Goal: Task Accomplishment & Management: Complete application form

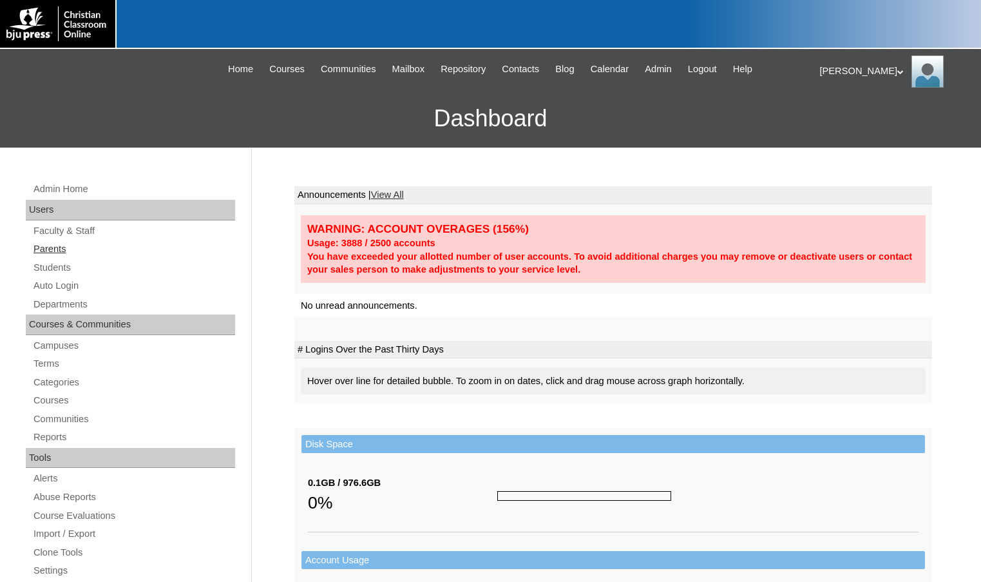
click at [73, 253] on link "Parents" at bounding box center [133, 249] width 203 height 16
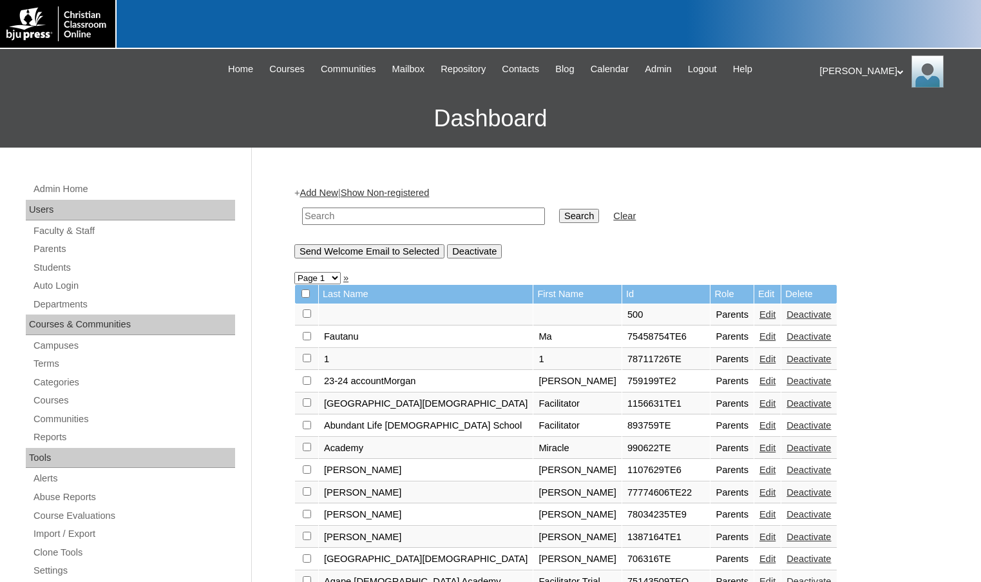
click at [371, 220] on input "text" at bounding box center [423, 215] width 243 height 17
type input "phipps"
click at [559, 209] on input "Search" at bounding box center [579, 216] width 40 height 14
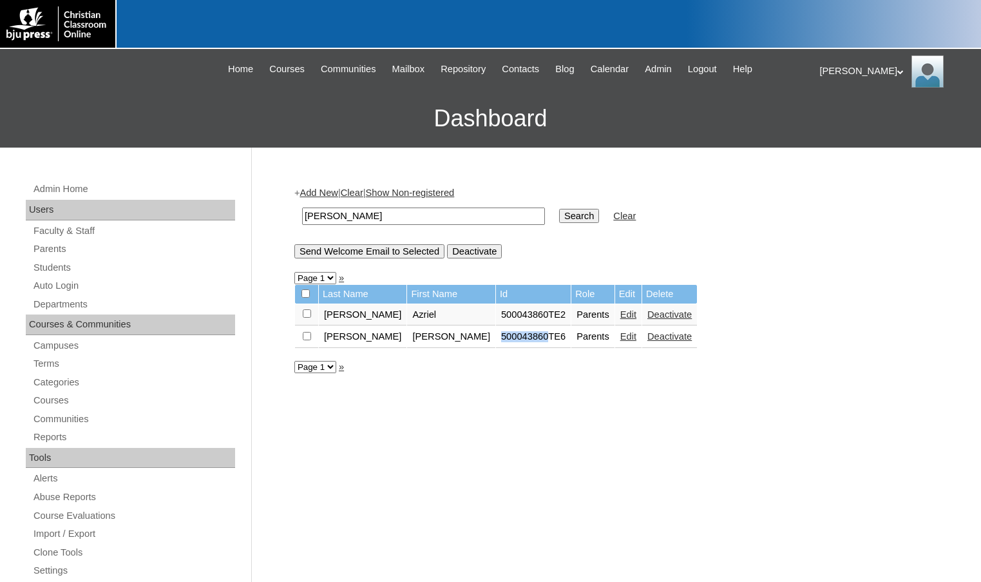
drag, startPoint x: 437, startPoint y: 338, endPoint x: 483, endPoint y: 341, distance: 45.9
click at [496, 341] on td "500043860TE6" at bounding box center [533, 337] width 75 height 22
copy td "500043860"
drag, startPoint x: 382, startPoint y: 224, endPoint x: 276, endPoint y: 222, distance: 105.7
click at [276, 222] on div "Admin Home Users Faculty & Staff Parents Students Auto Login Departments Course…" at bounding box center [490, 592] width 981 height 888
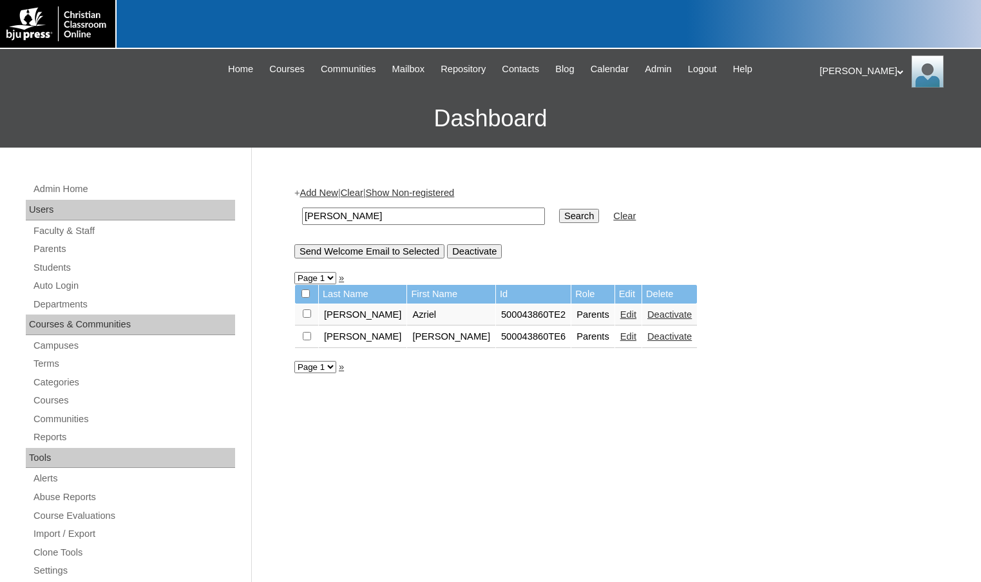
paste input "500043860"
type input "500043860"
click at [559, 219] on input "Search" at bounding box center [579, 216] width 40 height 14
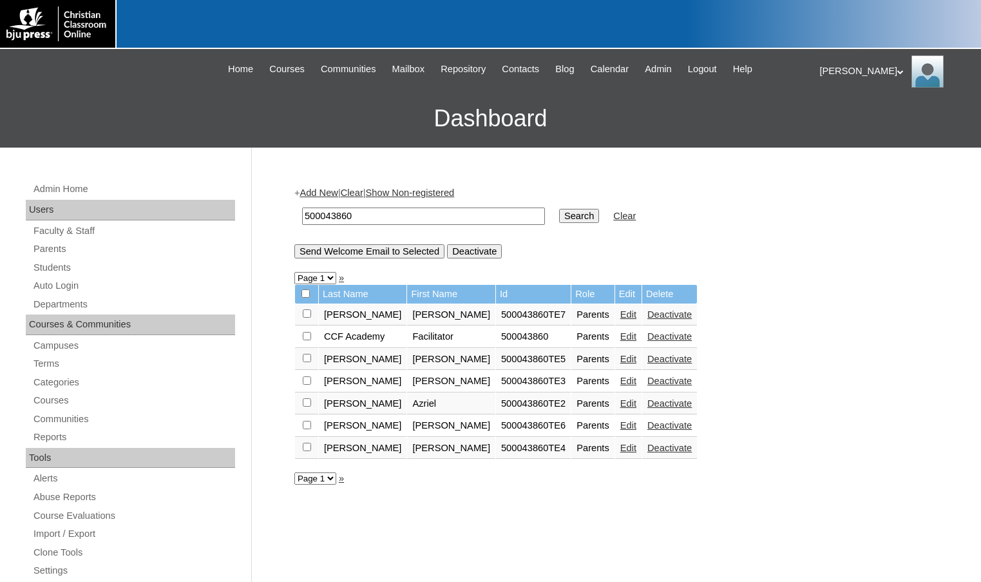
click at [620, 425] on link "Edit" at bounding box center [628, 425] width 16 height 10
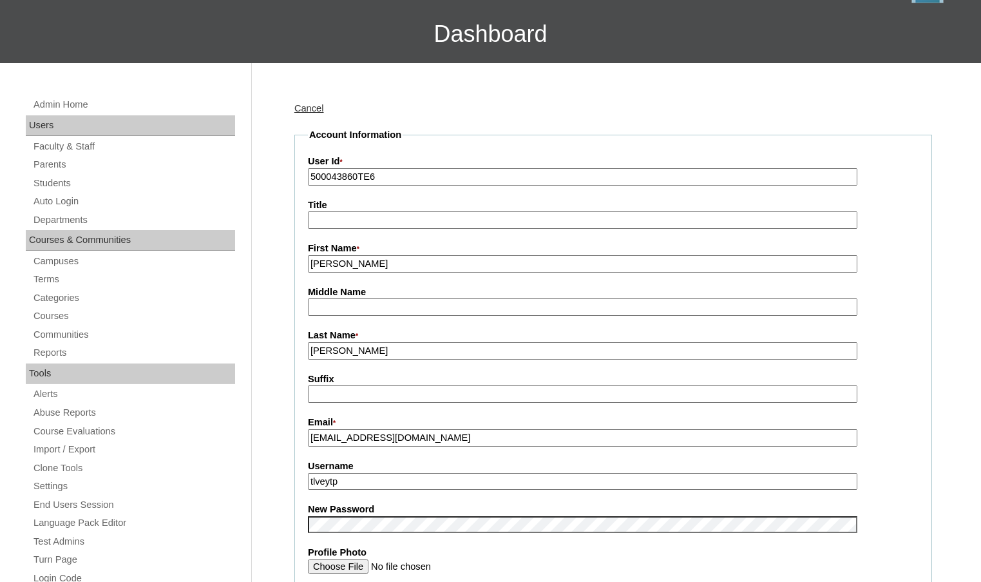
scroll to position [64, 0]
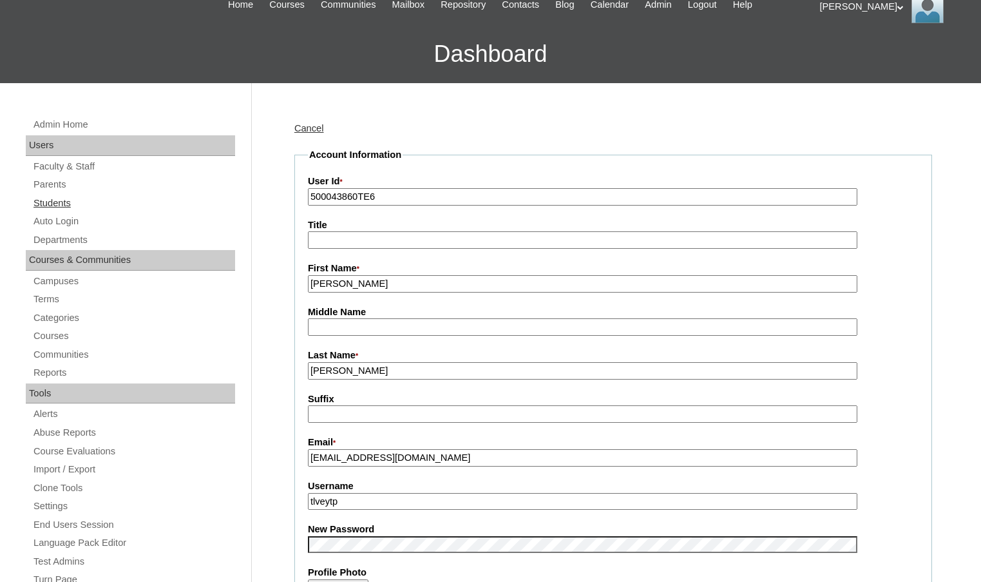
click at [61, 205] on link "Students" at bounding box center [133, 203] width 203 height 16
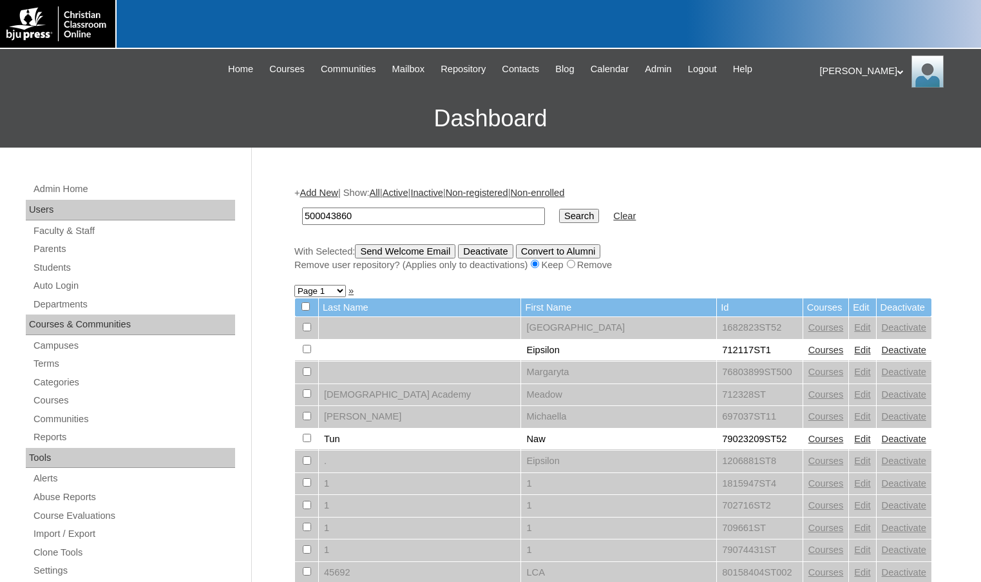
type input "500043860"
click at [559, 209] on input "Search" at bounding box center [579, 216] width 40 height 14
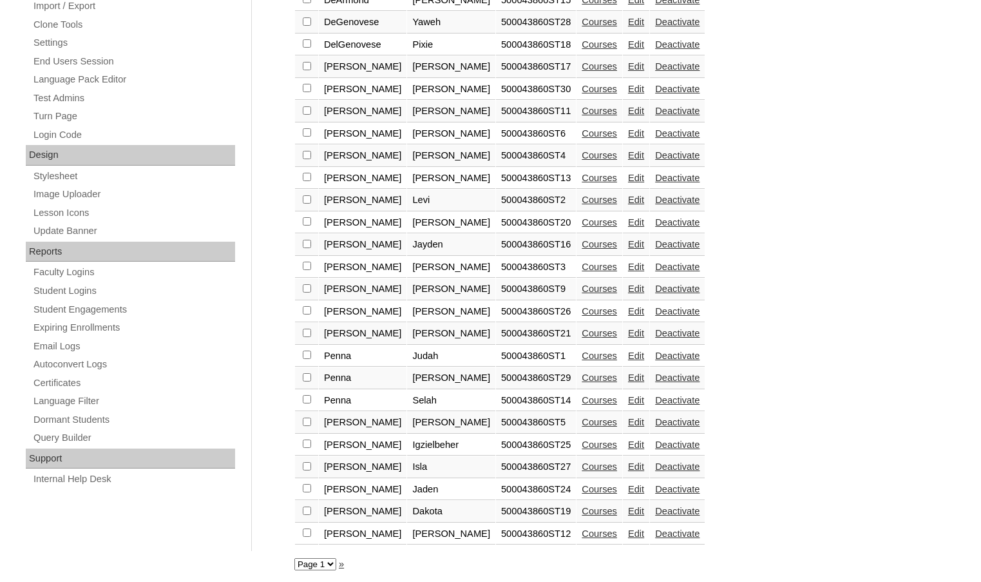
scroll to position [531, 0]
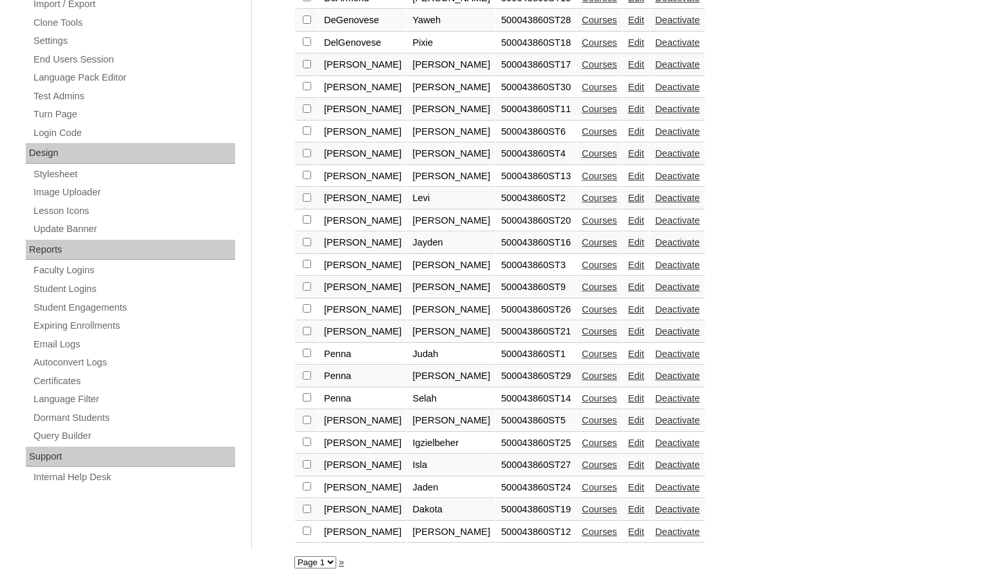
click at [628, 442] on link "Edit" at bounding box center [636, 442] width 16 height 10
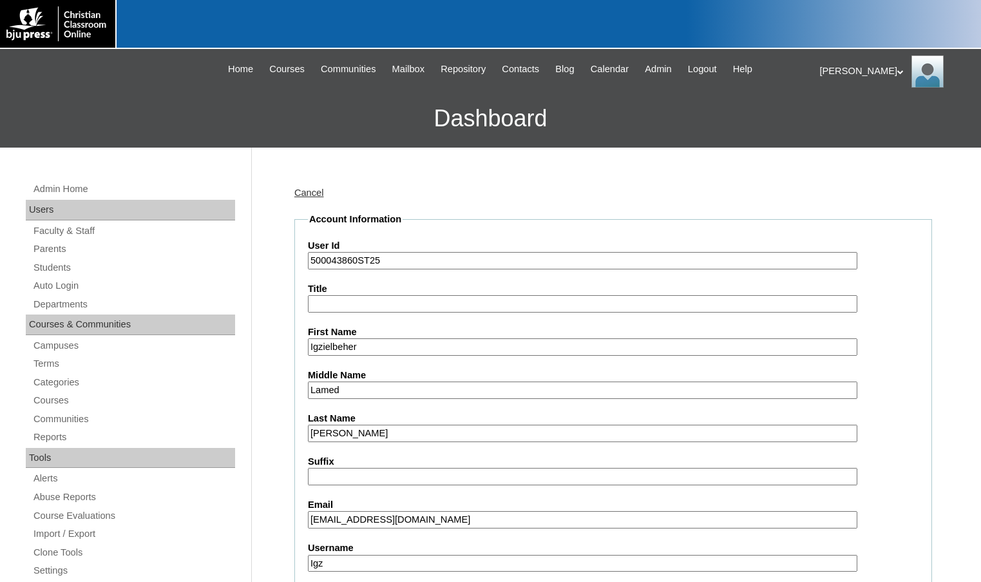
scroll to position [193, 0]
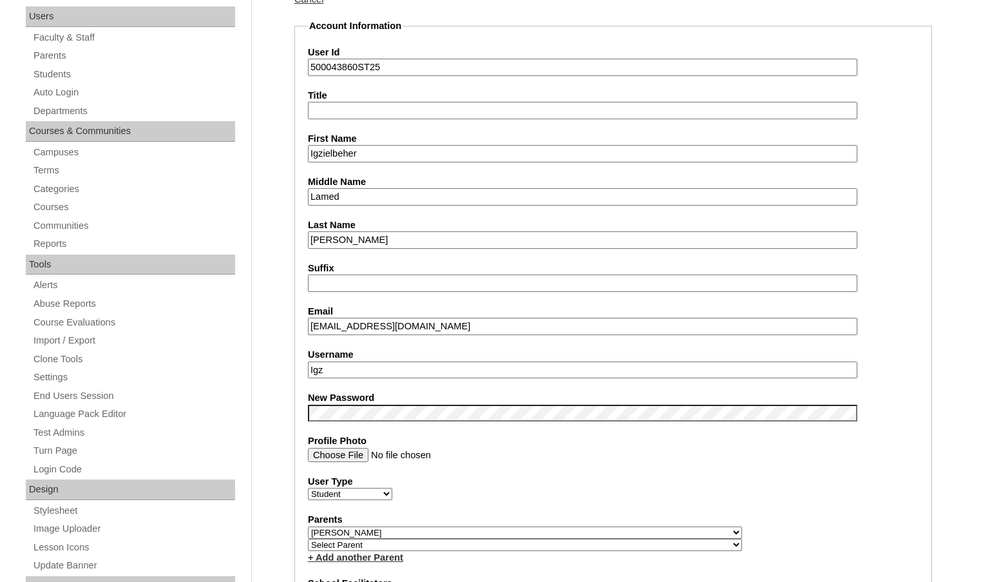
click at [397, 372] on input "Igz" at bounding box center [583, 369] width 550 height 17
click at [881, 393] on label "New Password" at bounding box center [613, 398] width 611 height 14
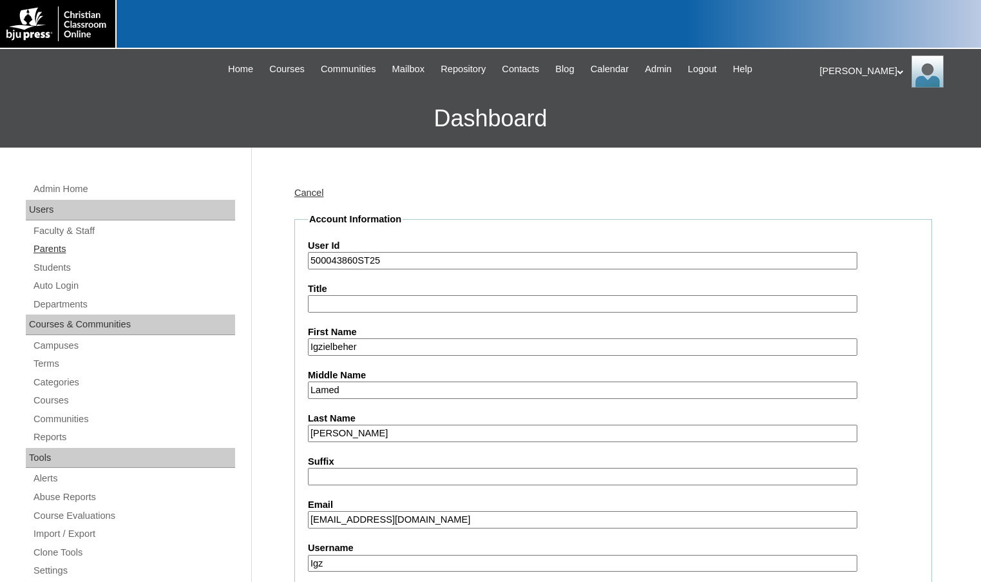
click at [73, 249] on link "Parents" at bounding box center [133, 249] width 203 height 16
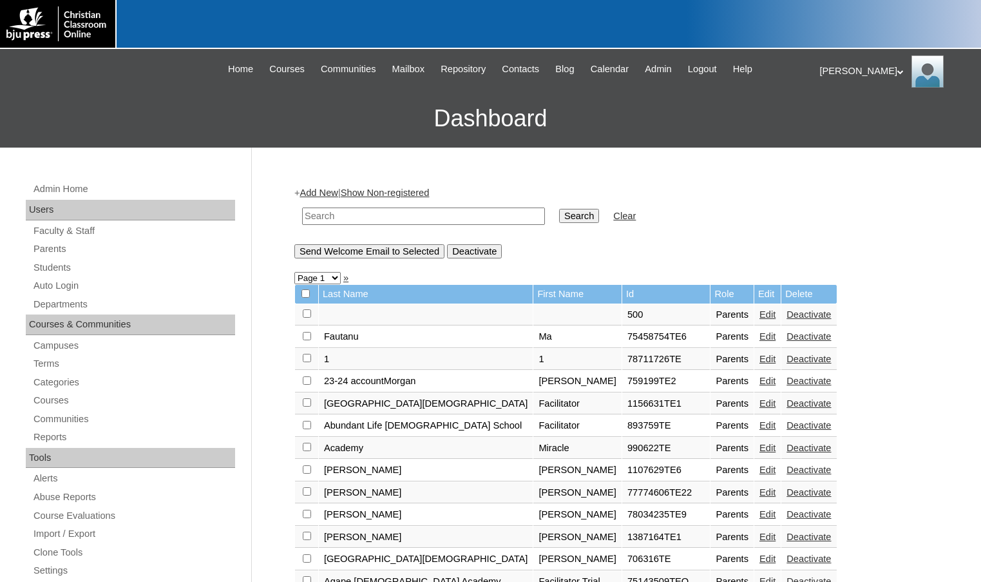
click at [354, 221] on input "text" at bounding box center [423, 215] width 243 height 17
drag, startPoint x: 354, startPoint y: 221, endPoint x: 267, endPoint y: 222, distance: 86.3
type input "696103"
click at [559, 215] on input "Search" at bounding box center [579, 216] width 40 height 14
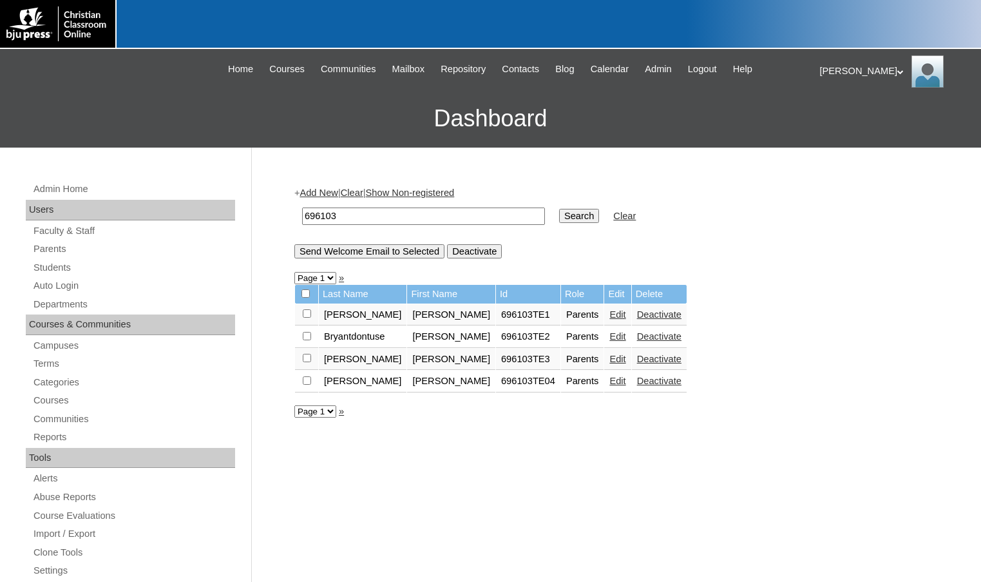
click at [609, 312] on link "Edit" at bounding box center [617, 314] width 16 height 10
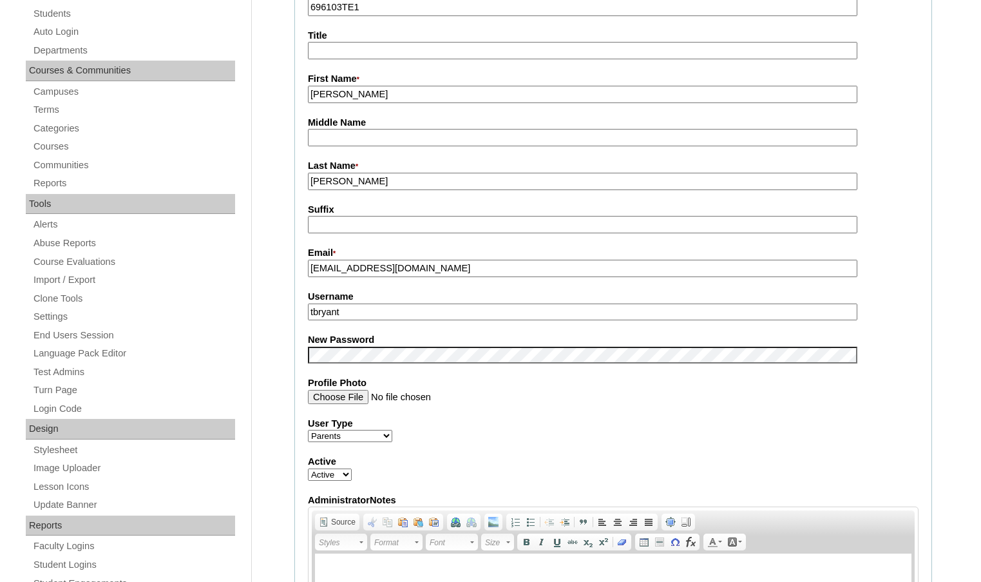
scroll to position [129, 0]
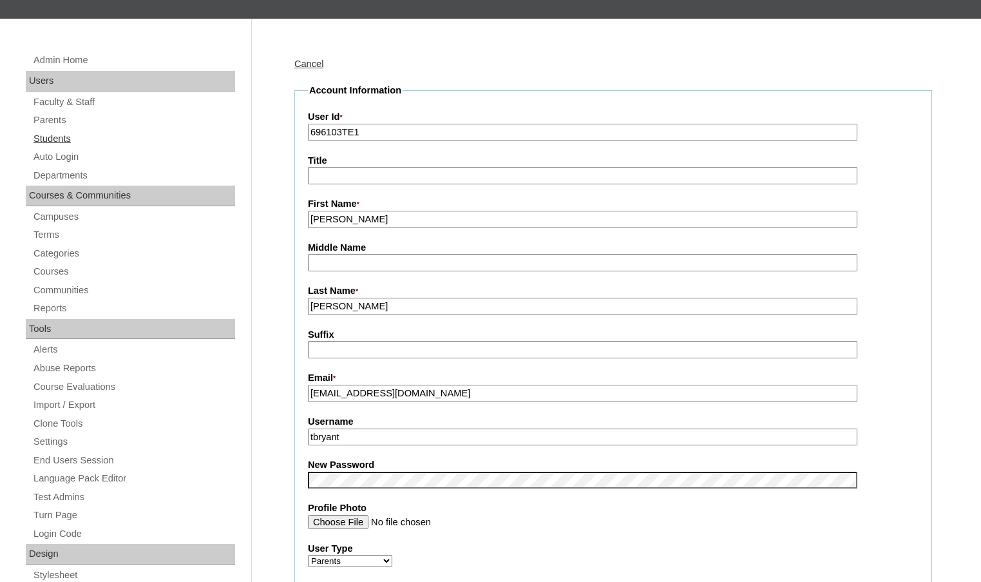
click at [72, 135] on link "Students" at bounding box center [133, 139] width 203 height 16
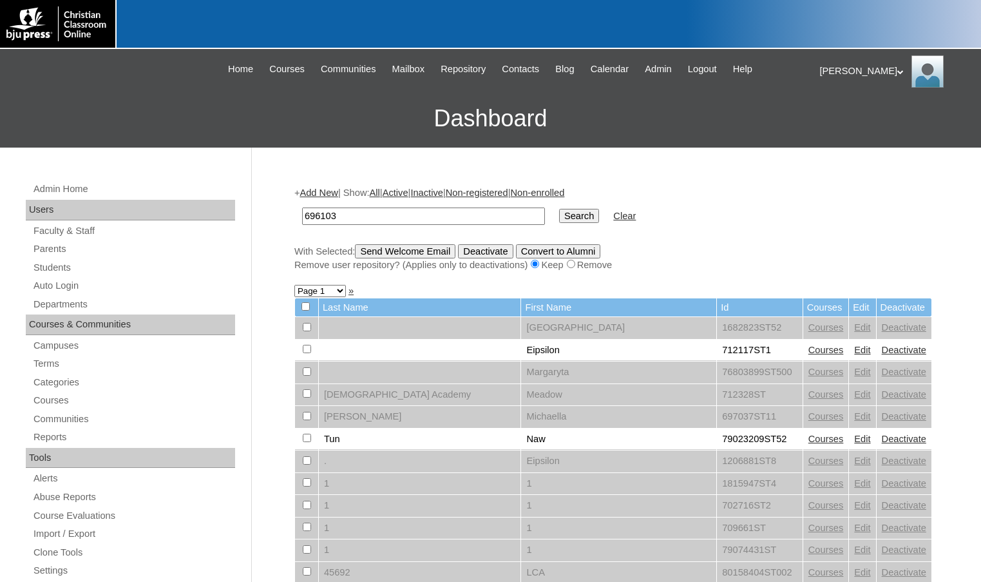
type input "696103"
click at [559, 209] on input "Search" at bounding box center [579, 216] width 40 height 14
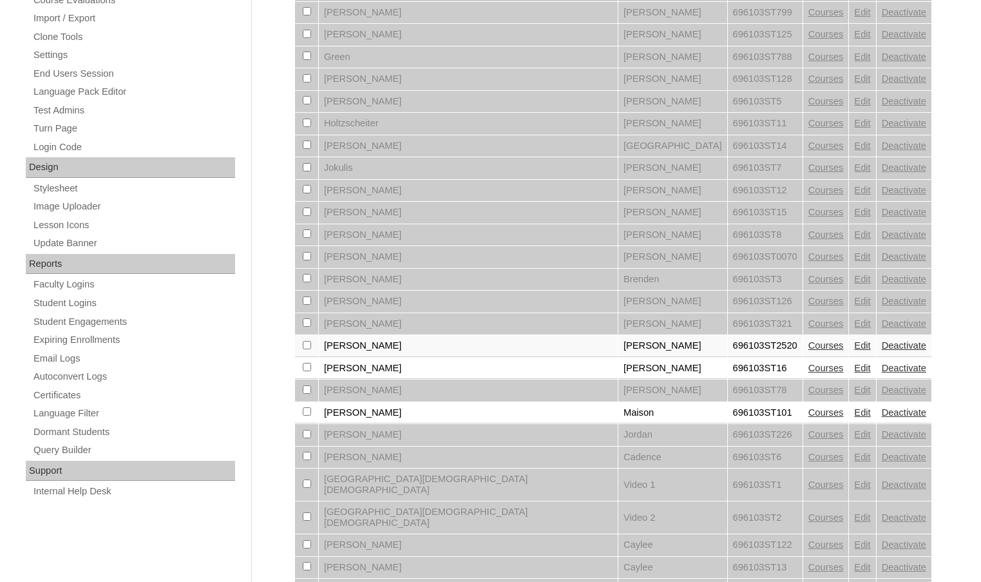
scroll to position [709, 0]
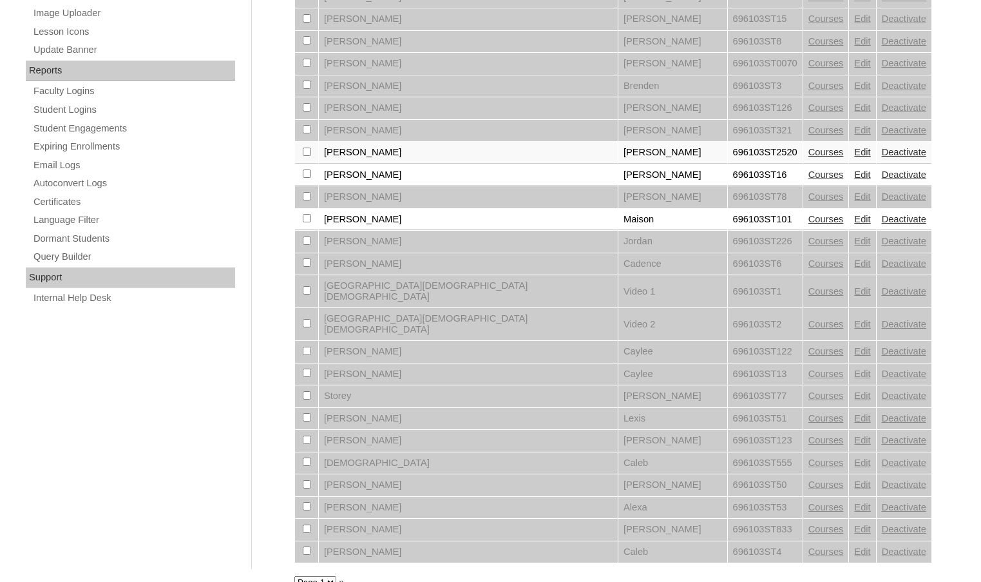
click at [326, 576] on select "Page 1" at bounding box center [315, 582] width 42 height 12
click at [240, 532] on div "Admin Home Users Faculty & Staff Parents Students Auto Login Departments Course…" at bounding box center [132, 4] width 239 height 1130
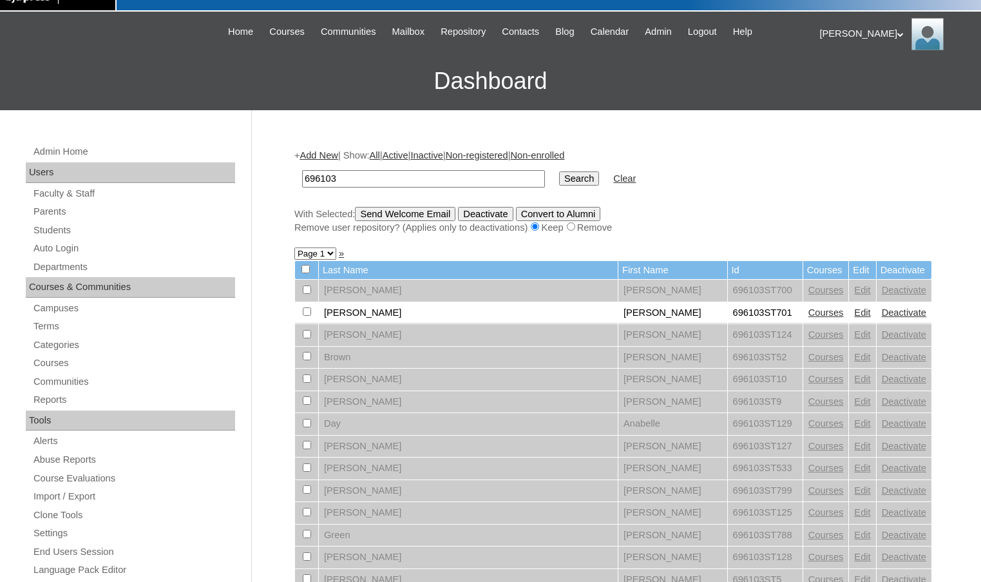
scroll to position [0, 0]
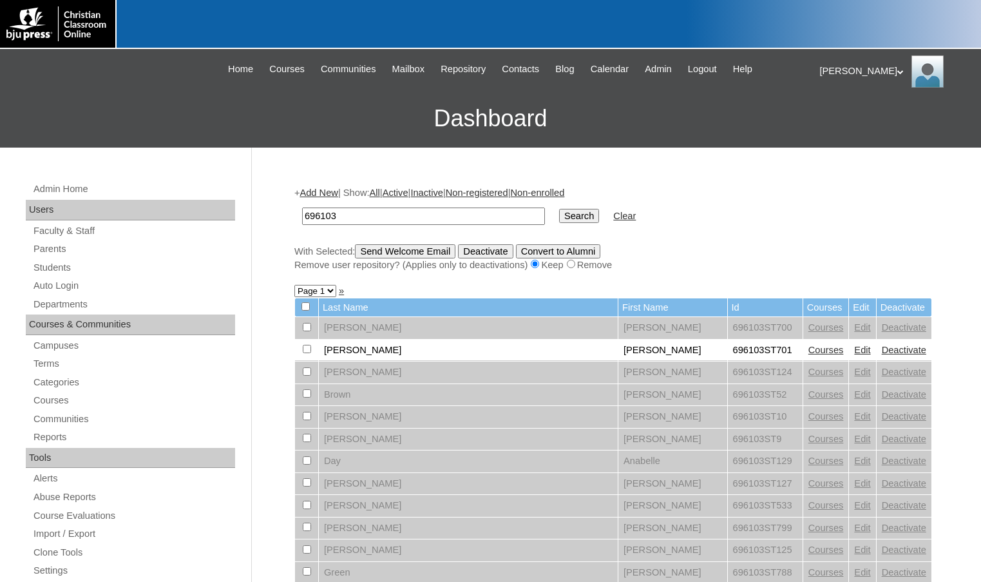
click at [335, 191] on link "Add New" at bounding box center [319, 192] width 38 height 10
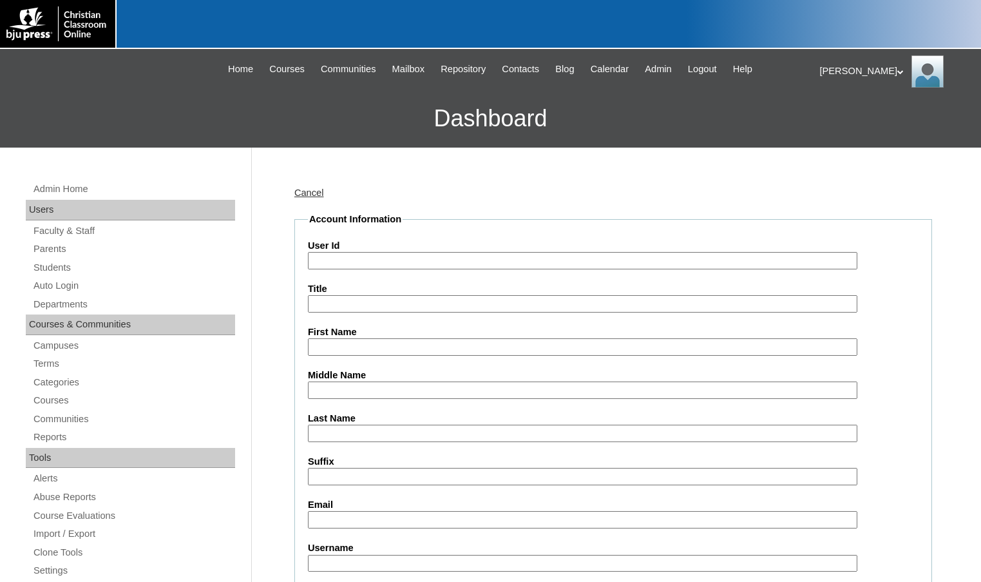
click at [443, 260] on input "User Id" at bounding box center [583, 260] width 550 height 17
paste input "696103"
type input "696103ST17"
type input "[PERSON_NAME]"
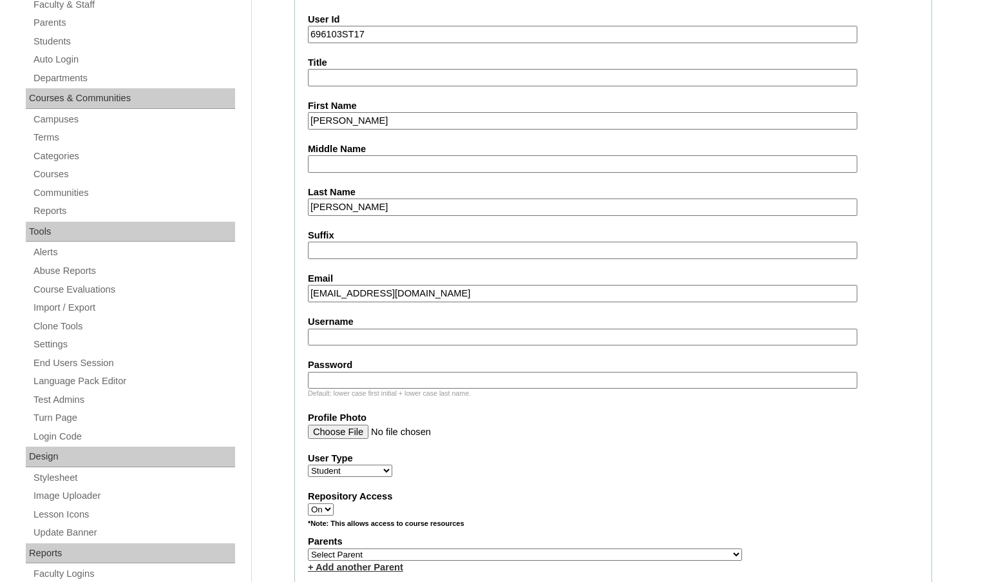
scroll to position [258, 0]
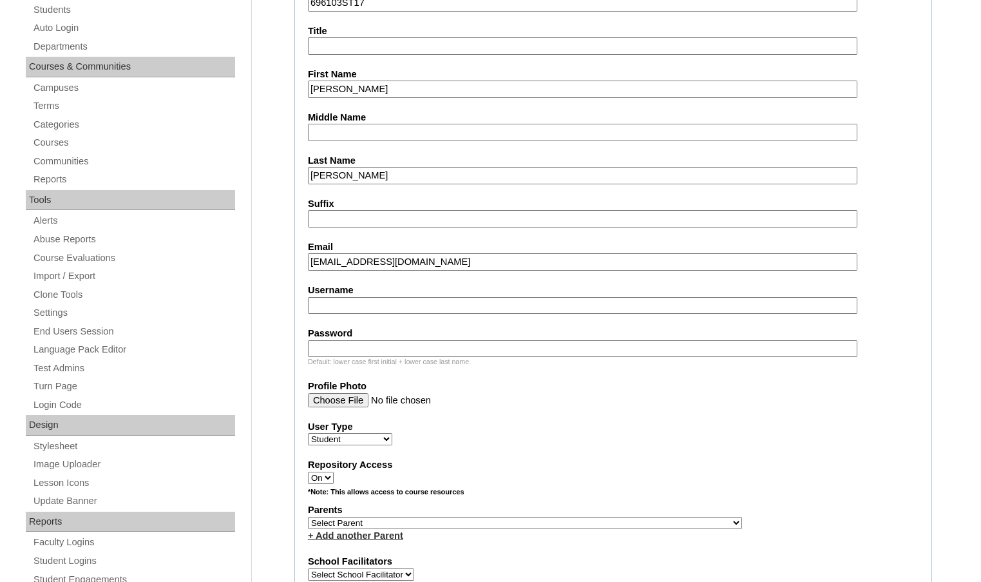
type input "[EMAIL_ADDRESS][DOMAIN_NAME]"
click at [593, 524] on select "Select Parent , Fautanu, Ma 1, 1 23-24 accountMorgan, Jason 6th Street Mennonit…" at bounding box center [525, 523] width 434 height 12
select select "20881"
click at [660, 521] on div "Parents Select Parent , Fautanu, Ma 1, 1 23-24 accountMorgan, Jason 6th Street …" at bounding box center [613, 522] width 611 height 39
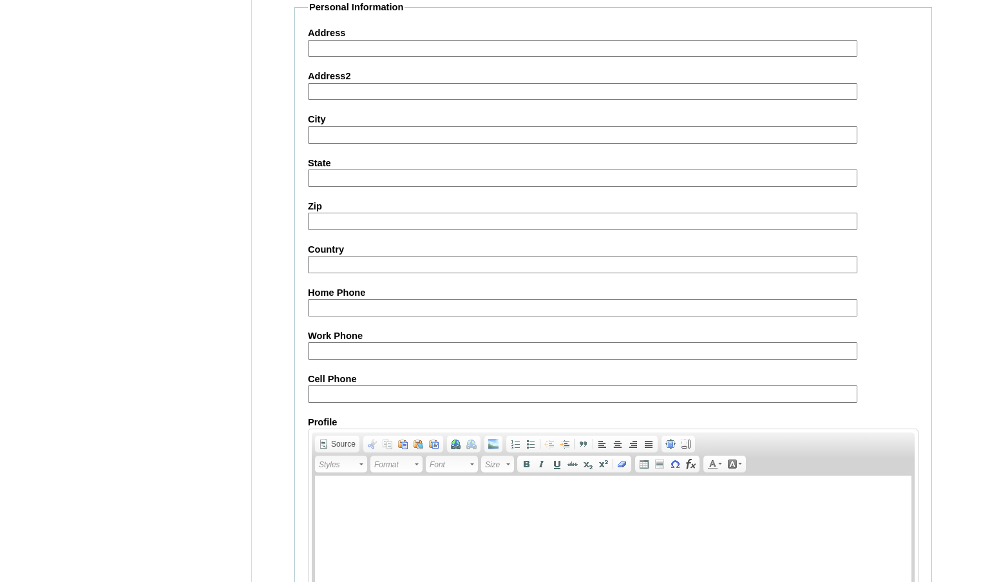
scroll to position [1379, 0]
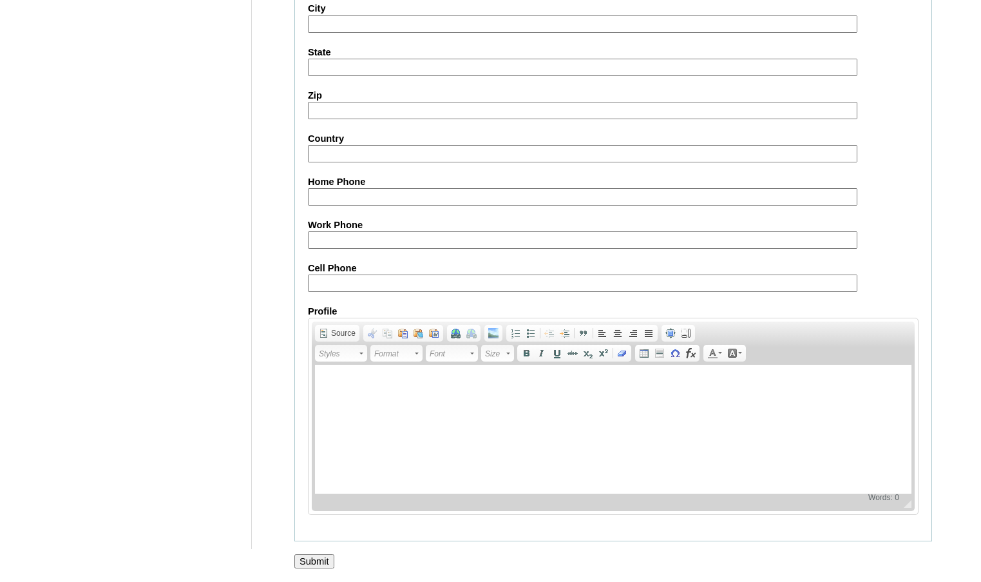
click at [322, 556] on input "Submit" at bounding box center [314, 561] width 40 height 14
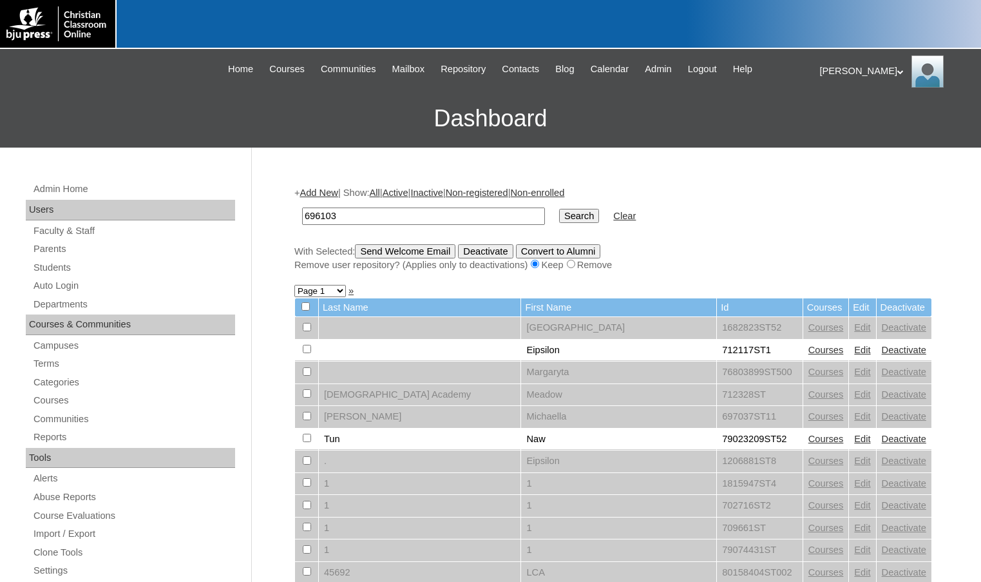
type input "696103"
click at [559, 217] on input "Search" at bounding box center [579, 216] width 40 height 14
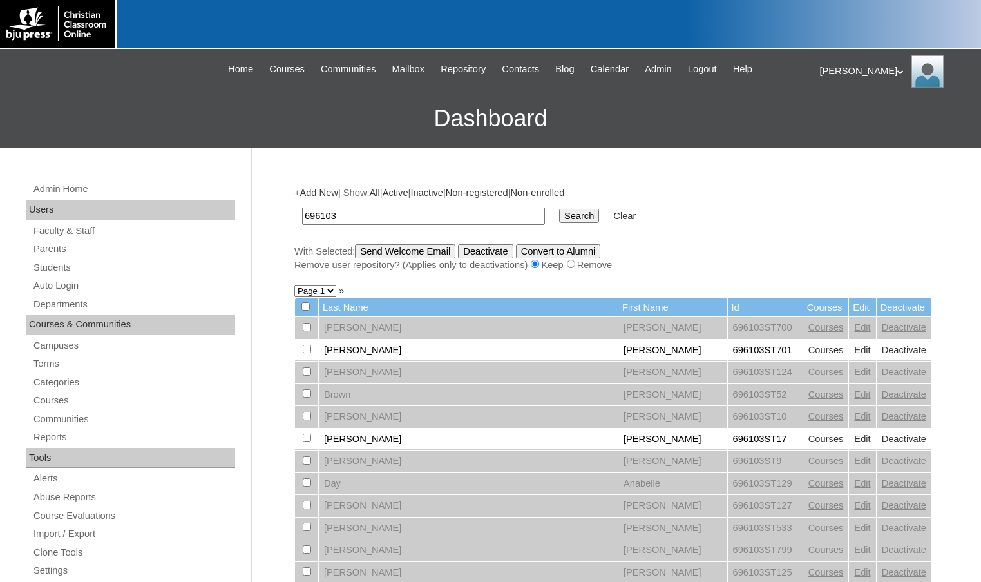
click at [307, 439] on input "checkbox" at bounding box center [307, 438] width 8 height 8
checkbox input "true"
click at [417, 256] on input "Send Welcome Email" at bounding box center [405, 251] width 100 height 14
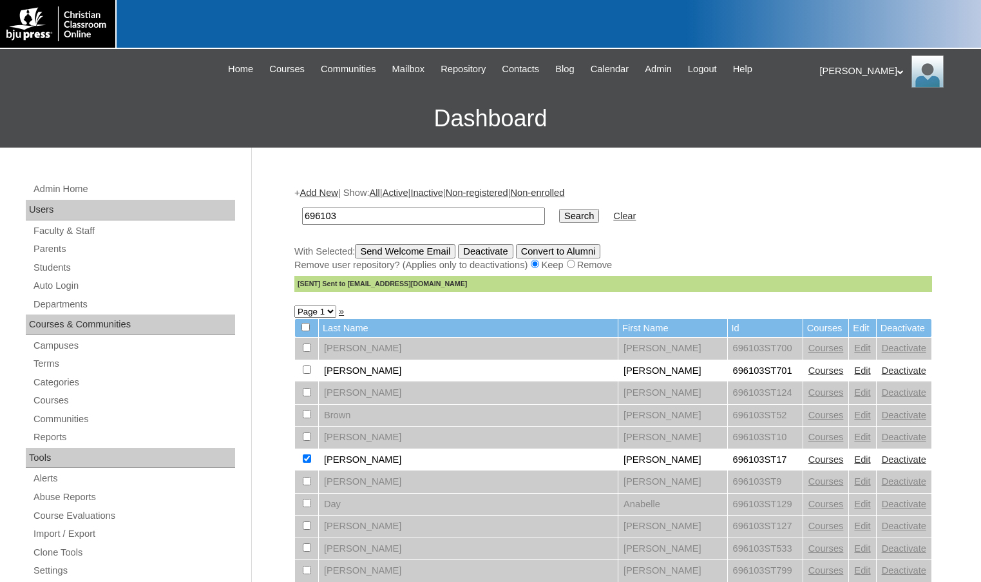
click at [808, 460] on link "Courses" at bounding box center [825, 459] width 35 height 10
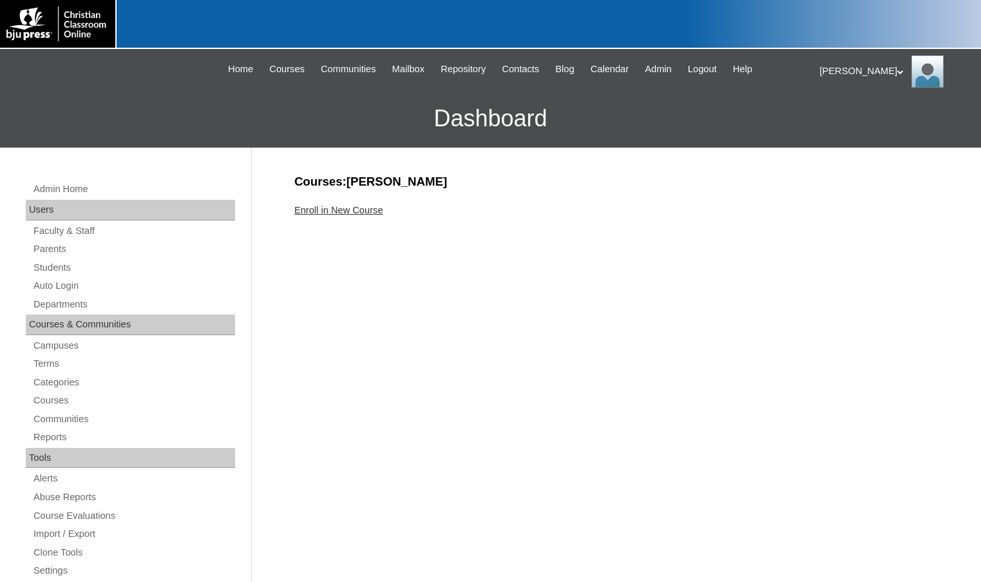
click at [374, 213] on link "Enroll in New Course" at bounding box center [338, 210] width 89 height 10
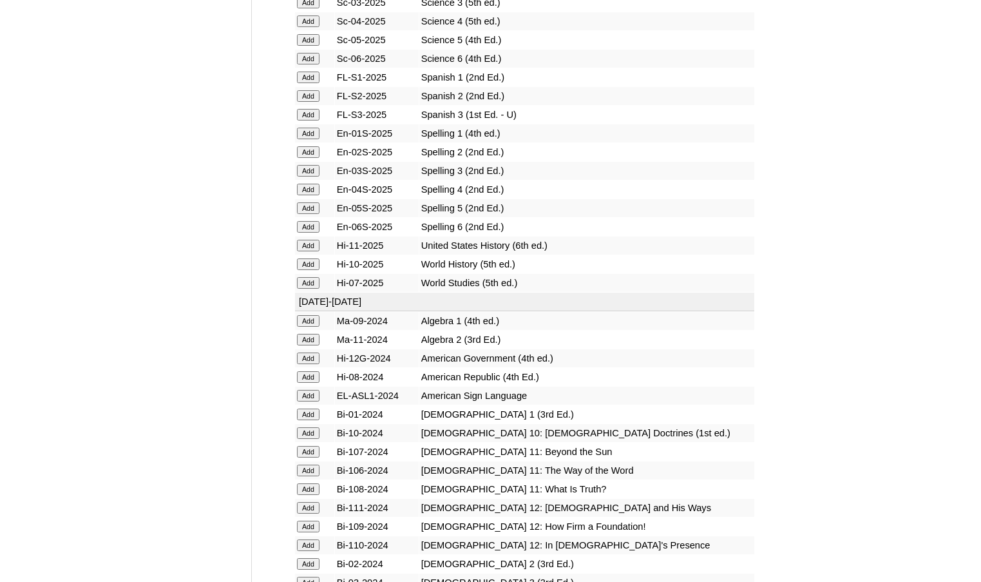
scroll to position [1546, 0]
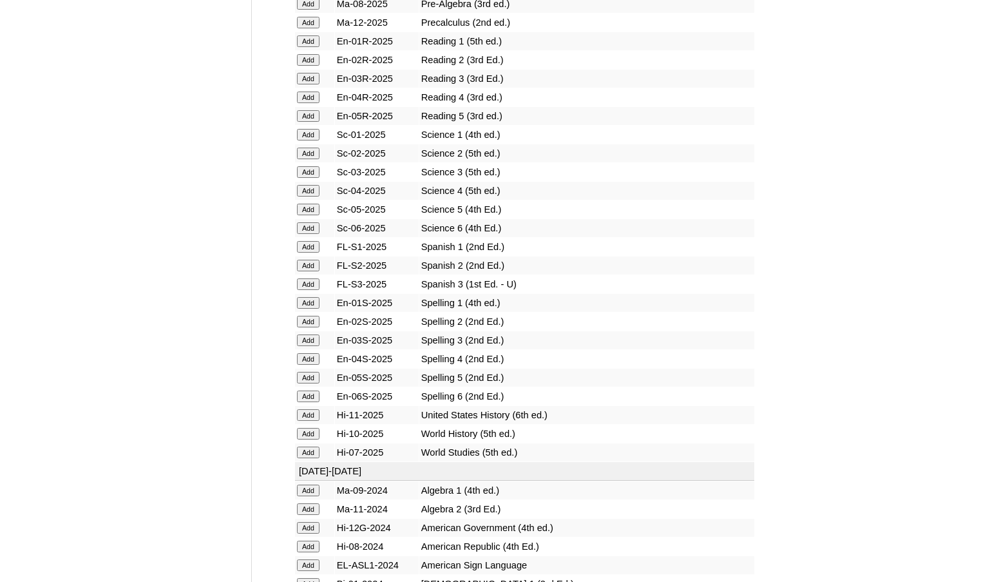
click at [314, 283] on input "Add" at bounding box center [308, 284] width 23 height 12
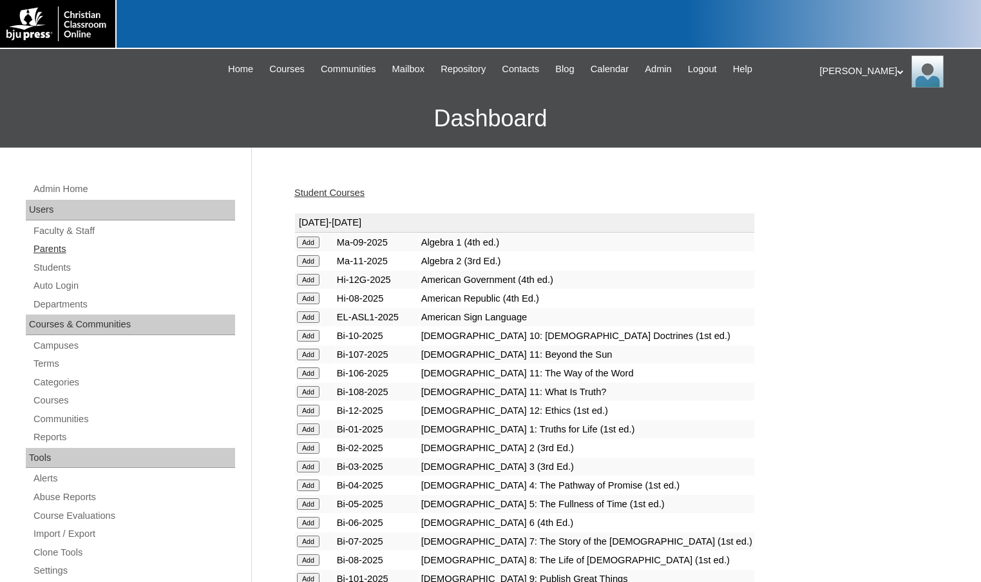
drag, startPoint x: 38, startPoint y: 241, endPoint x: 48, endPoint y: 244, distance: 10.0
click at [38, 241] on link "Parents" at bounding box center [133, 249] width 203 height 16
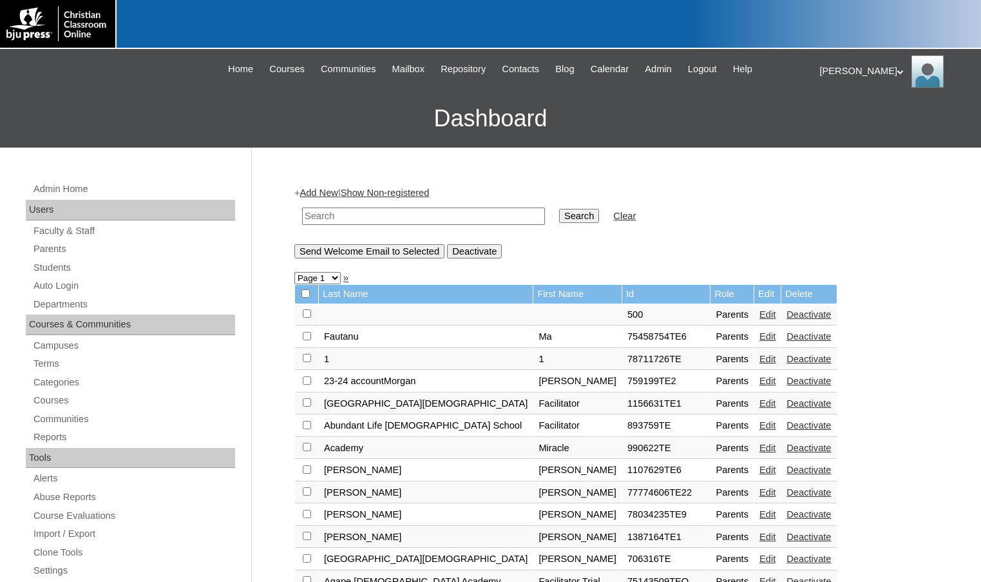
click at [395, 219] on input "text" at bounding box center [423, 215] width 243 height 17
drag, startPoint x: 395, startPoint y: 219, endPoint x: 274, endPoint y: 216, distance: 121.2
type input "78366261"
click at [559, 216] on input "Search" at bounding box center [579, 216] width 40 height 14
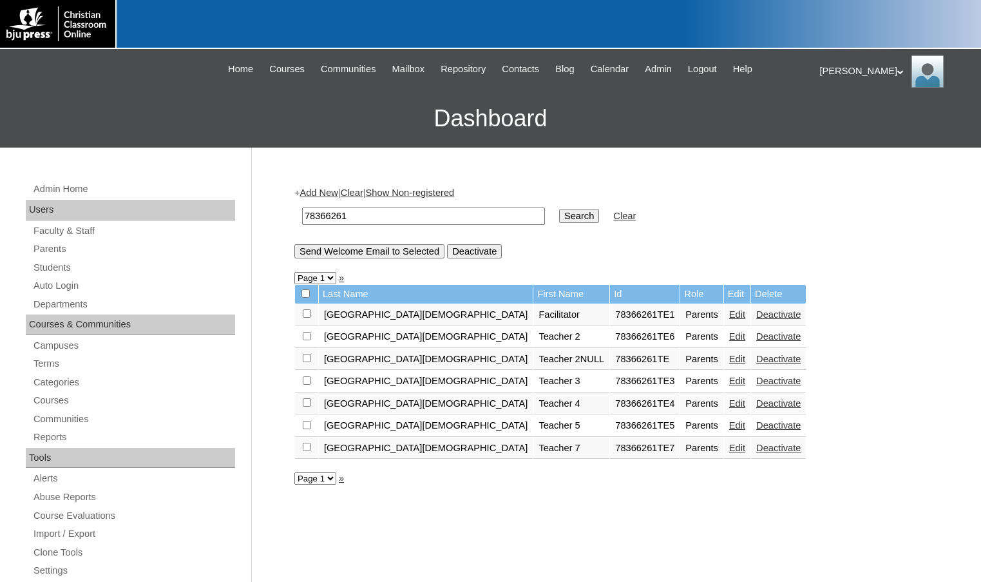
drag, startPoint x: 362, startPoint y: 213, endPoint x: 260, endPoint y: 209, distance: 102.5
click at [260, 209] on div "Admin Home Users Faculty & Staff Parents Students Auto Login Departments Course…" at bounding box center [490, 592] width 981 height 888
click at [363, 218] on input "78366261" at bounding box center [423, 215] width 243 height 17
drag, startPoint x: 360, startPoint y: 213, endPoint x: 256, endPoint y: 210, distance: 104.4
click at [256, 210] on div "Admin Home Users Faculty & Staff Parents Students Auto Login Departments Course…" at bounding box center [490, 592] width 981 height 888
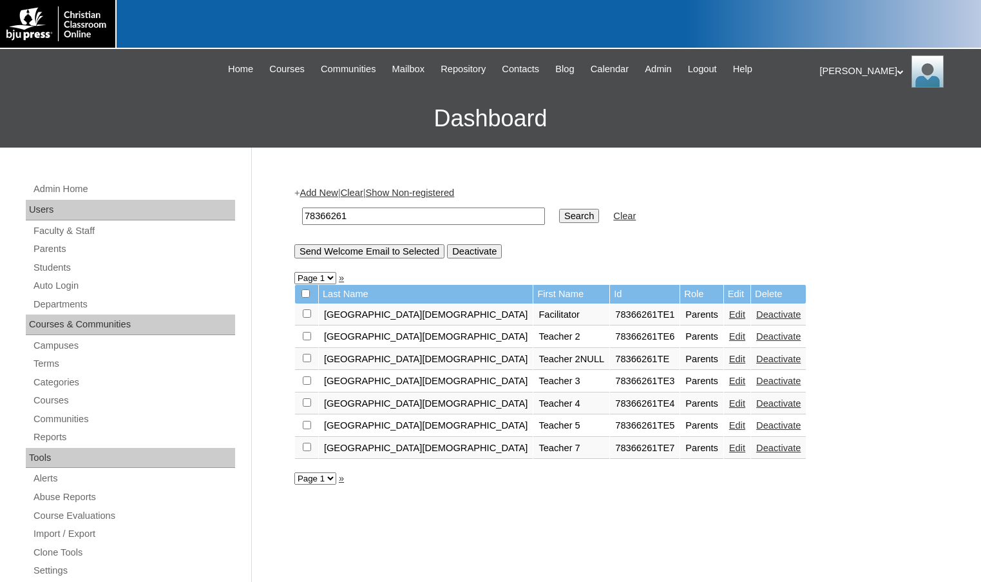
click at [559, 213] on input "Search" at bounding box center [579, 216] width 40 height 14
click at [305, 296] on input "checkbox" at bounding box center [305, 293] width 8 height 8
checkbox input "true"
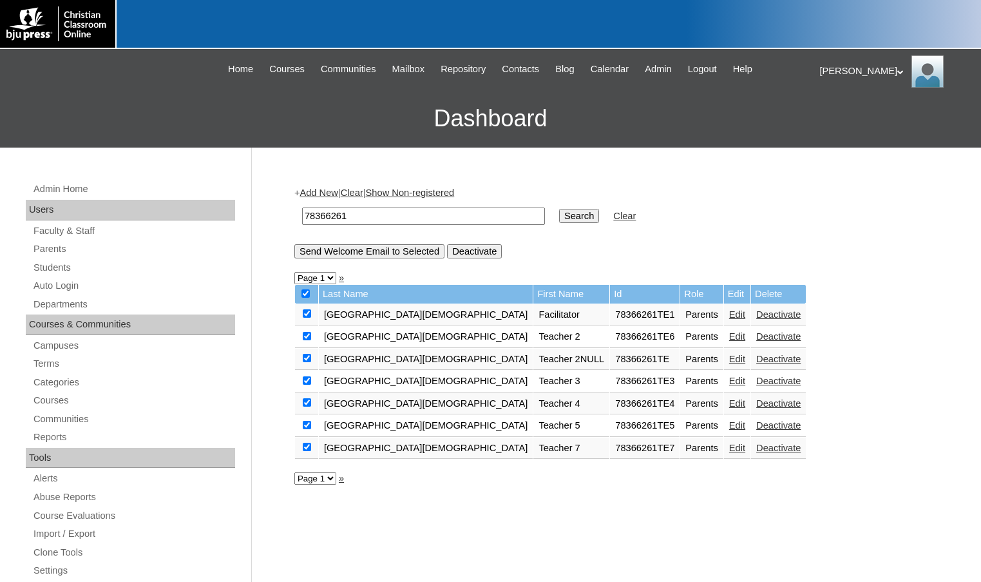
checkbox input "true"
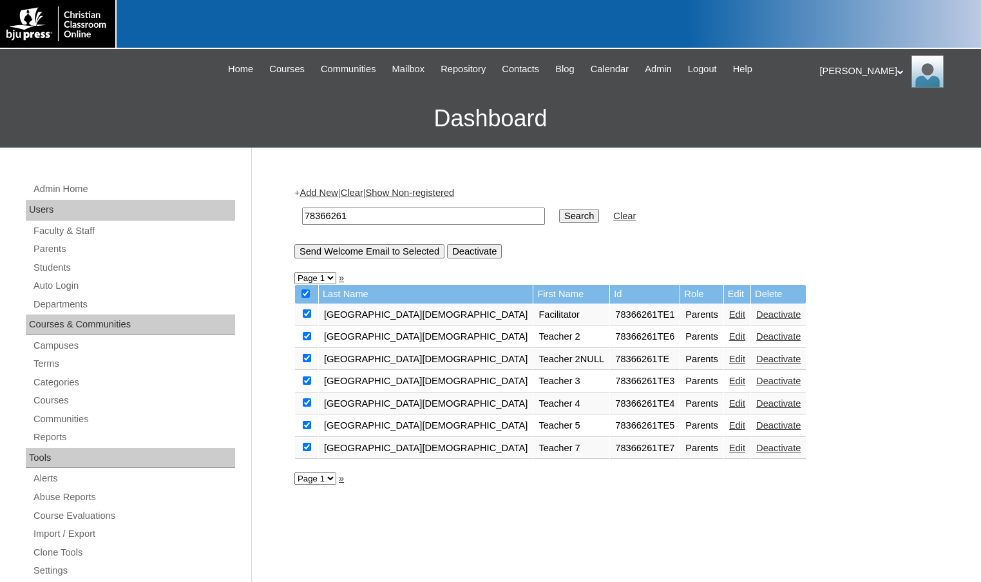
drag, startPoint x: 499, startPoint y: 254, endPoint x: 540, endPoint y: 42, distance: 215.8
click at [499, 254] on input "Deactivate" at bounding box center [474, 251] width 55 height 14
click at [44, 267] on link "Students" at bounding box center [133, 268] width 203 height 16
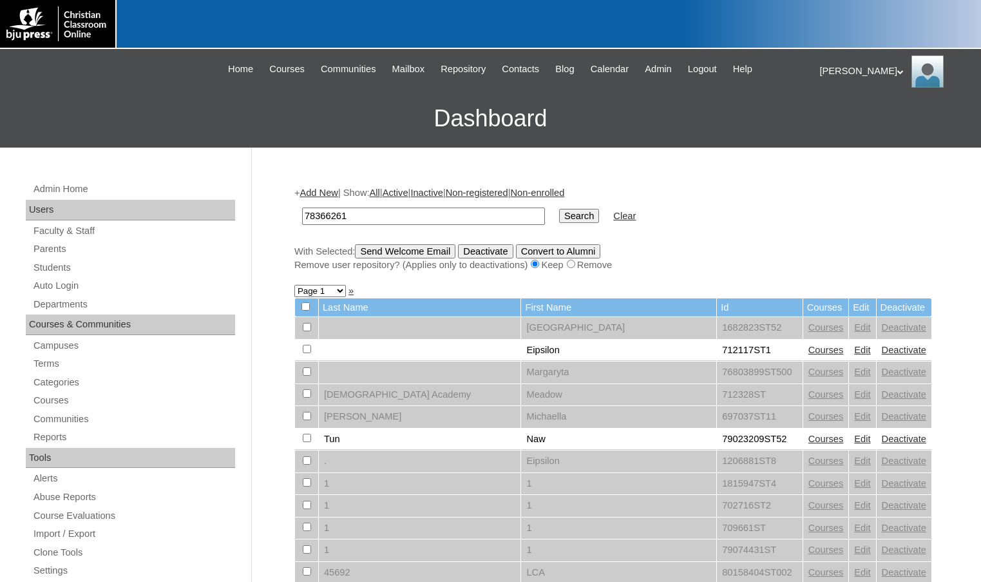
type input "78366261"
click at [559, 216] on input "Search" at bounding box center [579, 216] width 40 height 14
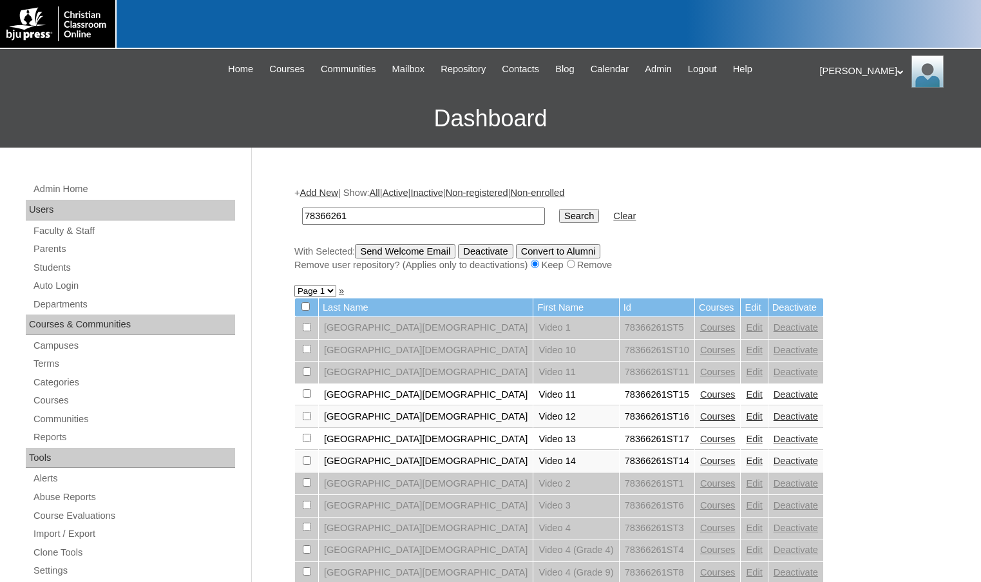
click at [303, 307] on input "checkbox" at bounding box center [305, 306] width 8 height 8
checkbox input "true"
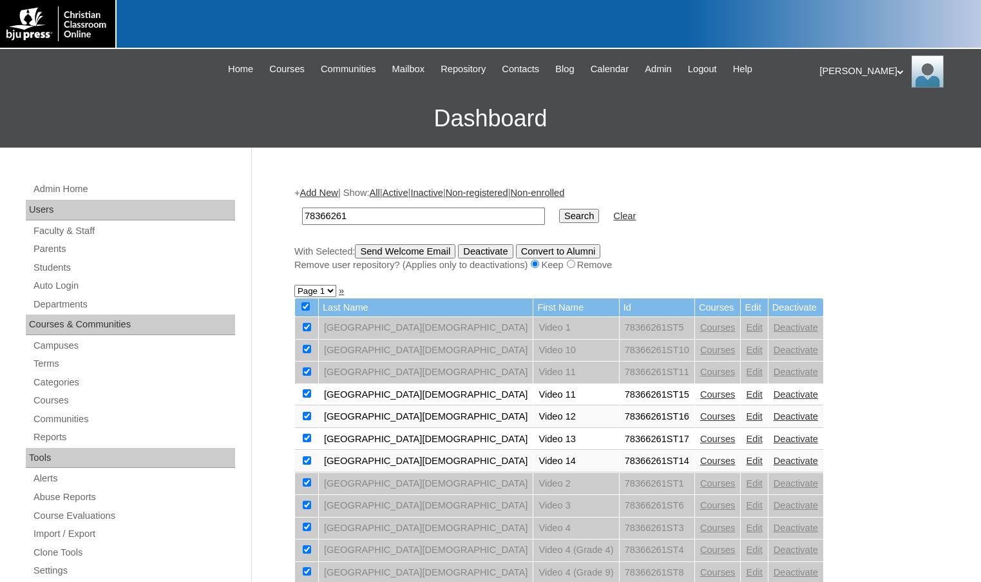
checkbox input "true"
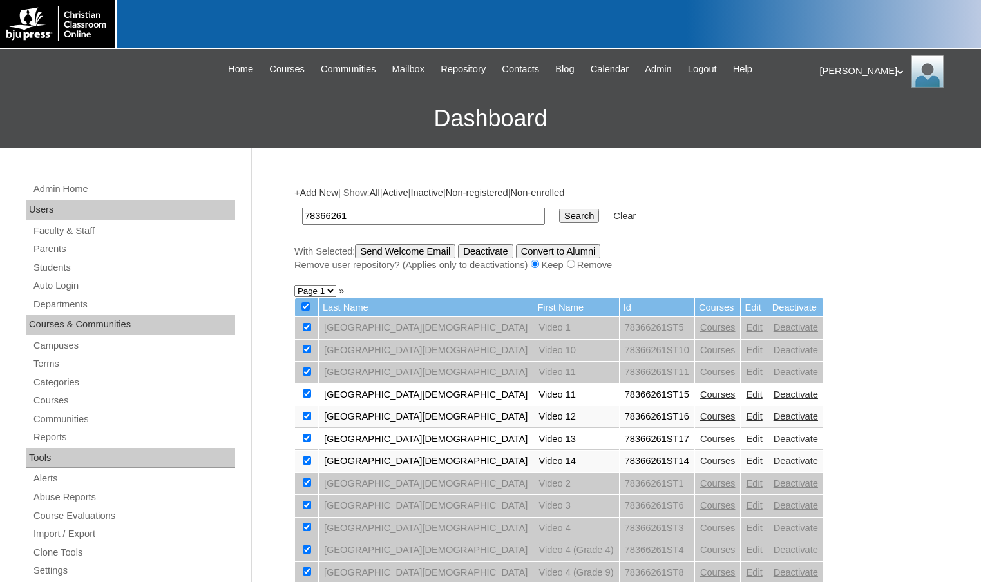
checkbox input "true"
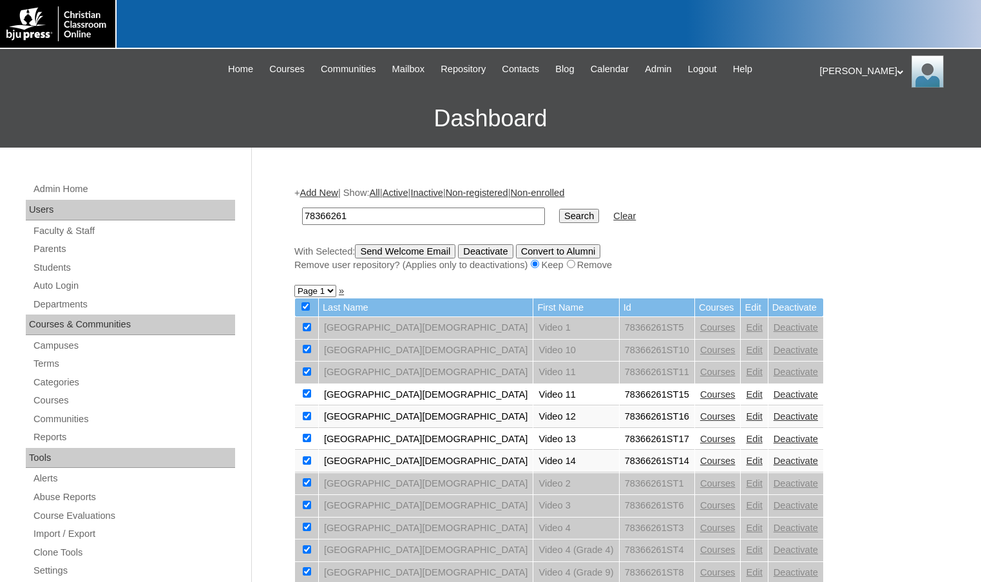
checkbox input "true"
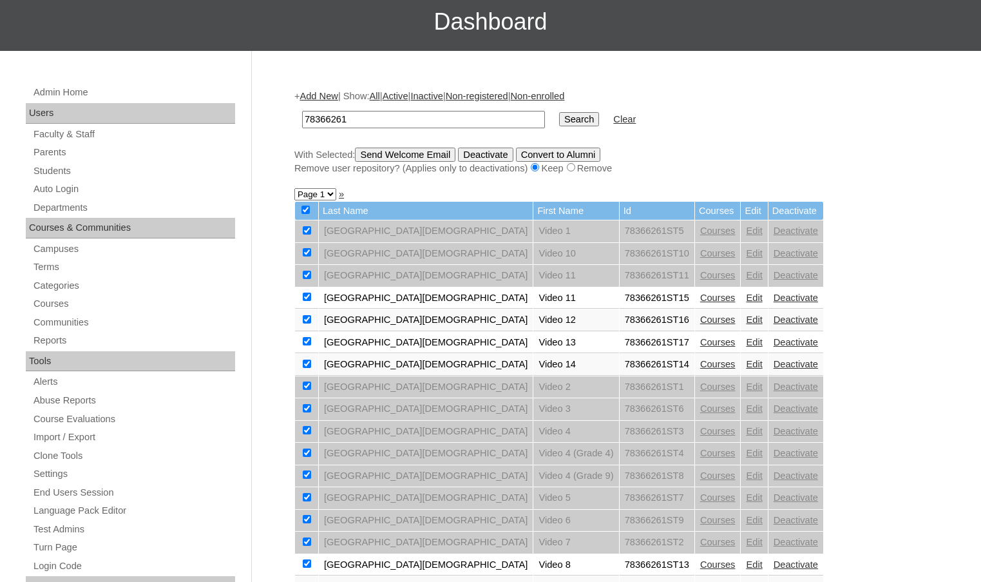
scroll to position [193, 0]
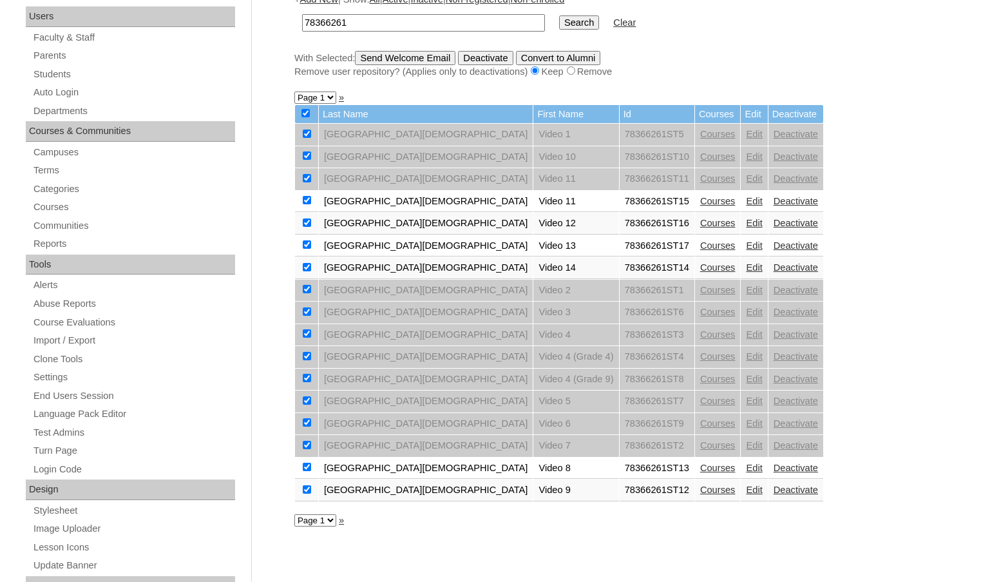
click at [495, 60] on input "Deactivate" at bounding box center [485, 58] width 55 height 14
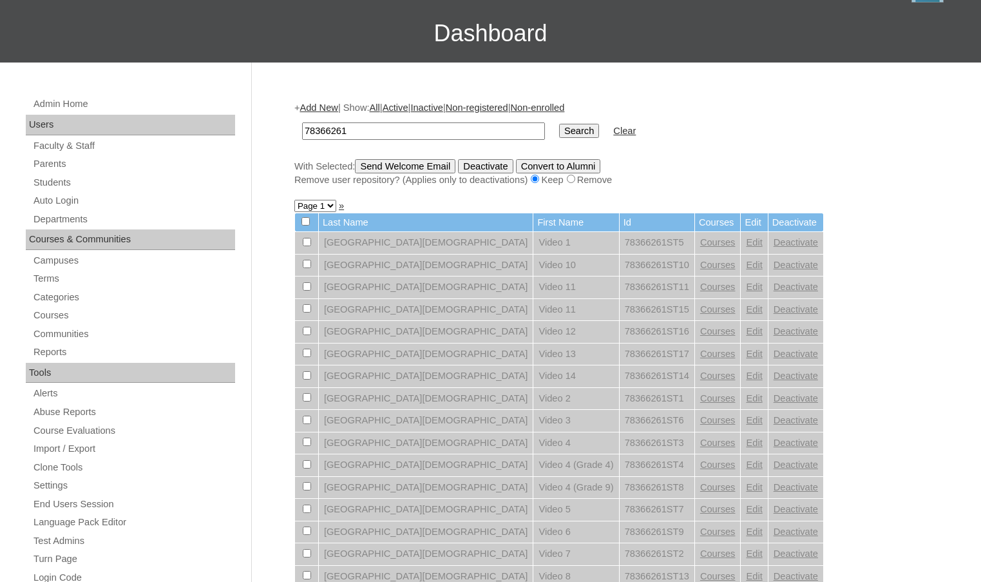
scroll to position [64, 0]
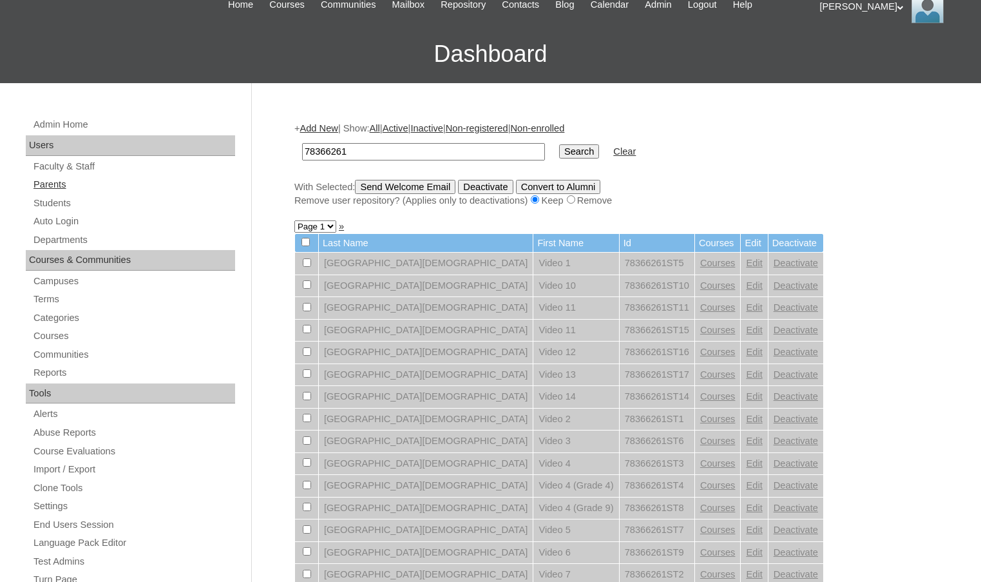
click at [48, 186] on link "Parents" at bounding box center [133, 185] width 203 height 16
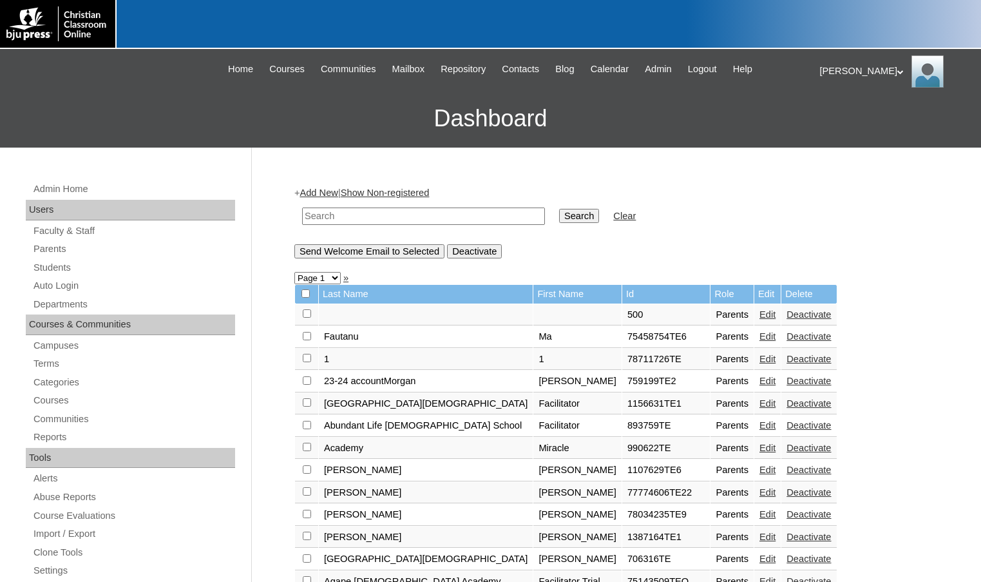
click at [374, 218] on input "text" at bounding box center [423, 215] width 243 height 17
paste input "78366261"
type input "78366261"
click at [559, 209] on input "Search" at bounding box center [579, 216] width 40 height 14
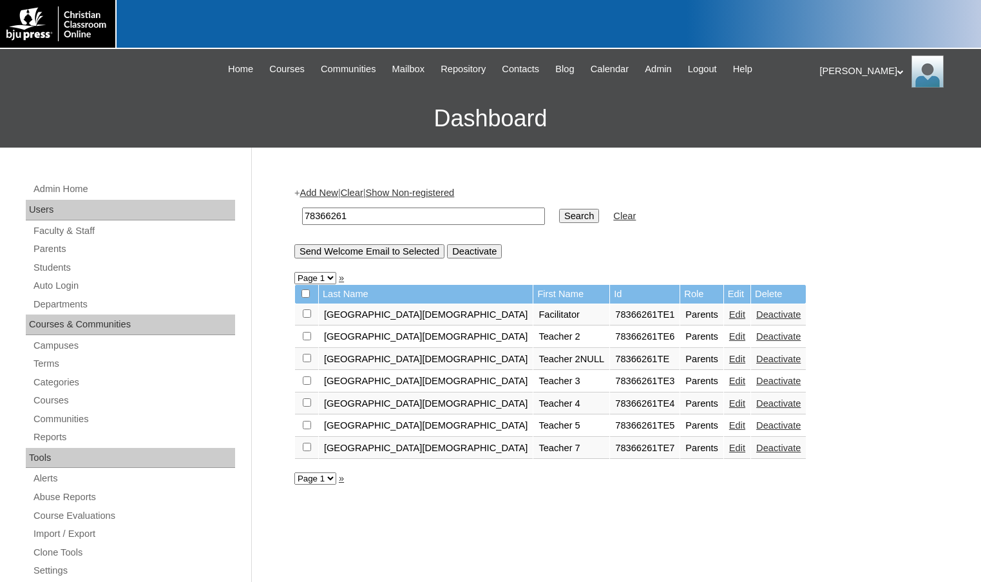
click at [333, 193] on link "Add New" at bounding box center [319, 192] width 38 height 10
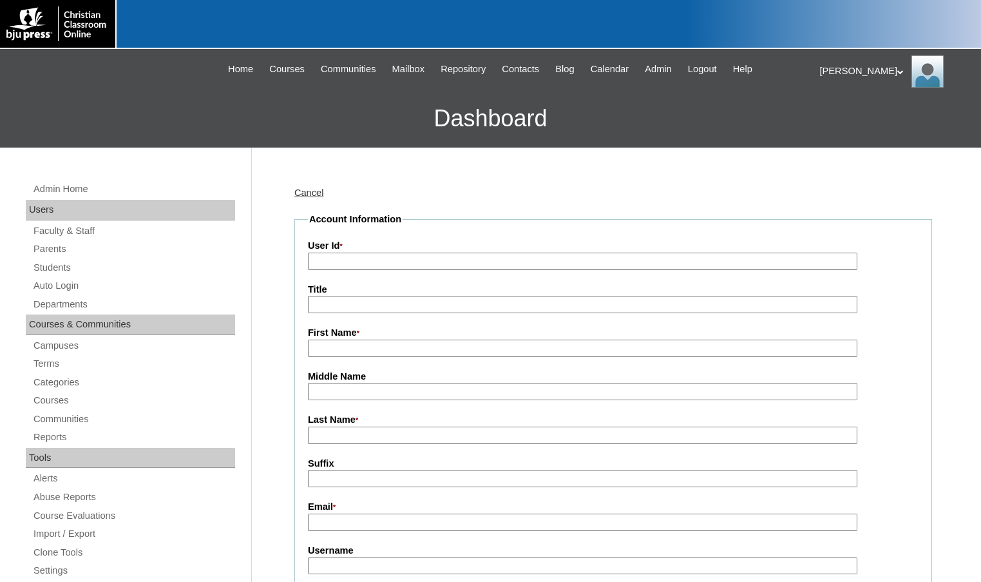
click at [384, 261] on input "User Id *" at bounding box center [583, 261] width 550 height 17
paste input "78366261"
type input "78366261TE2"
type input "Mark"
type input "Brown"
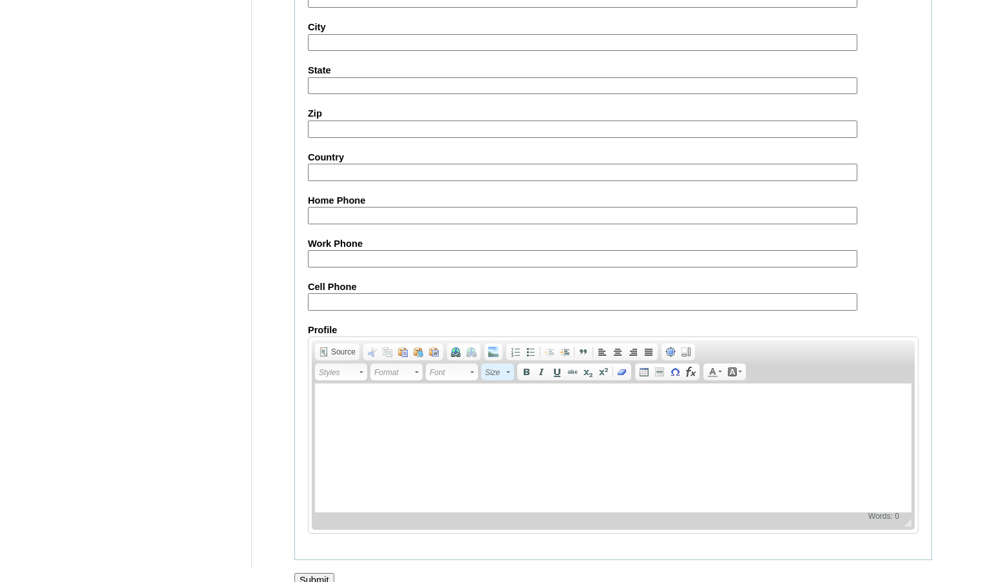
scroll to position [1159, 0]
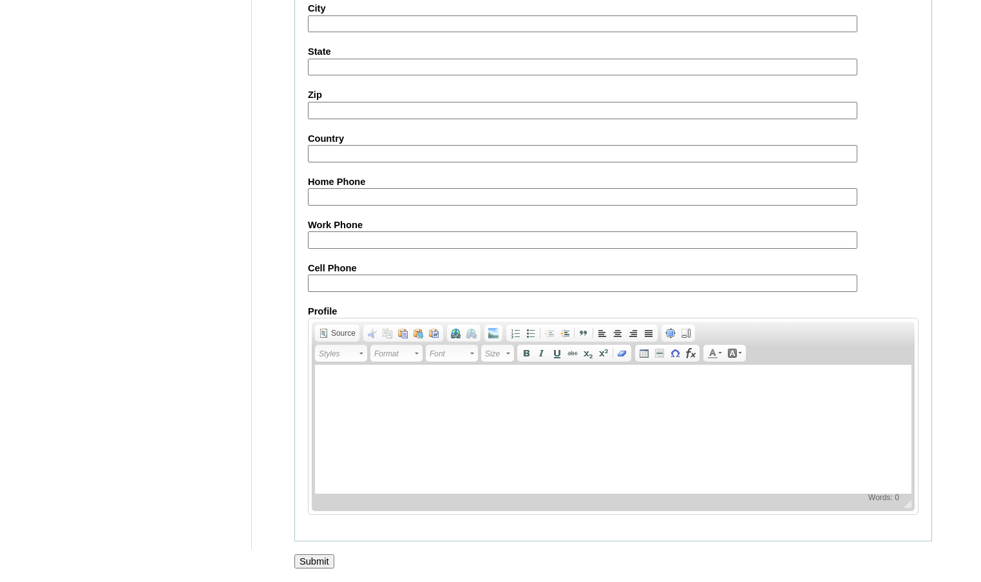
type input "ocs@oasischurchtomah.org"
click at [310, 566] on input "Submit" at bounding box center [314, 561] width 40 height 14
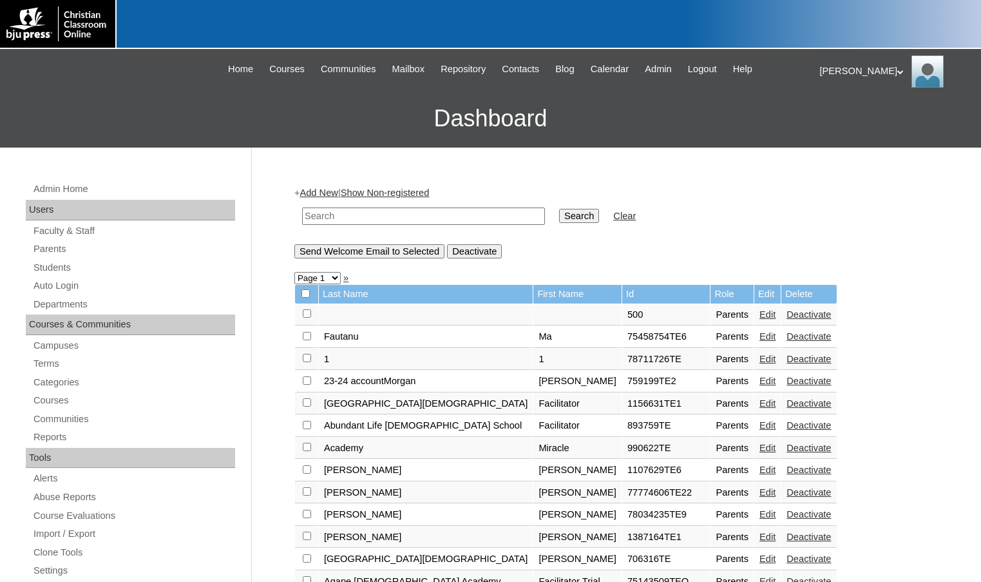
click at [343, 219] on input "text" at bounding box center [423, 215] width 243 height 17
paste input "78366261"
type input "78366261"
click at [559, 209] on input "Search" at bounding box center [579, 216] width 40 height 14
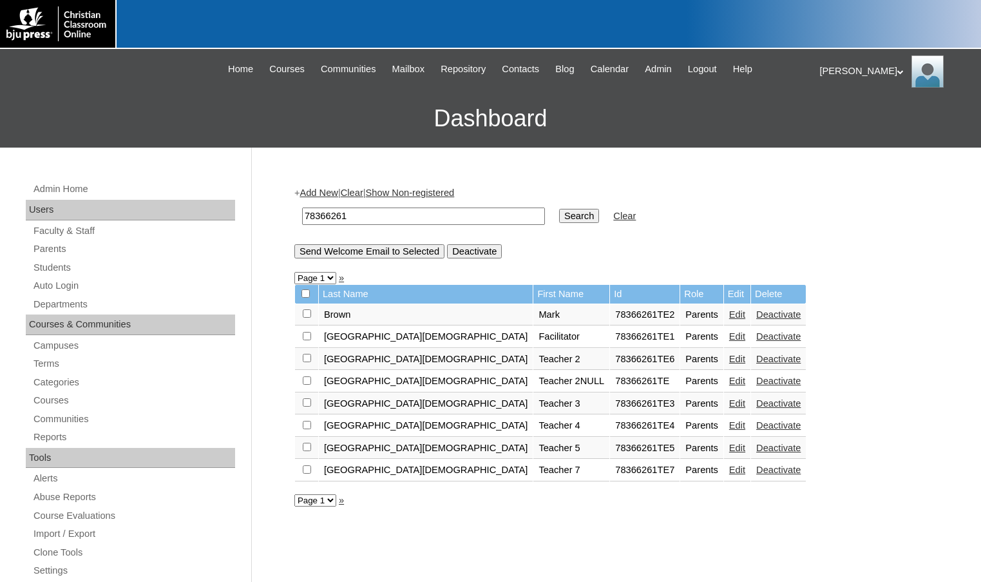
click at [307, 316] on input "checkbox" at bounding box center [307, 313] width 8 height 8
checkbox input "true"
click at [379, 251] on input "Send Welcome Email to Selected" at bounding box center [369, 251] width 150 height 14
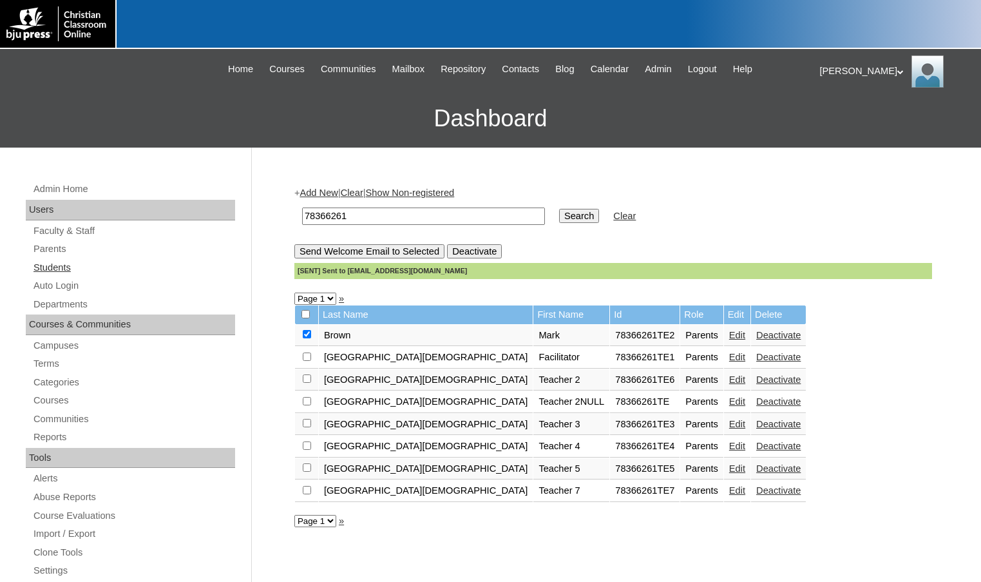
click at [71, 269] on link "Students" at bounding box center [133, 268] width 203 height 16
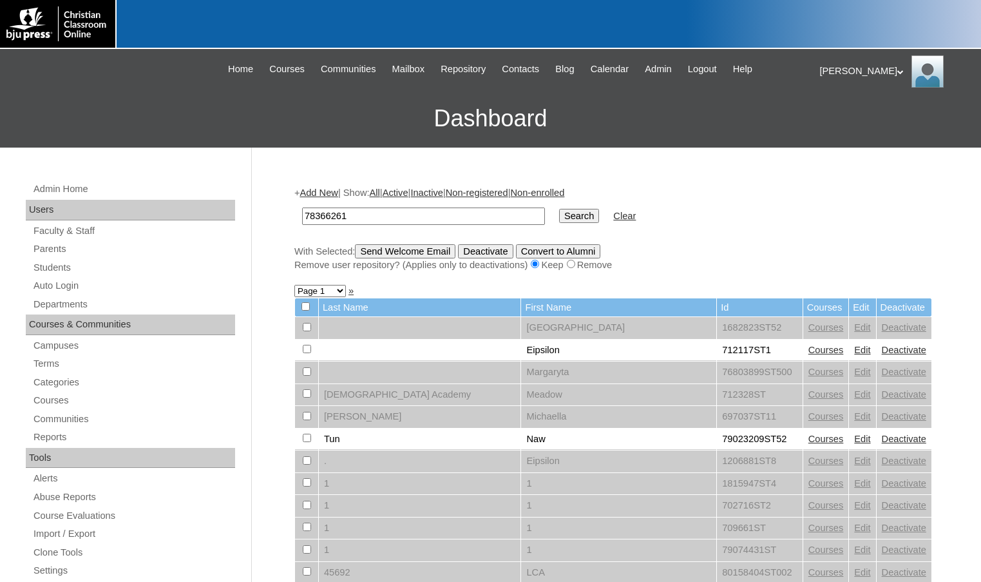
type input "78366261"
click at [559, 209] on input "Search" at bounding box center [579, 216] width 40 height 14
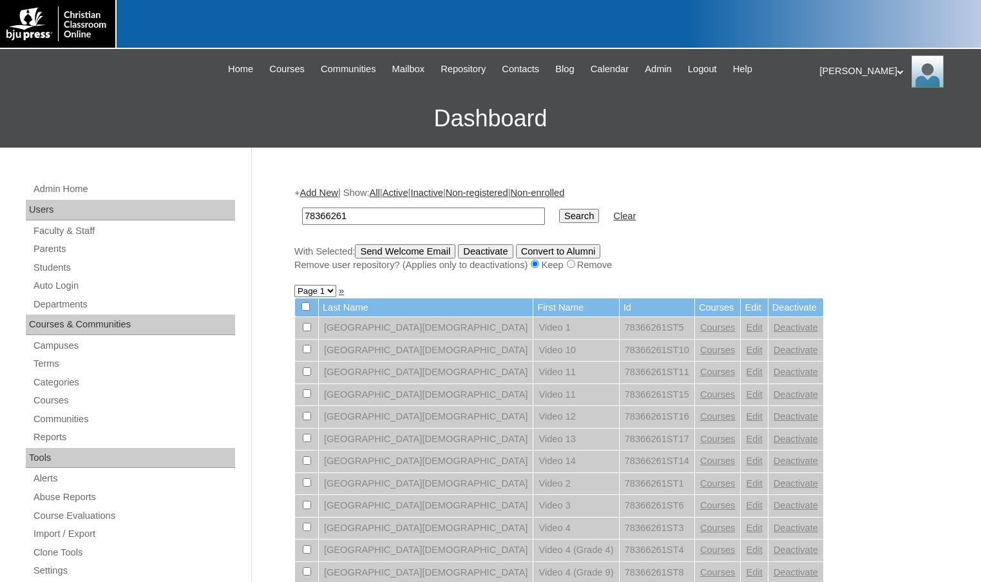
click at [330, 193] on link "Add New" at bounding box center [319, 192] width 38 height 10
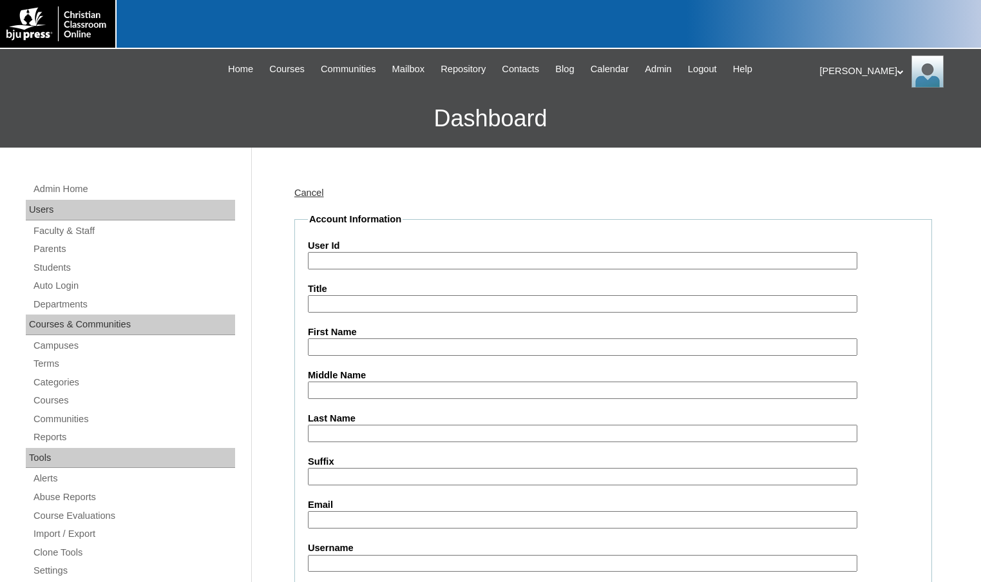
click at [360, 258] on input "User Id" at bounding box center [583, 260] width 550 height 17
paste input "78366261"
type input "78366261ST18"
type input "[PERSON_NAME]"
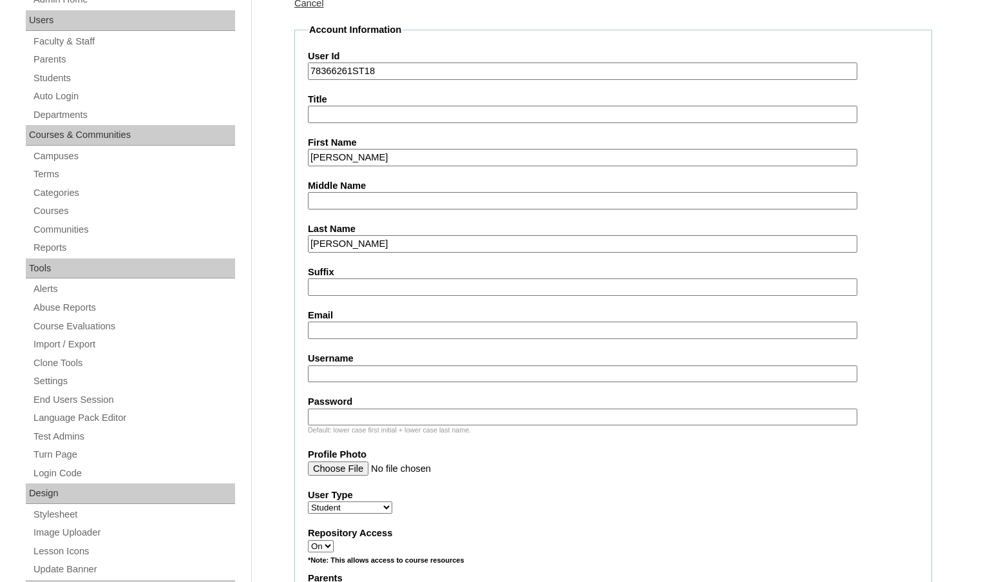
scroll to position [193, 0]
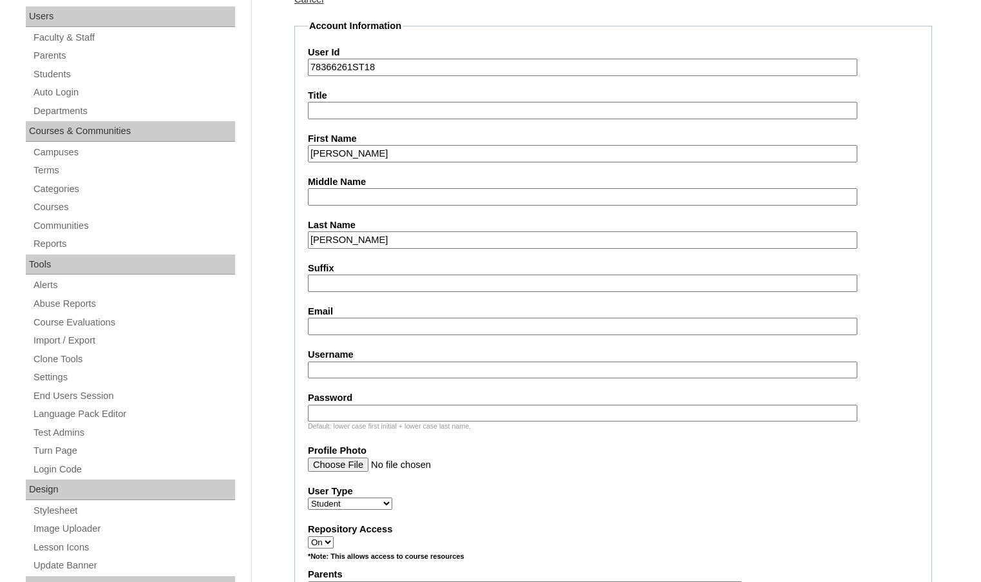
type input "[PERSON_NAME]"
click at [435, 325] on input "Email" at bounding box center [583, 326] width 550 height 17
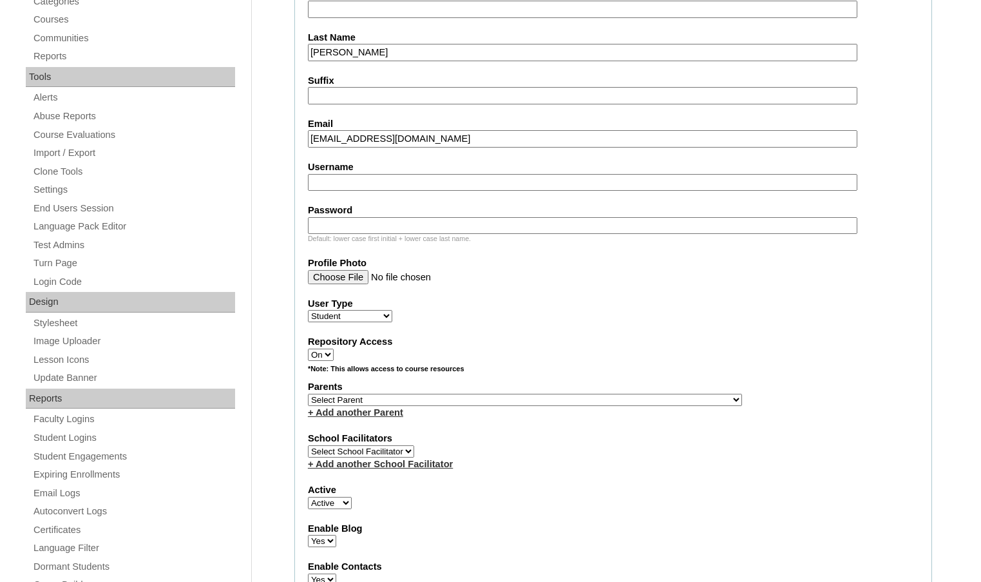
scroll to position [387, 0]
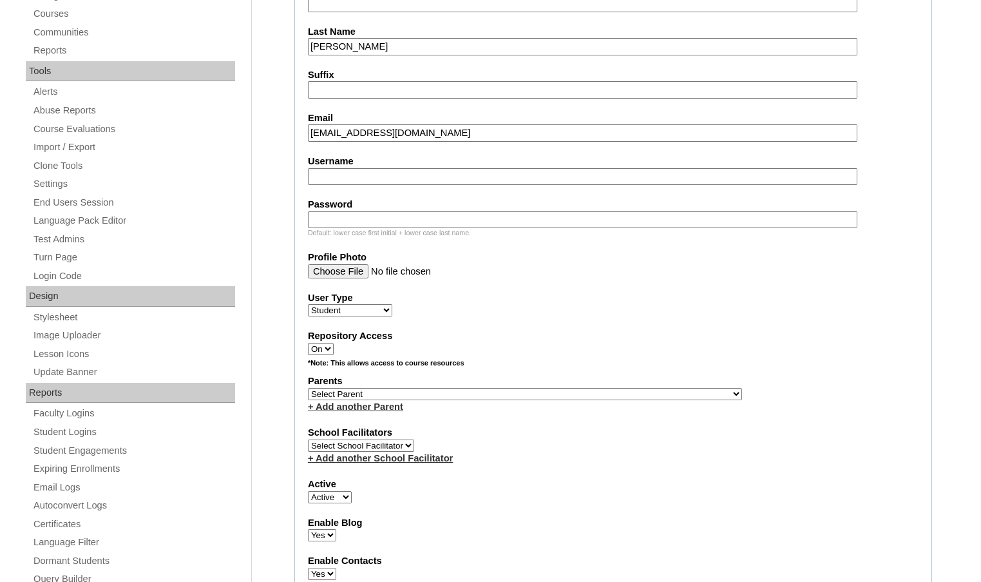
type input "[EMAIL_ADDRESS][DOMAIN_NAME]"
click at [589, 394] on select "Select Parent , Fautanu, Ma 1, 1 23-24 accountMorgan, Jason 6th Street Mennonit…" at bounding box center [525, 394] width 434 height 12
select select "37338"
click at [637, 392] on div "Parents Select Parent , Fautanu, Ma 1, 1 23-24 accountMorgan, Jason 6th Street …" at bounding box center [613, 393] width 611 height 39
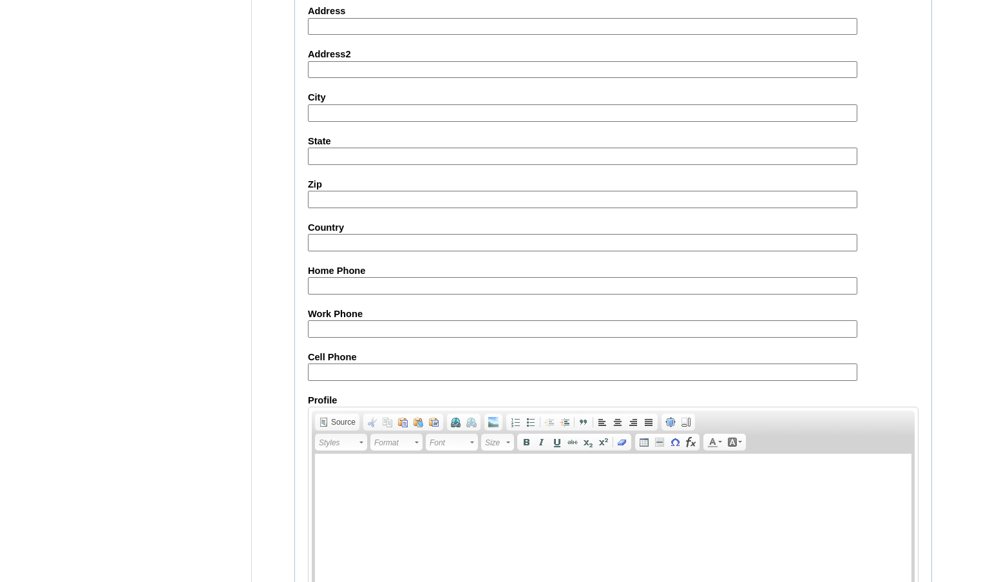
scroll to position [1379, 0]
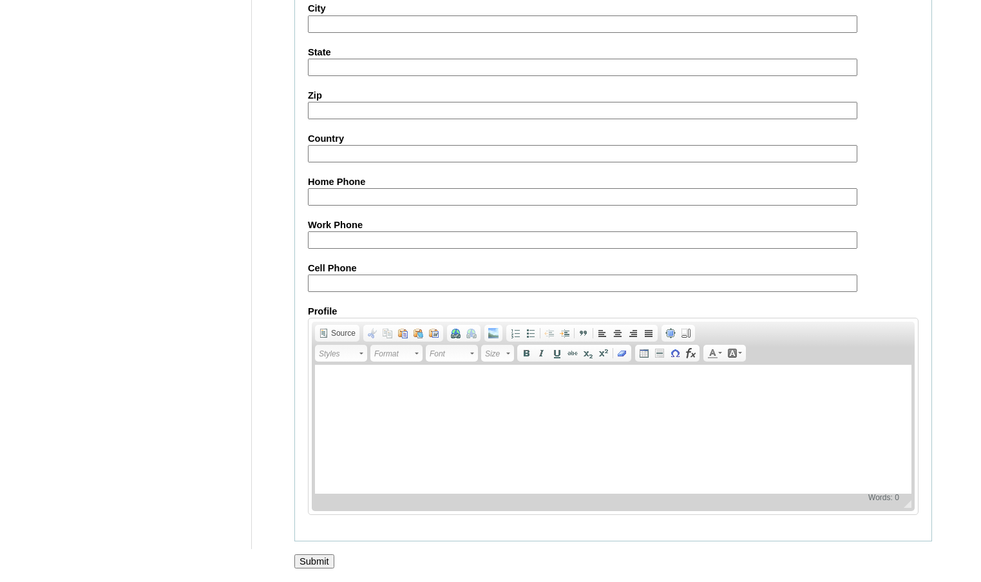
click at [330, 560] on input "Submit" at bounding box center [314, 561] width 40 height 14
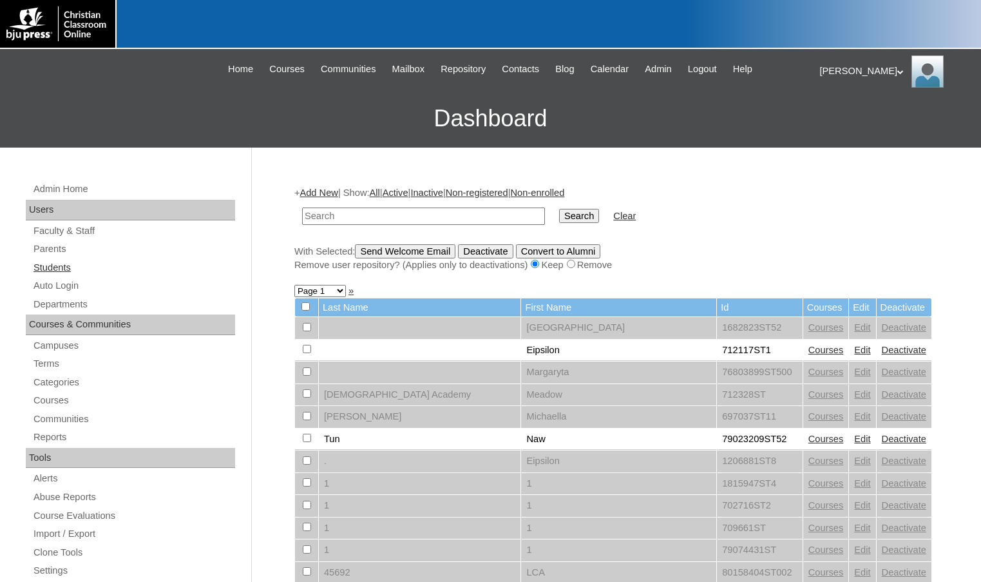
click at [70, 263] on link "Students" at bounding box center [133, 268] width 203 height 16
type input "78366261"
click at [559, 209] on input "Search" at bounding box center [579, 216] width 40 height 14
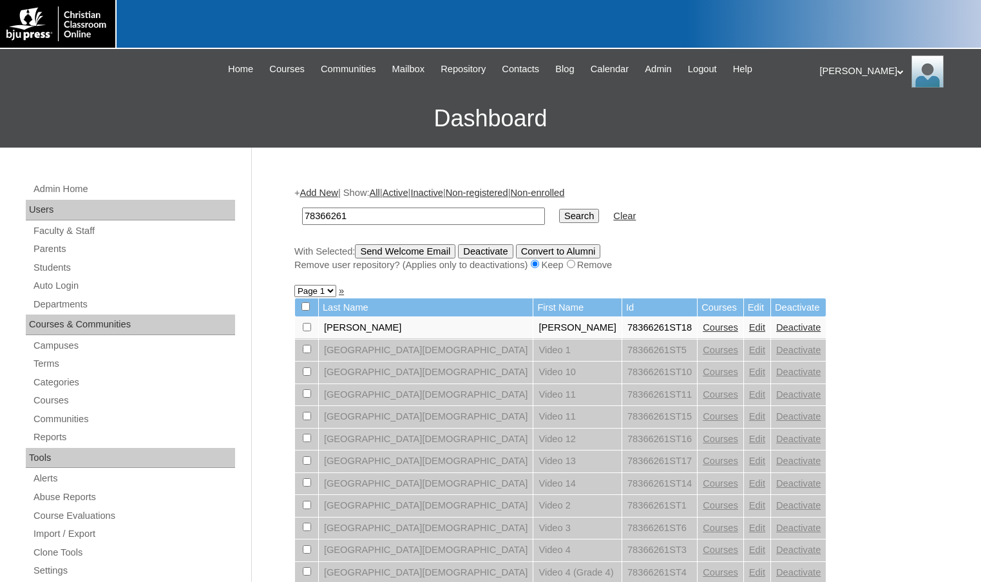
click at [703, 332] on link "Courses" at bounding box center [720, 327] width 35 height 10
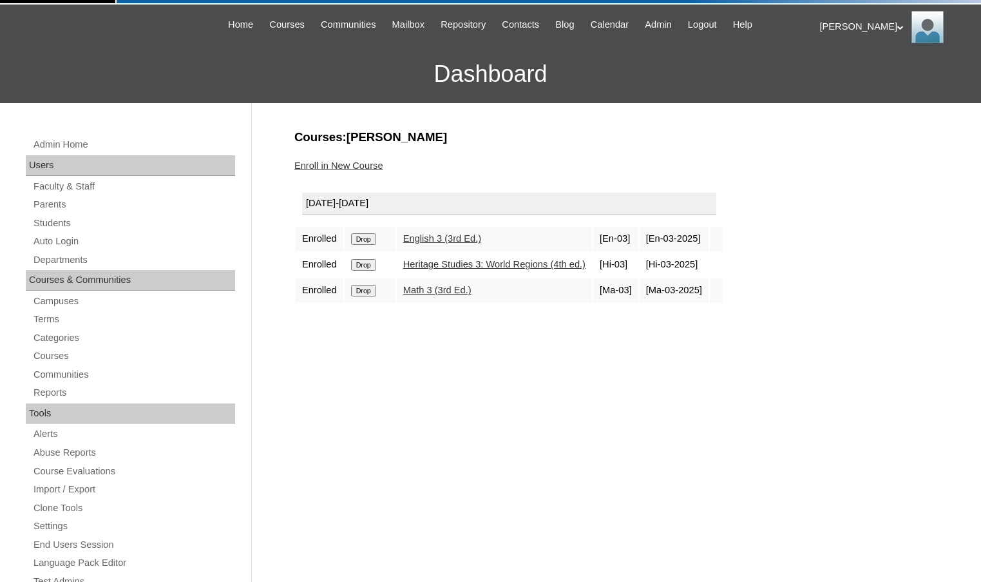
scroll to position [64, 0]
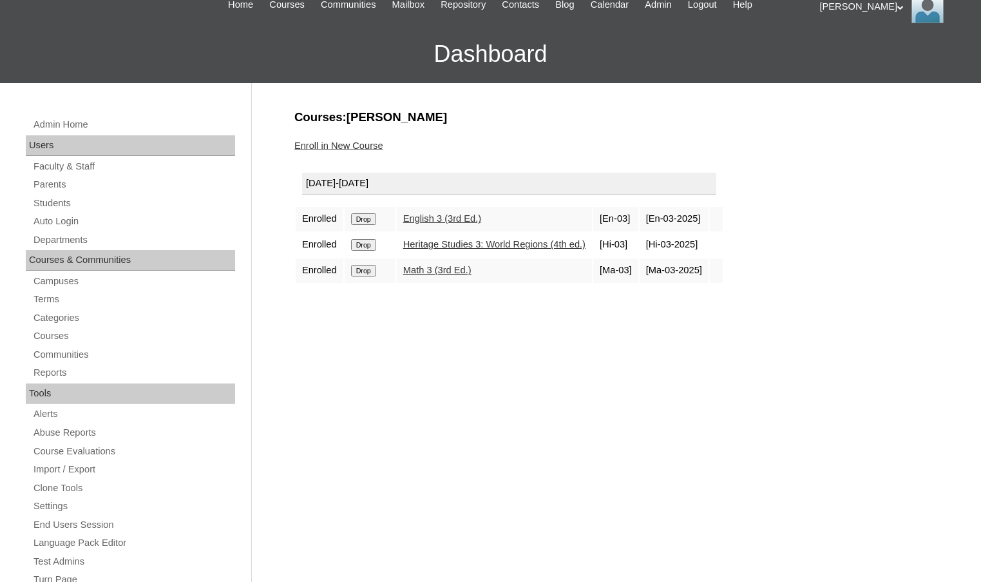
click at [323, 149] on link "Enroll in New Course" at bounding box center [338, 145] width 89 height 10
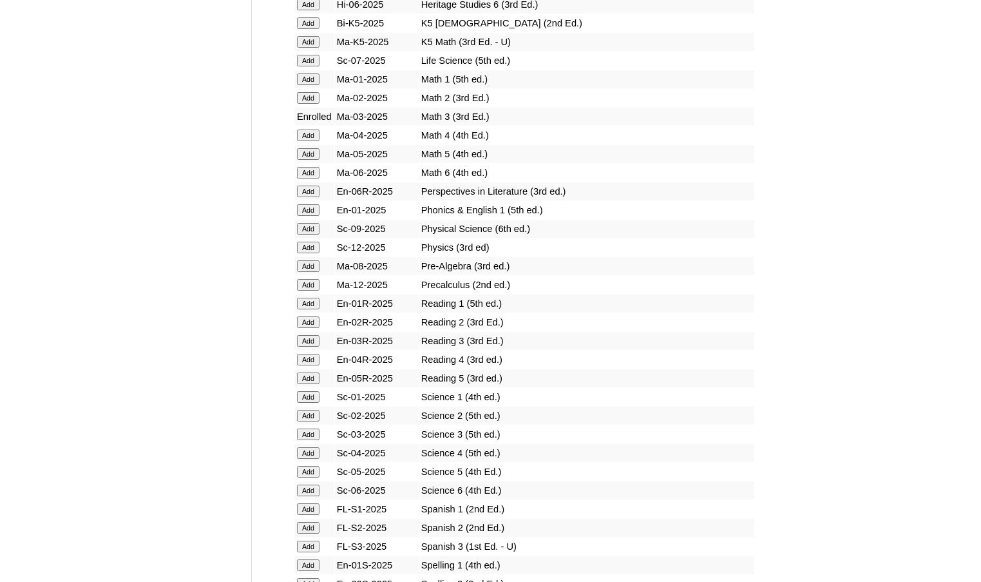
scroll to position [1288, 0]
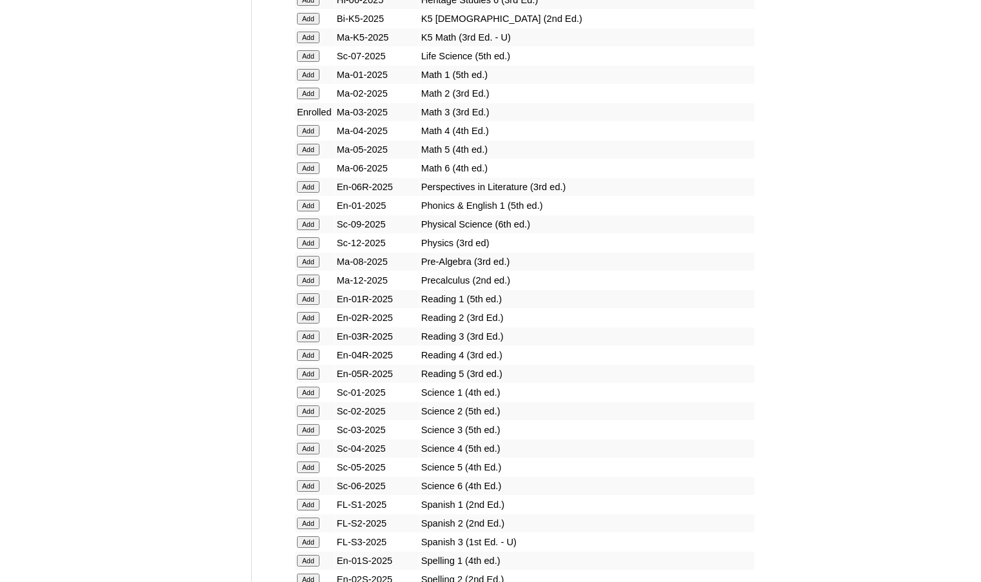
click at [312, 337] on input "Add" at bounding box center [308, 336] width 23 height 12
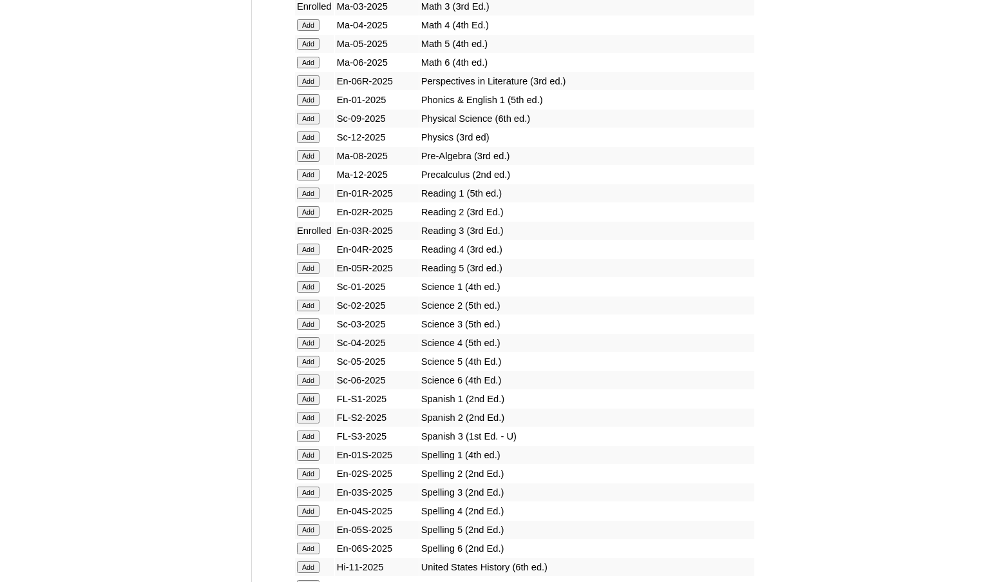
scroll to position [1417, 0]
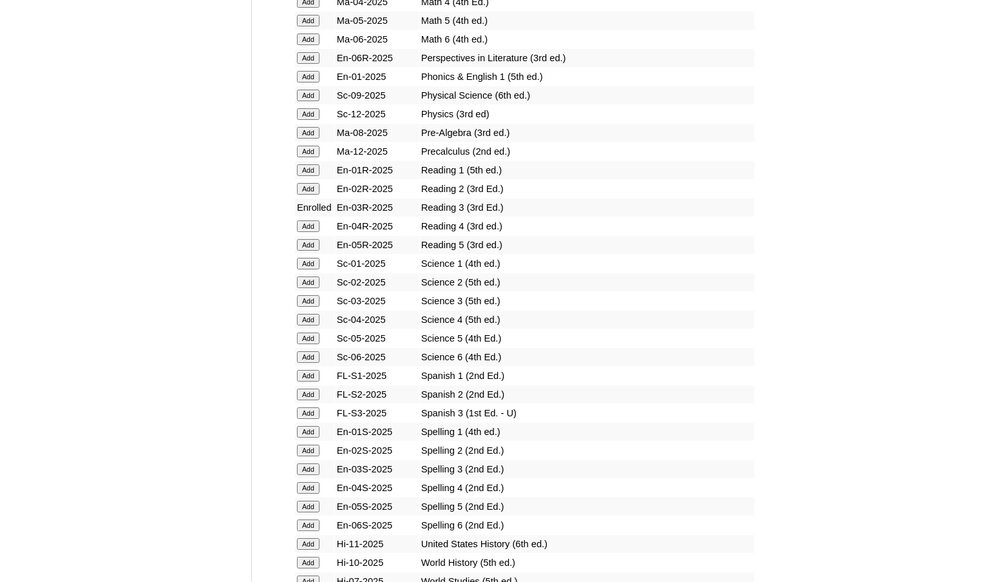
click at [311, 304] on input "Add" at bounding box center [308, 301] width 23 height 12
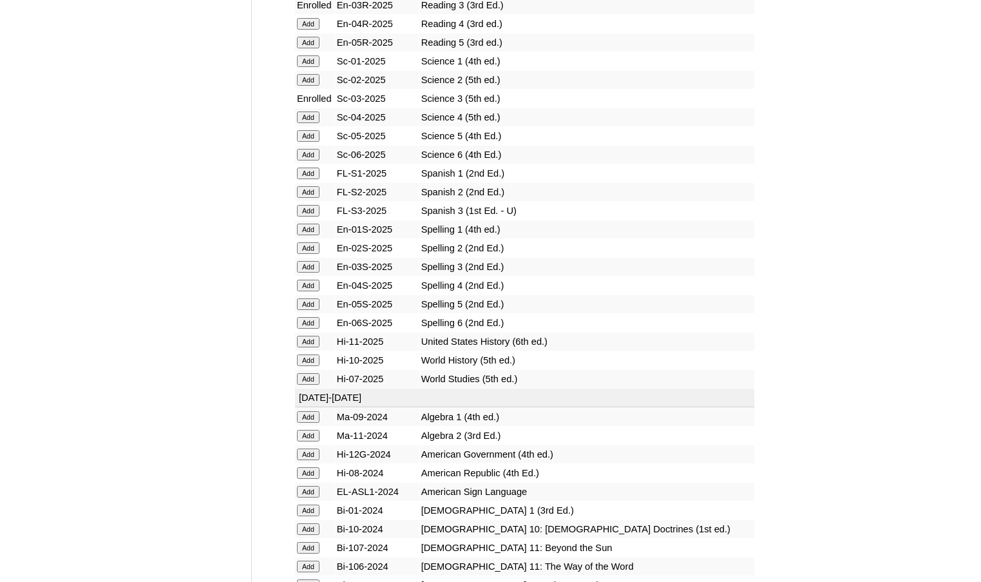
scroll to position [1546, 0]
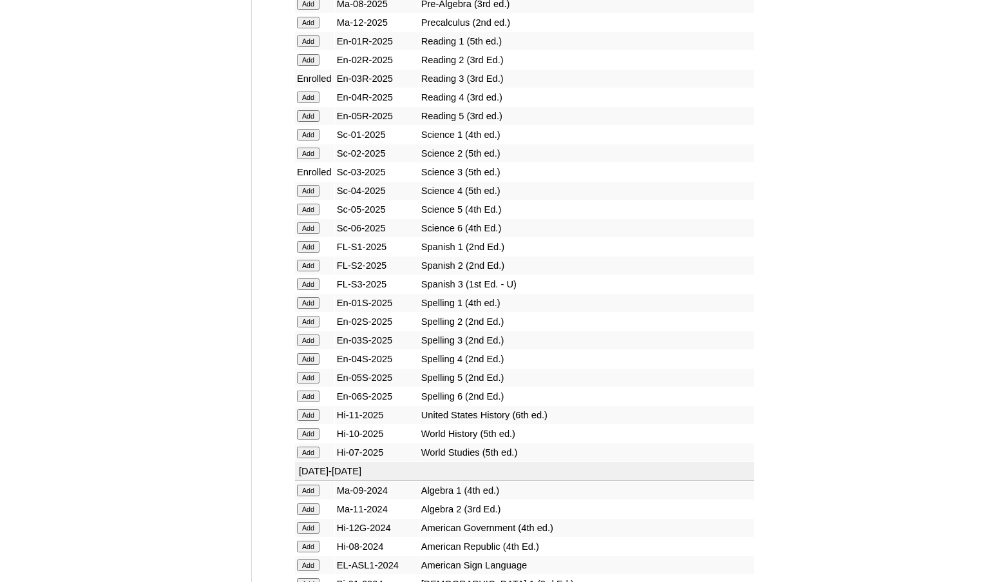
click at [308, 340] on input "Add" at bounding box center [308, 340] width 23 height 12
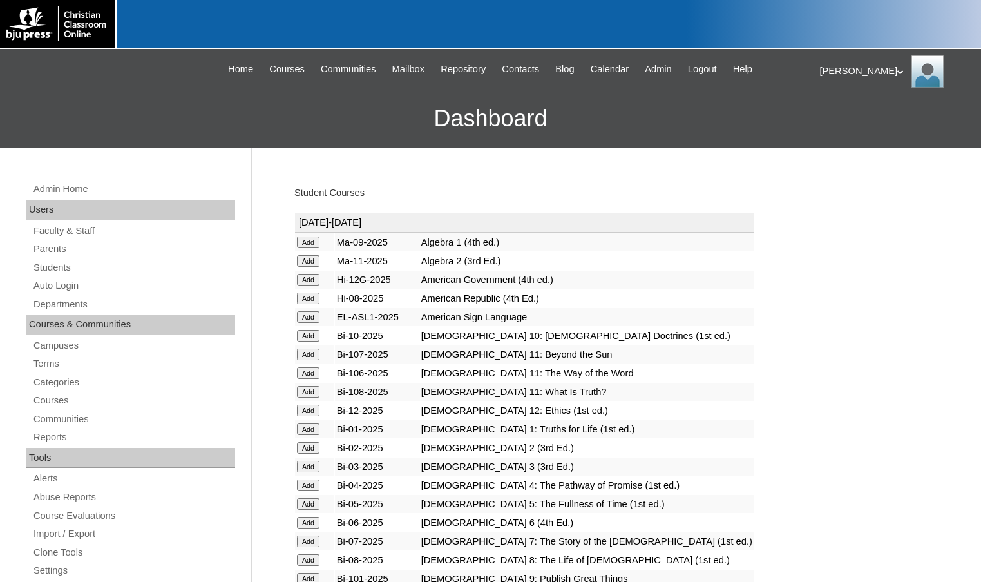
click at [359, 189] on link "Student Courses" at bounding box center [329, 192] width 70 height 10
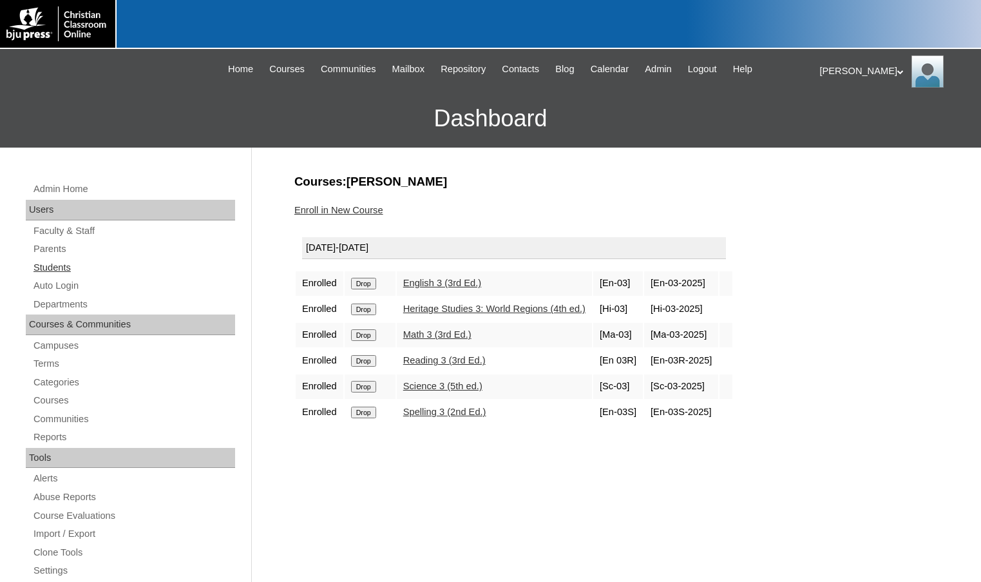
click at [82, 271] on link "Students" at bounding box center [133, 268] width 203 height 16
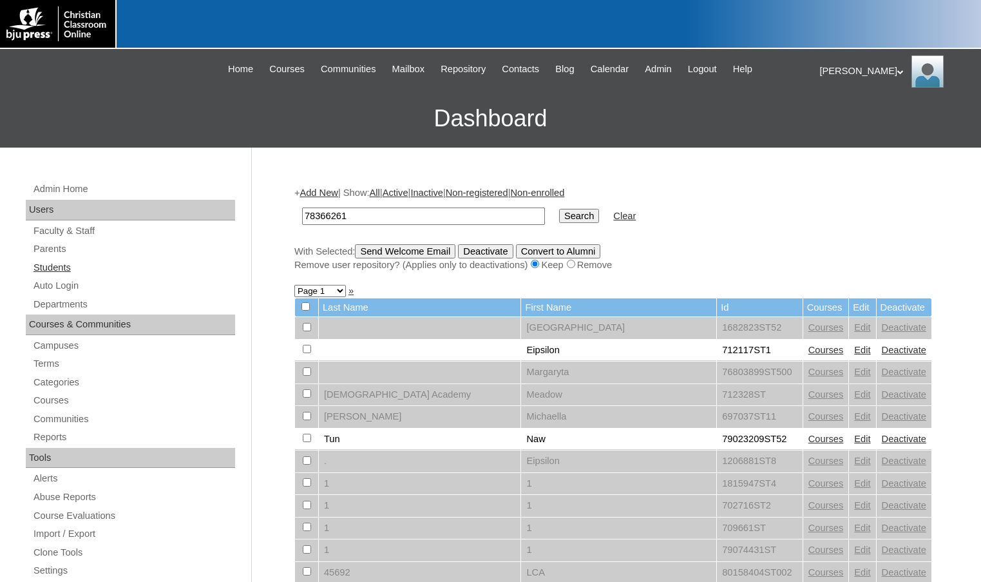
type input "78366261"
click at [559, 209] on input "Search" at bounding box center [579, 216] width 40 height 14
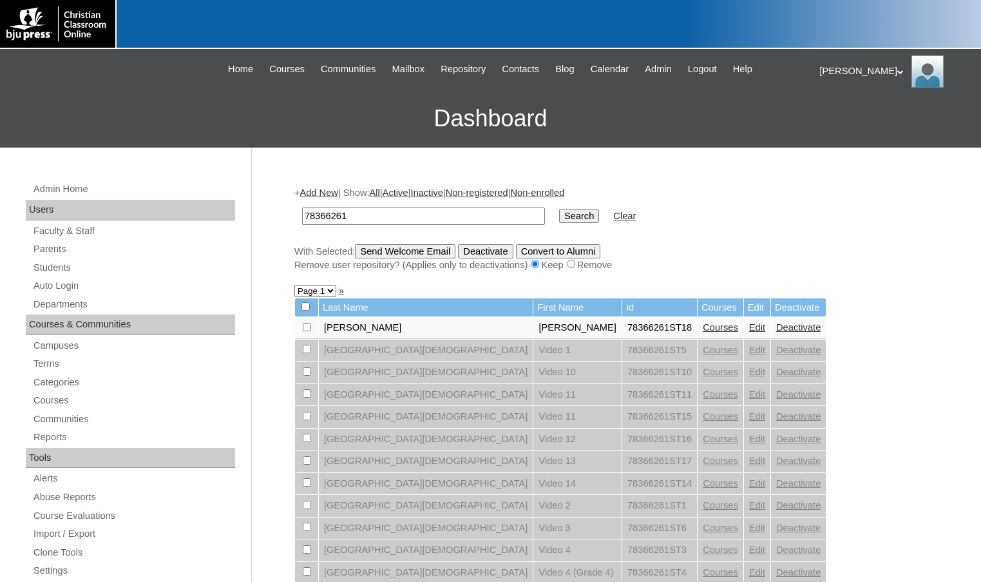
click at [323, 189] on link "Add New" at bounding box center [319, 192] width 38 height 10
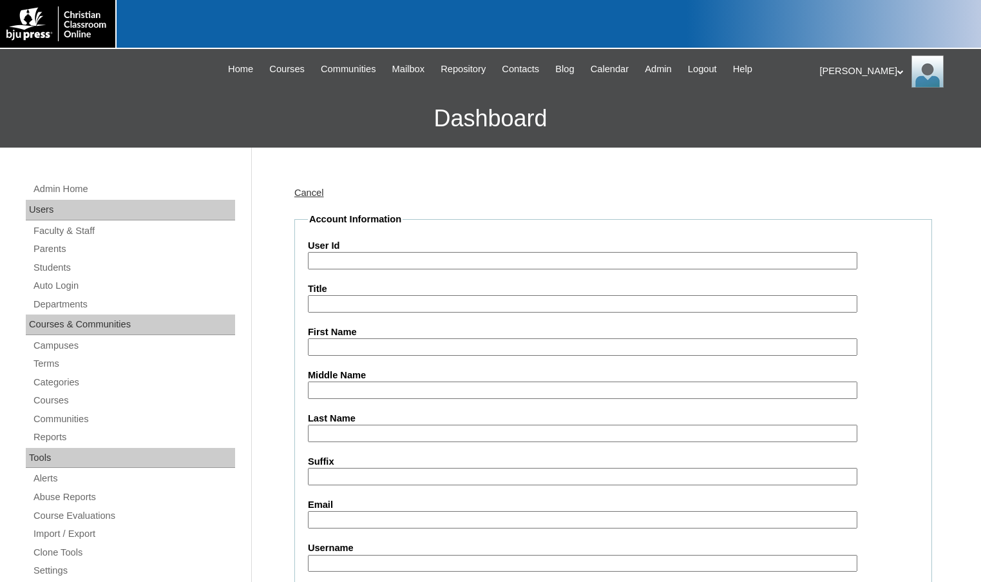
click at [359, 262] on input "User Id" at bounding box center [583, 260] width 550 height 17
paste input "78366261"
type input "78366261ST19"
type input "Matthew"
type input "Lada"
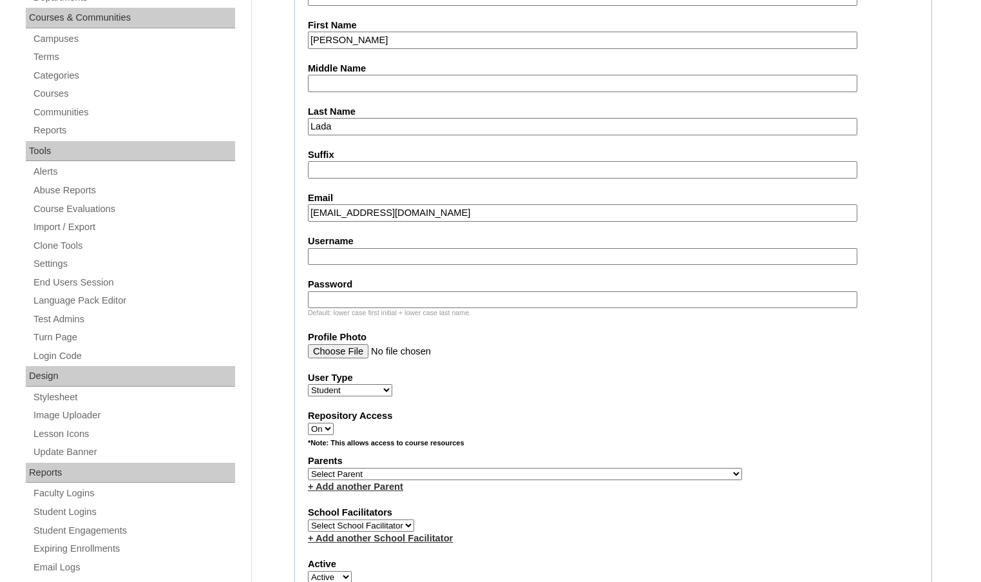
scroll to position [322, 0]
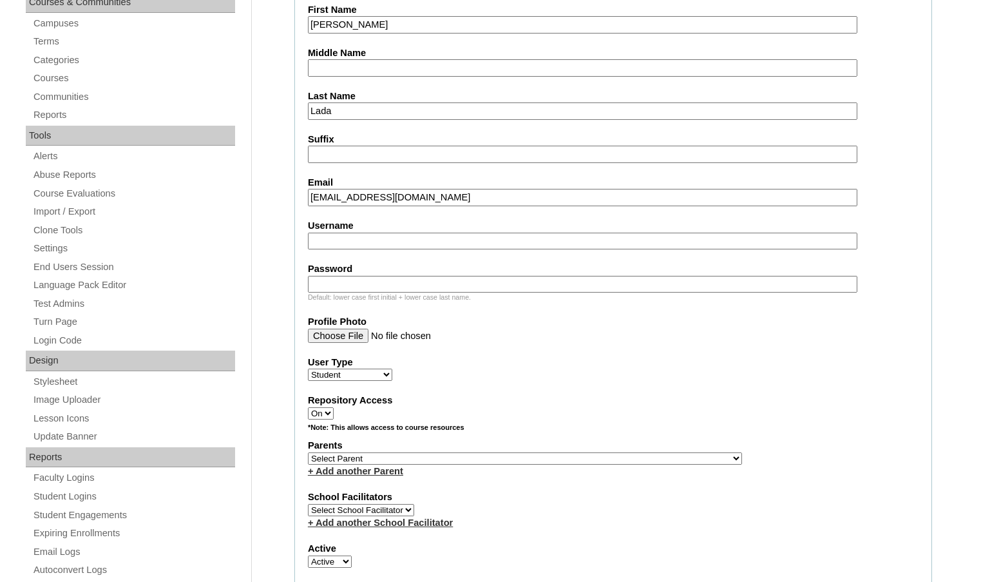
type input "njolyf1984@hotmail.com"
drag, startPoint x: 594, startPoint y: 461, endPoint x: 606, endPoint y: 460, distance: 11.6
click at [594, 461] on select "Select Parent , Fautanu, Ma 1, 1 23-24 accountMorgan, Jason 6th Street Mennonit…" at bounding box center [525, 458] width 434 height 12
select select "37338"
click at [609, 454] on div "Parents Select Parent , Fautanu, Ma 1, 1 23-24 accountMorgan, Jason 6th Street …" at bounding box center [613, 458] width 611 height 39
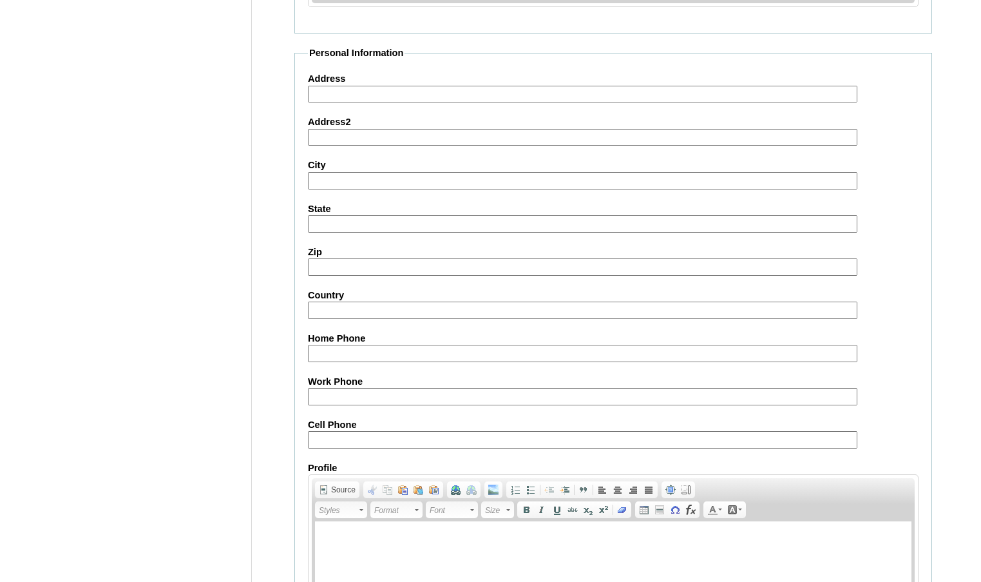
scroll to position [1379, 0]
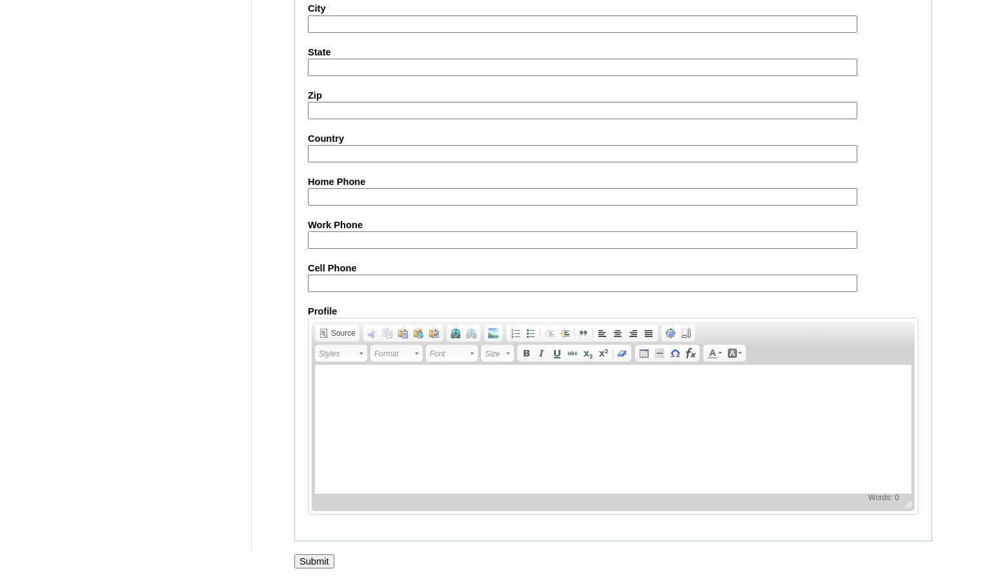
click at [331, 562] on input "Submit" at bounding box center [314, 561] width 40 height 14
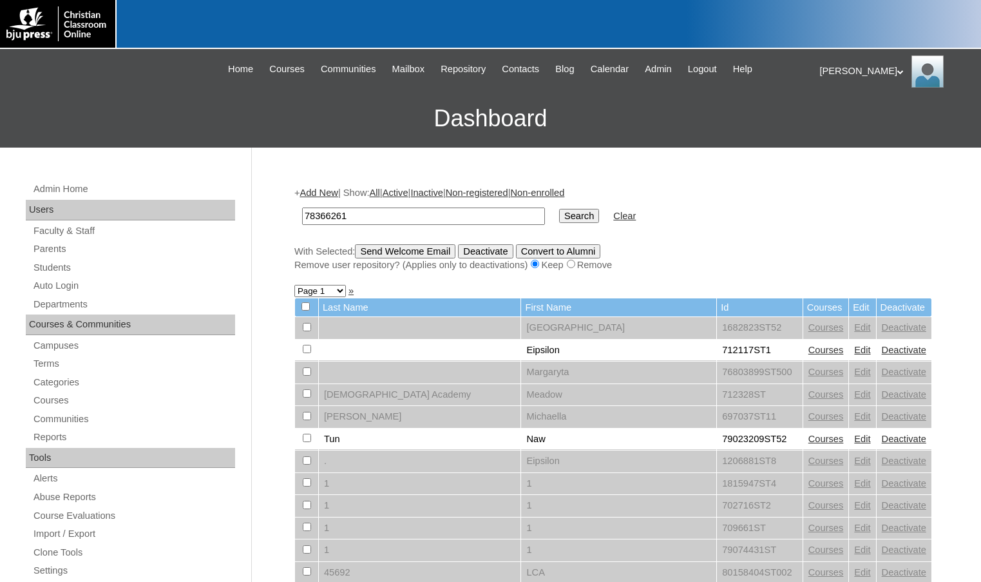
type input "78366261"
click at [559, 209] on input "Search" at bounding box center [579, 216] width 40 height 14
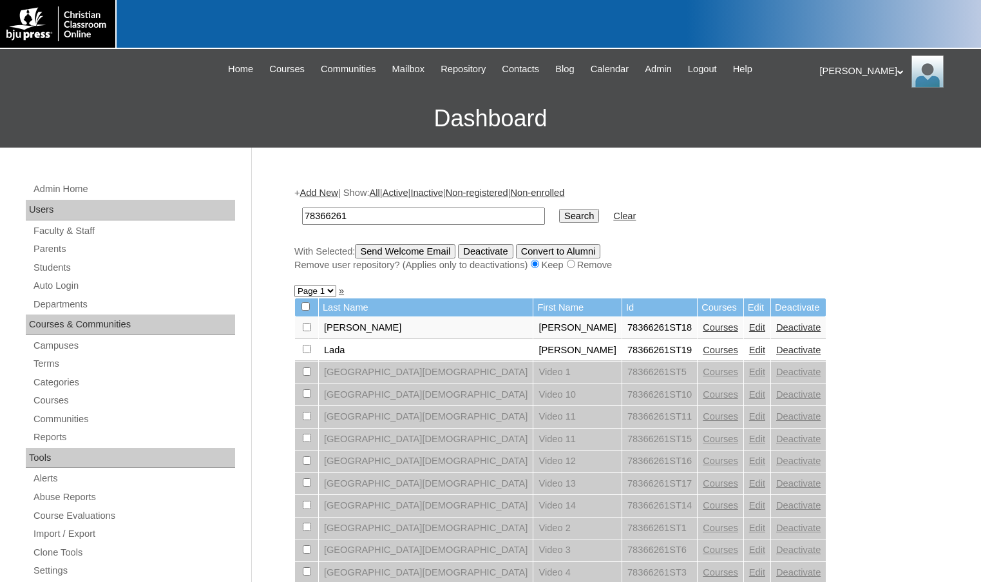
click at [703, 355] on link "Courses" at bounding box center [720, 350] width 35 height 10
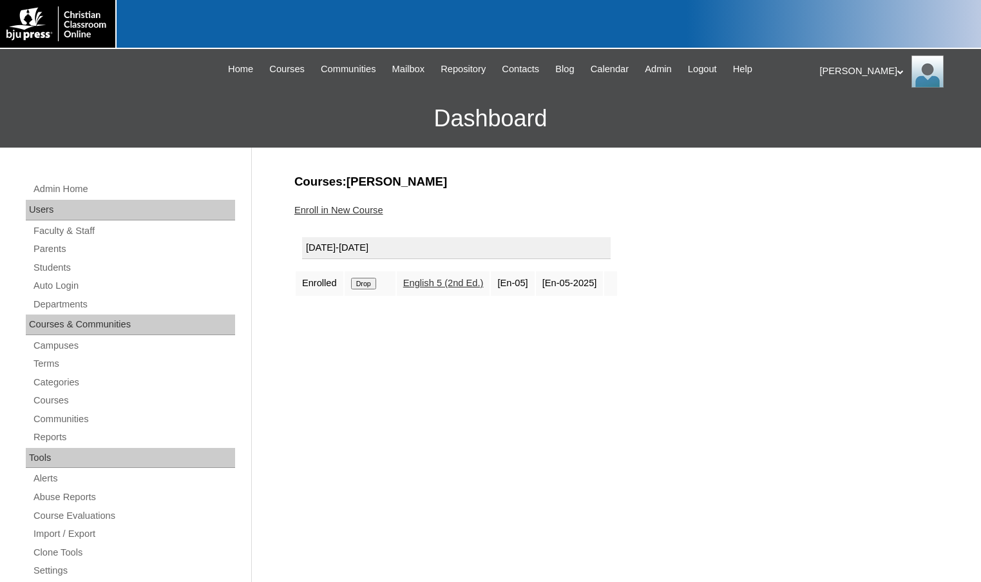
click at [351, 214] on link "Enroll in New Course" at bounding box center [338, 210] width 89 height 10
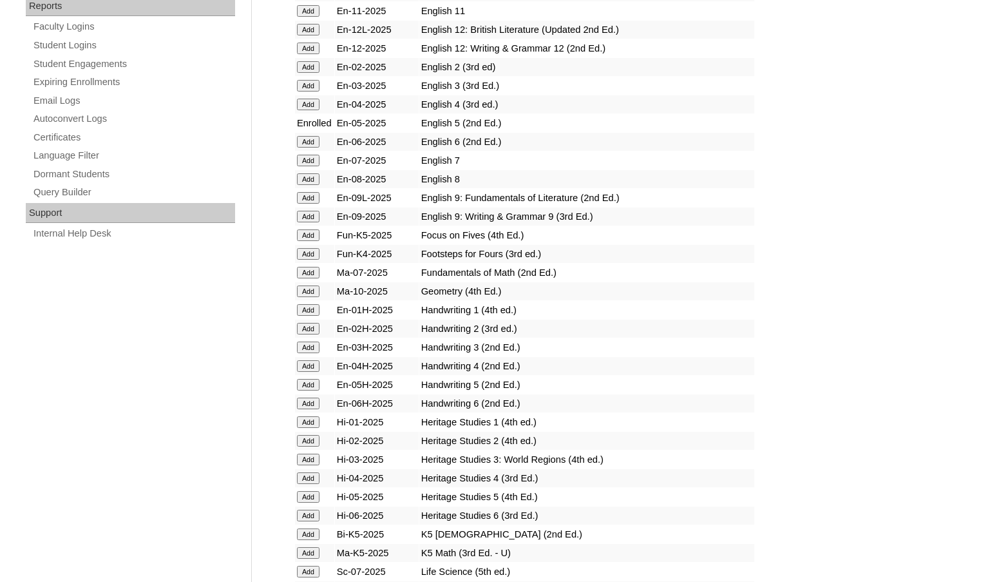
scroll to position [902, 0]
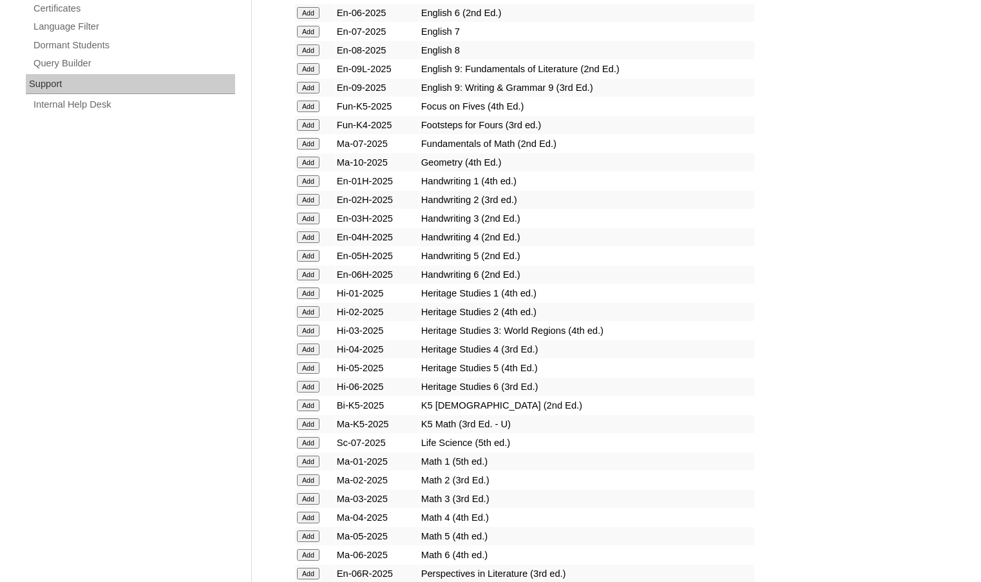
click at [314, 368] on input "Add" at bounding box center [308, 368] width 23 height 12
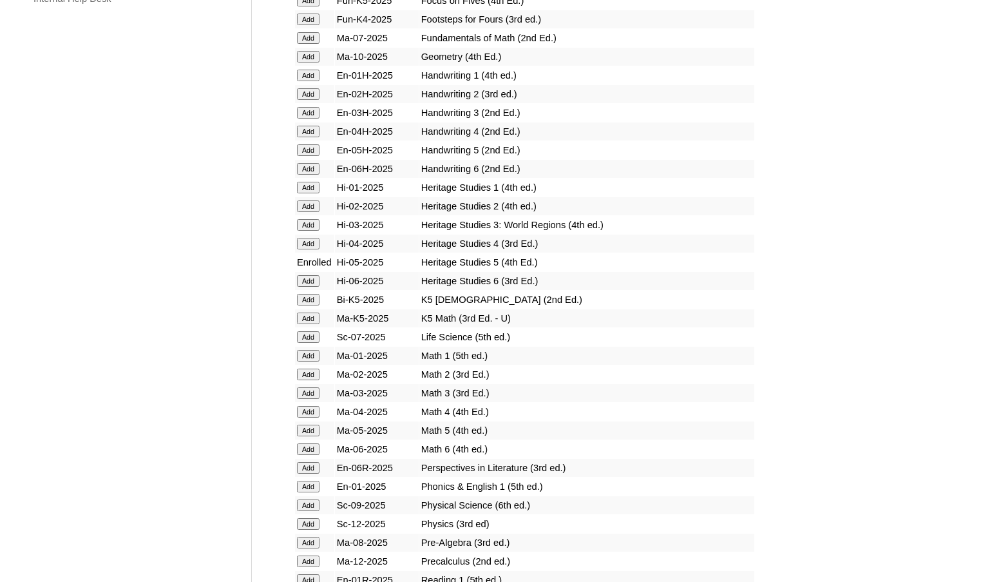
scroll to position [1031, 0]
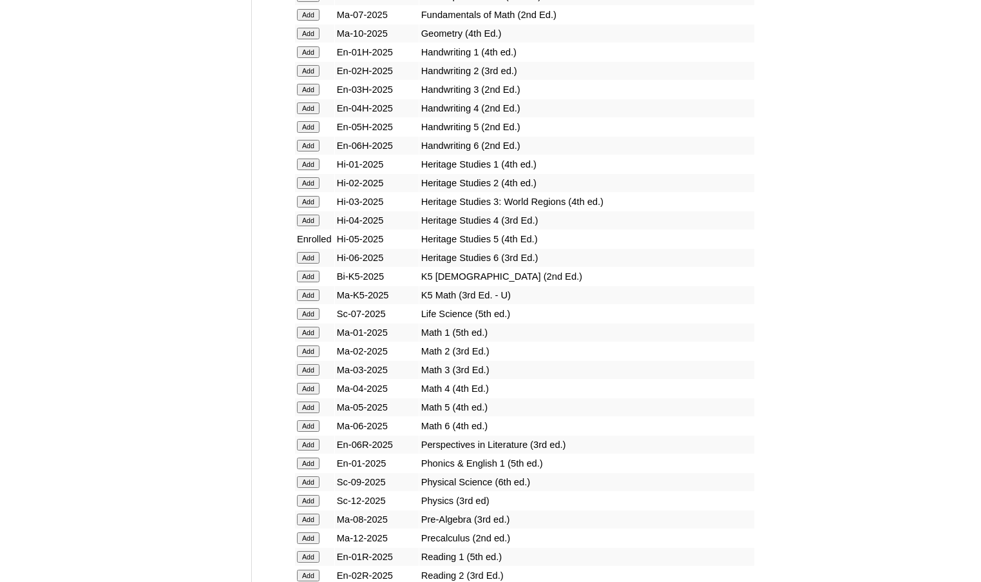
click at [312, 407] on input "Add" at bounding box center [308, 407] width 23 height 12
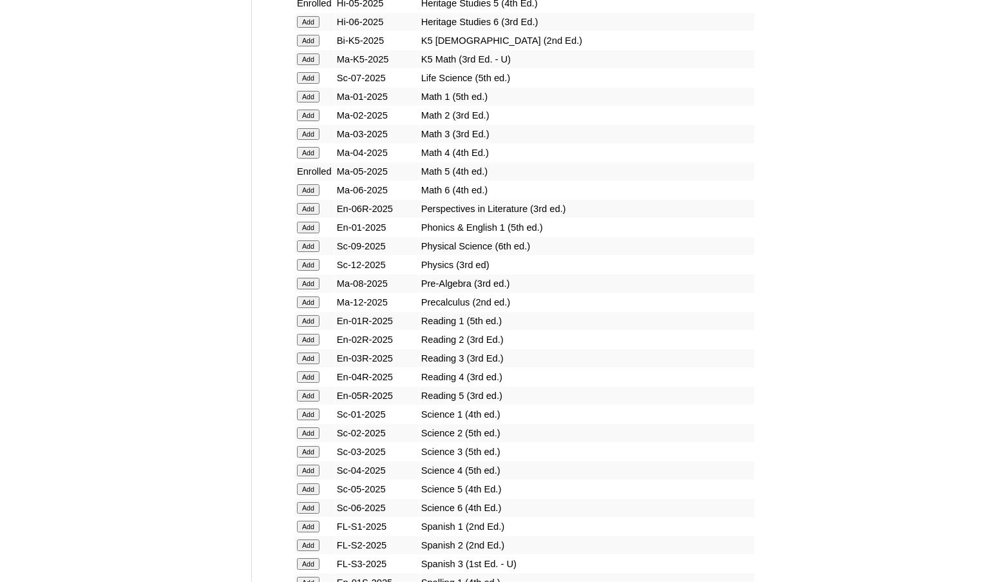
scroll to position [1288, 0]
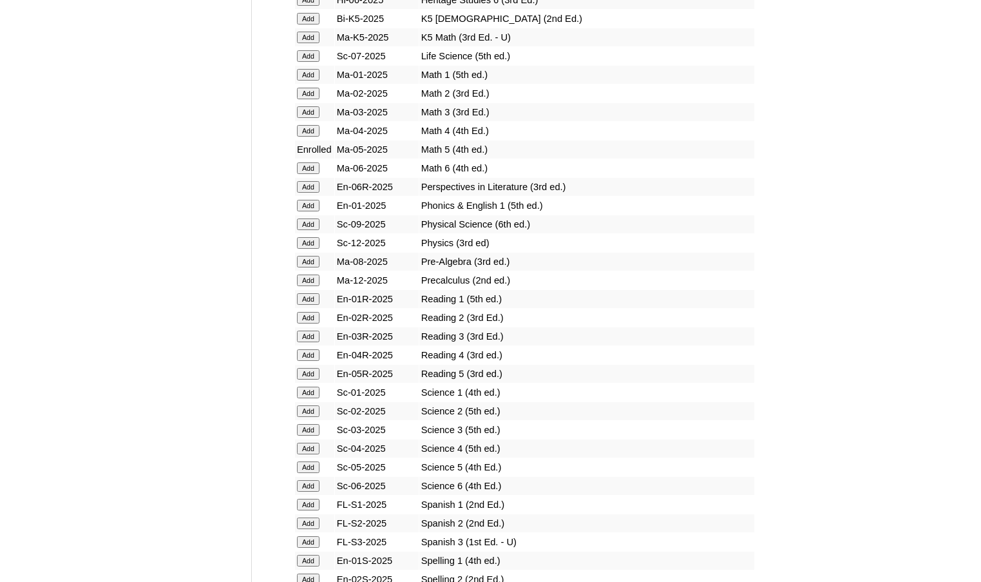
click at [310, 376] on input "Add" at bounding box center [308, 374] width 23 height 12
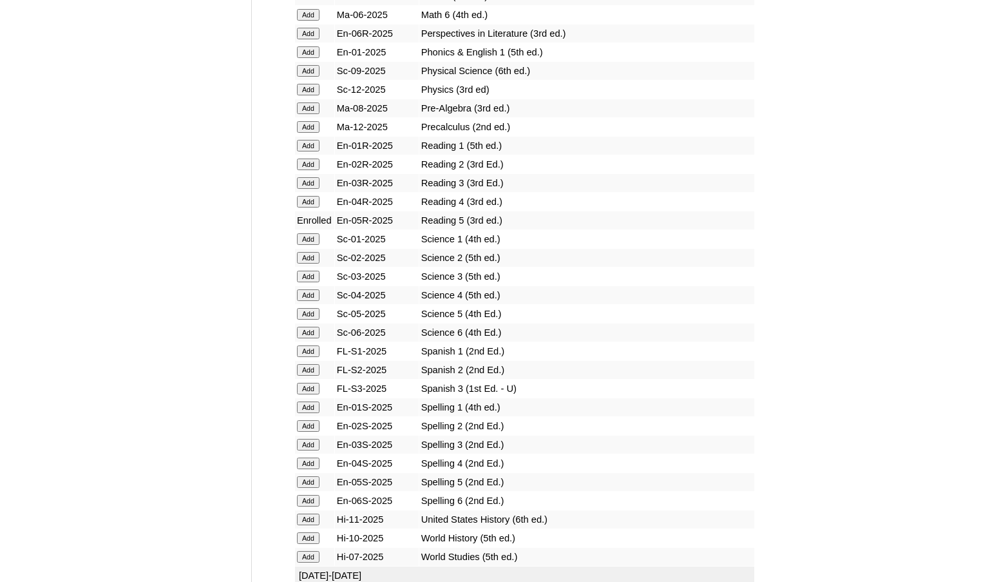
scroll to position [1482, 0]
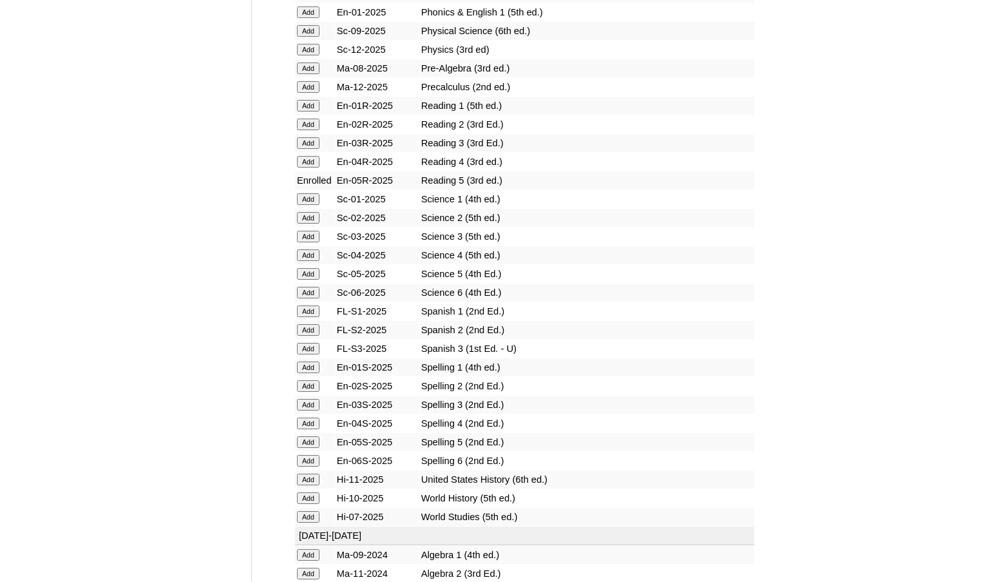
click at [312, 278] on input "Add" at bounding box center [308, 274] width 23 height 12
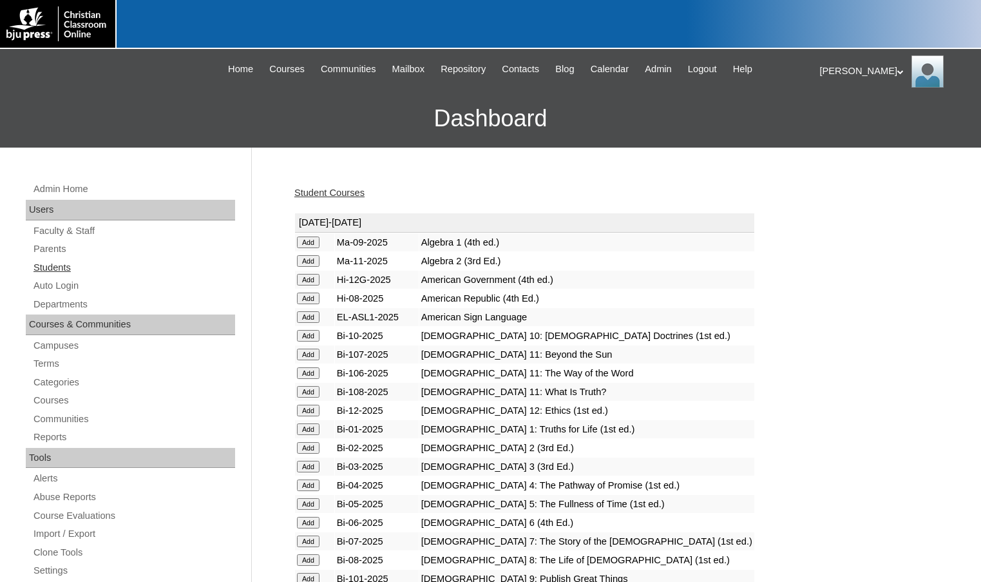
click at [56, 271] on link "Students" at bounding box center [133, 268] width 203 height 16
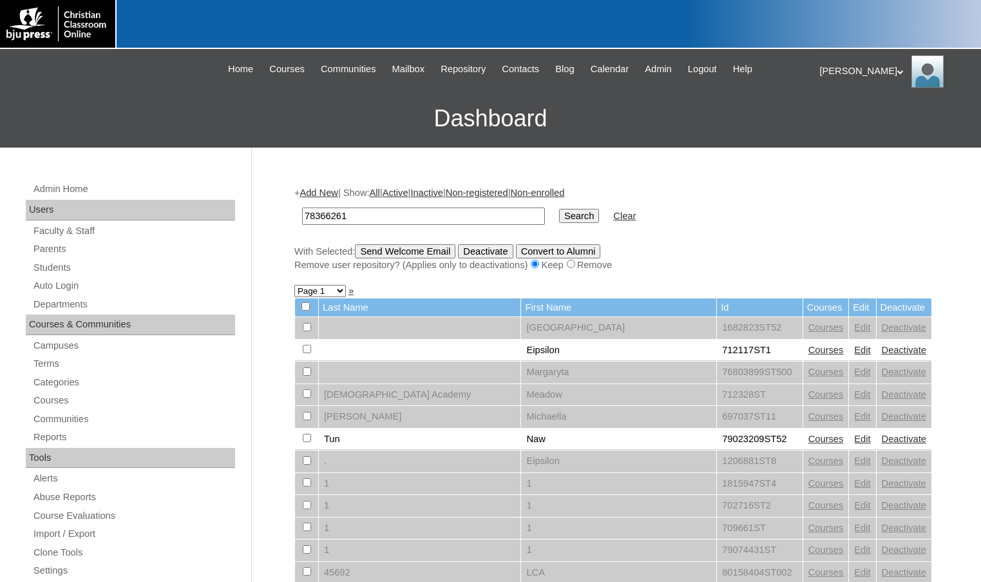
type input "78366261"
click at [559, 209] on input "Search" at bounding box center [579, 216] width 40 height 14
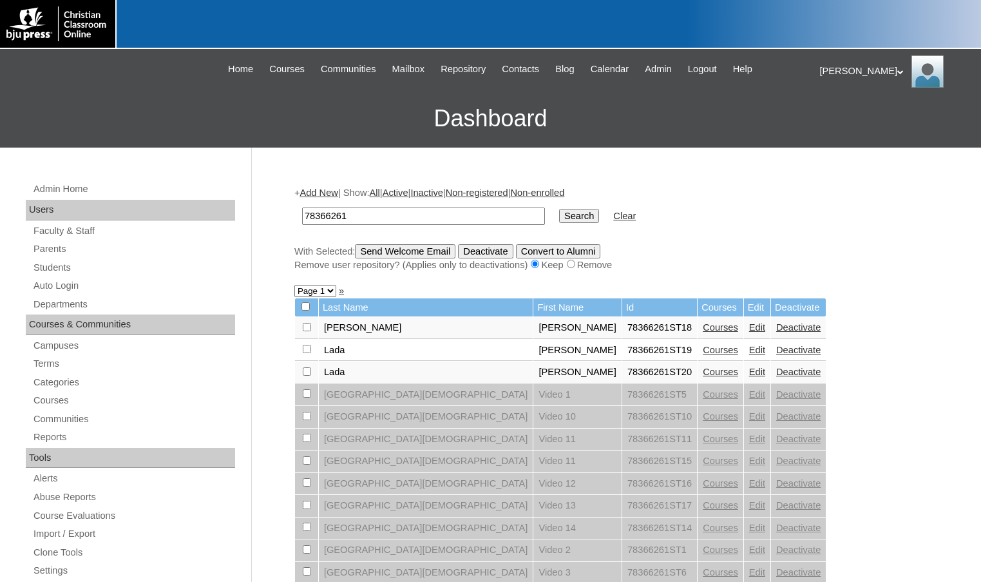
click at [703, 372] on link "Courses" at bounding box center [720, 372] width 35 height 10
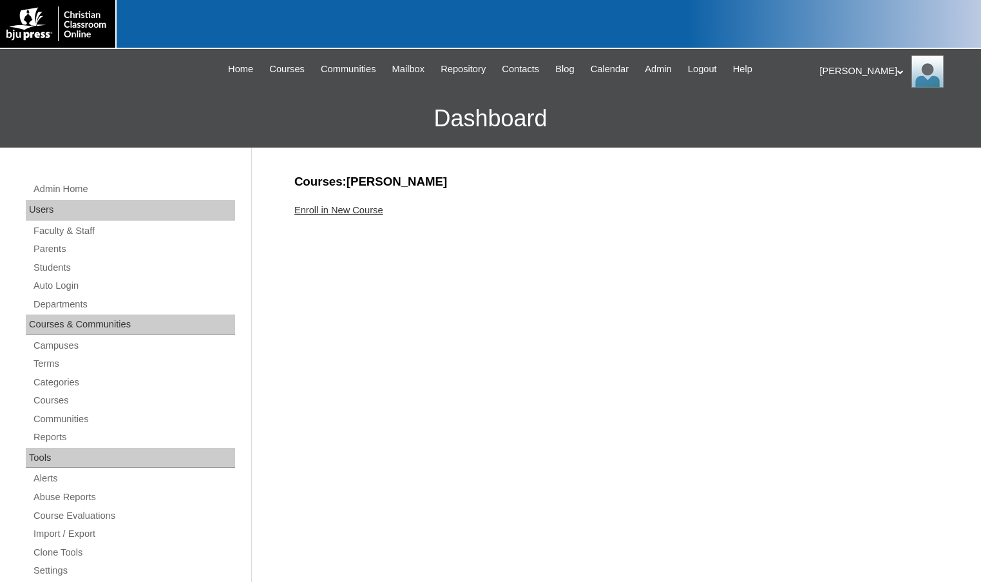
click at [365, 212] on link "Enroll in New Course" at bounding box center [338, 210] width 89 height 10
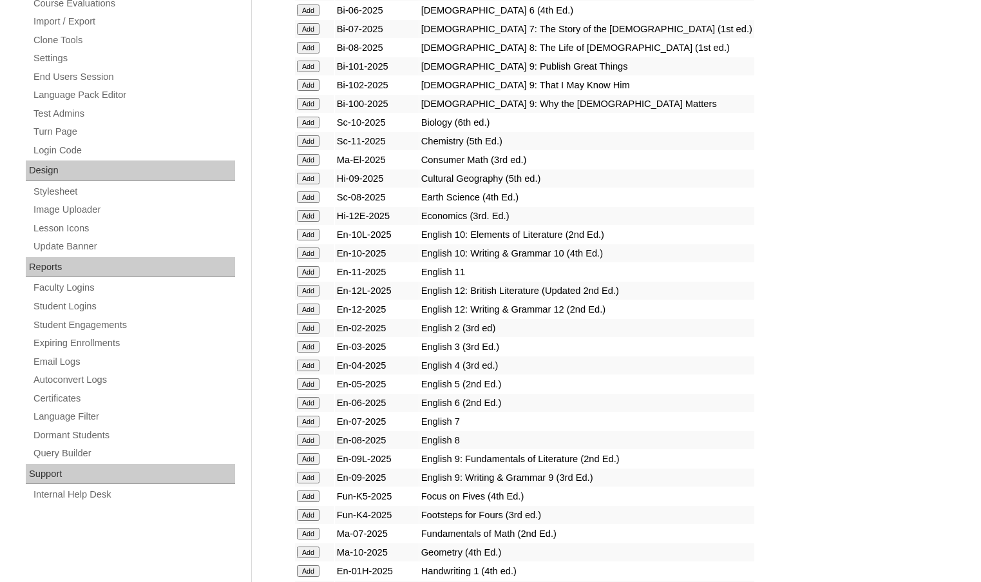
scroll to position [515, 0]
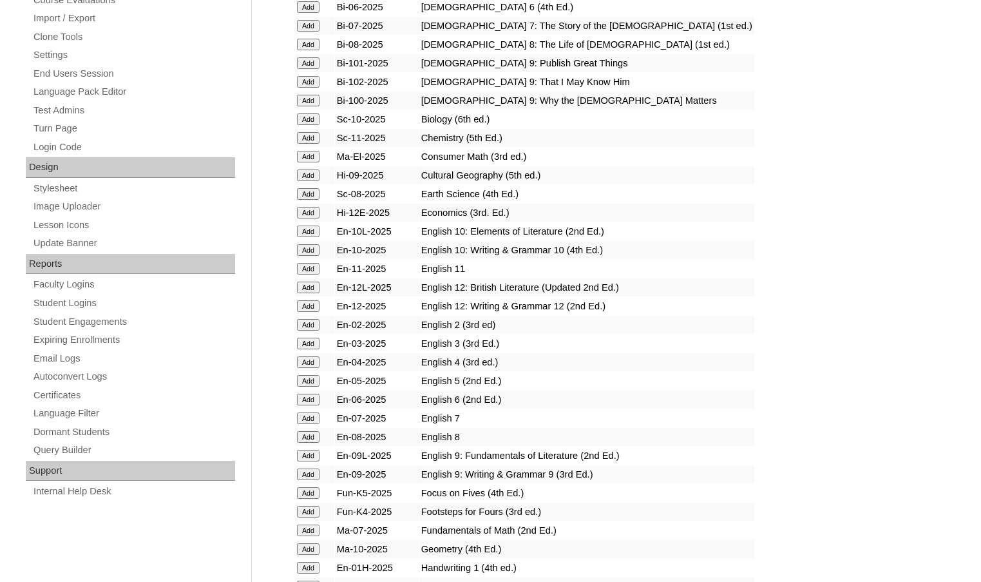
click at [315, 400] on input "Add" at bounding box center [308, 400] width 23 height 12
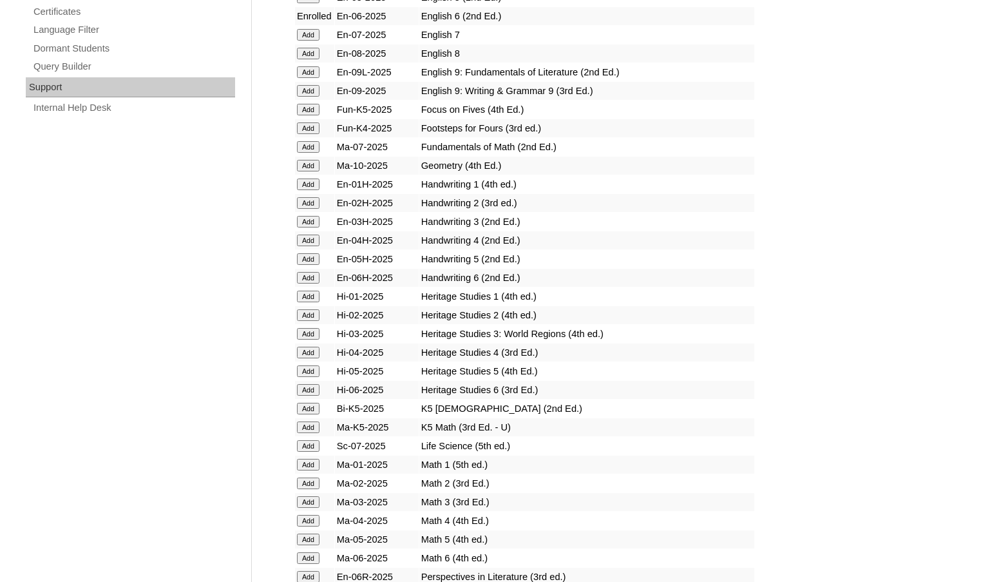
scroll to position [902, 0]
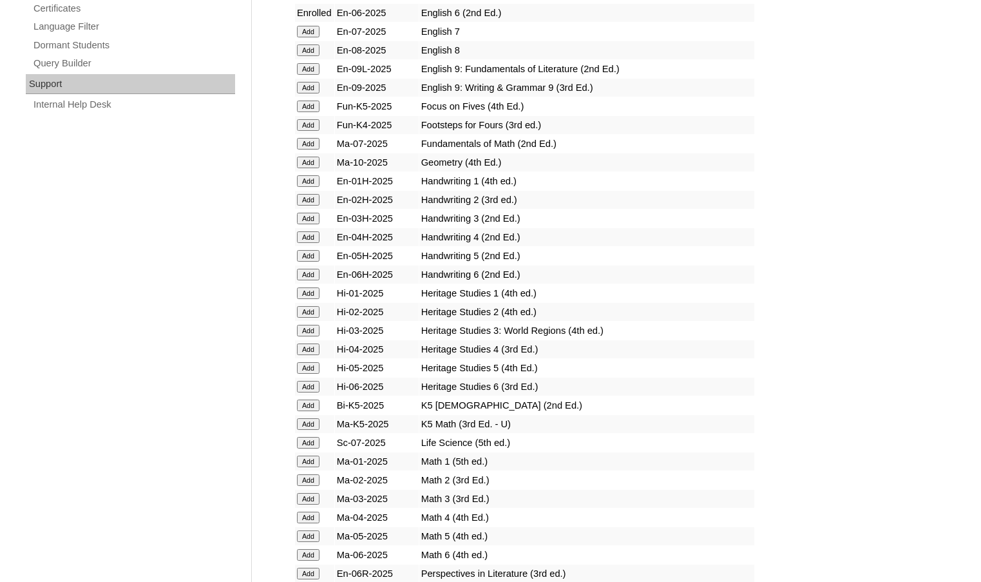
click at [320, 387] on input "Add" at bounding box center [308, 387] width 23 height 12
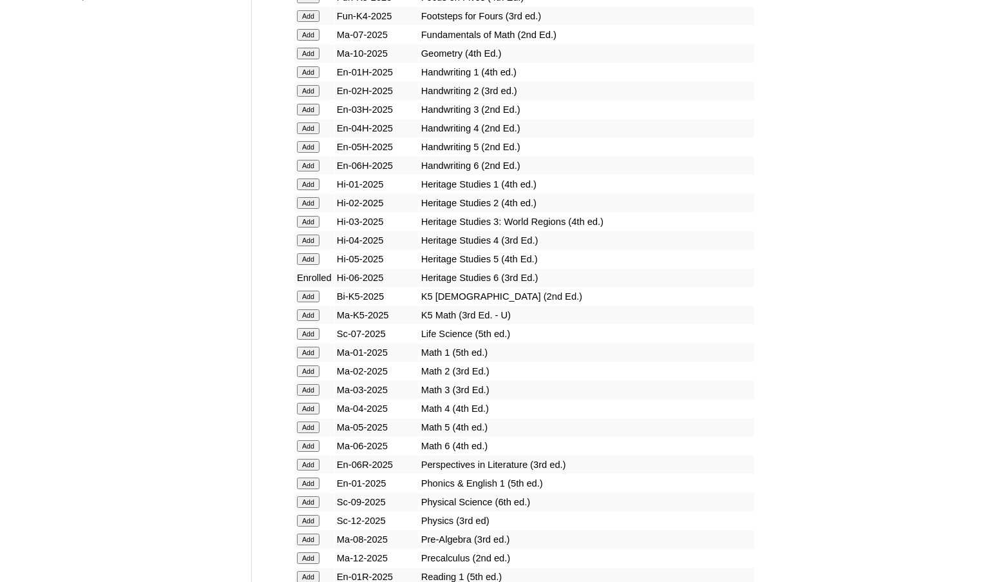
scroll to position [1031, 0]
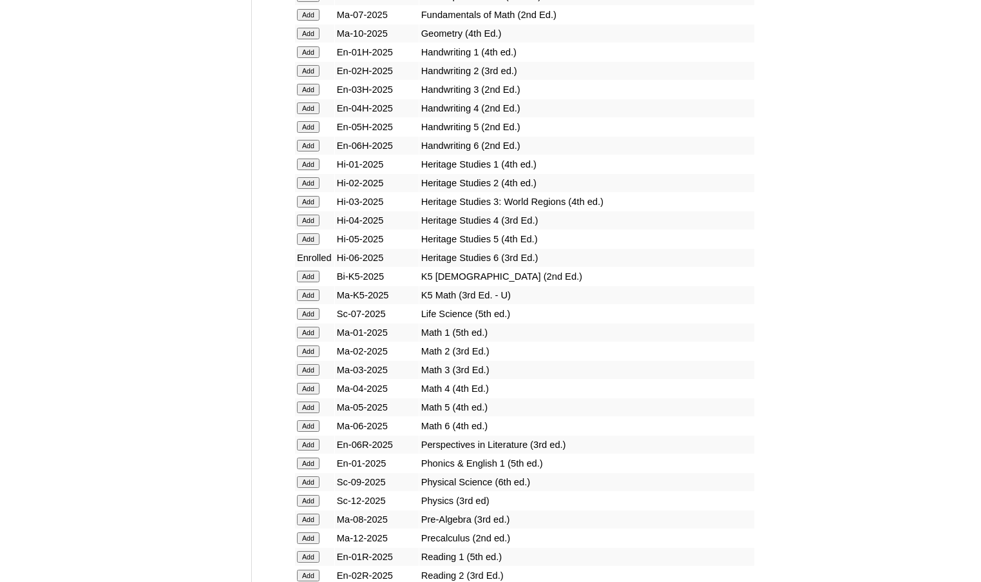
click at [318, 428] on input "Add" at bounding box center [308, 426] width 23 height 12
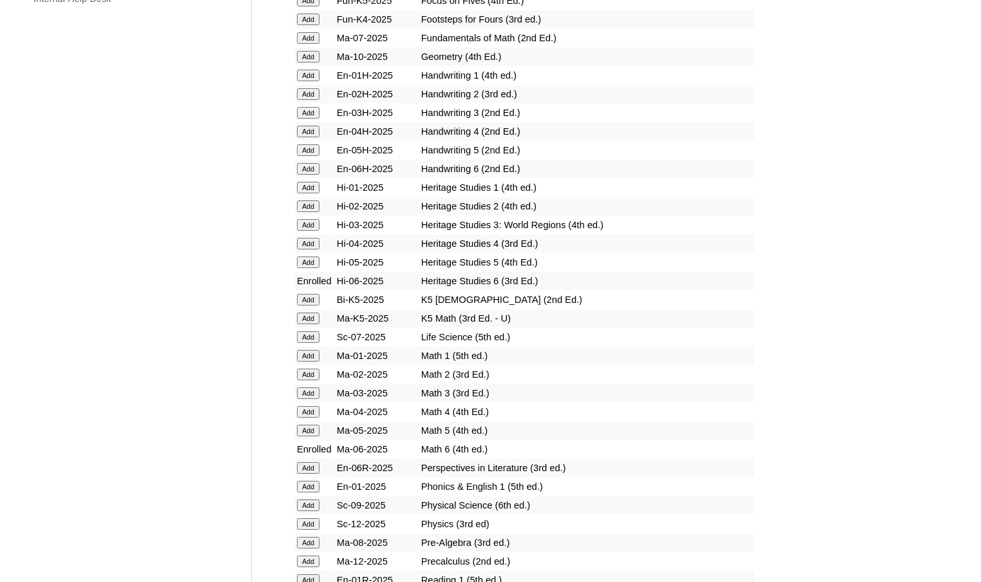
scroll to position [1031, 0]
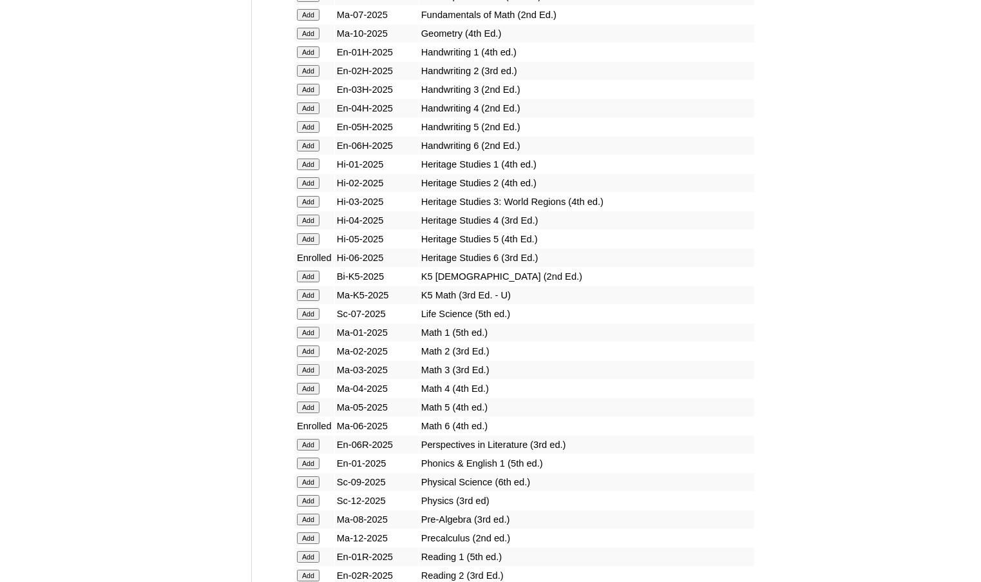
click at [309, 442] on input "Add" at bounding box center [308, 445] width 23 height 12
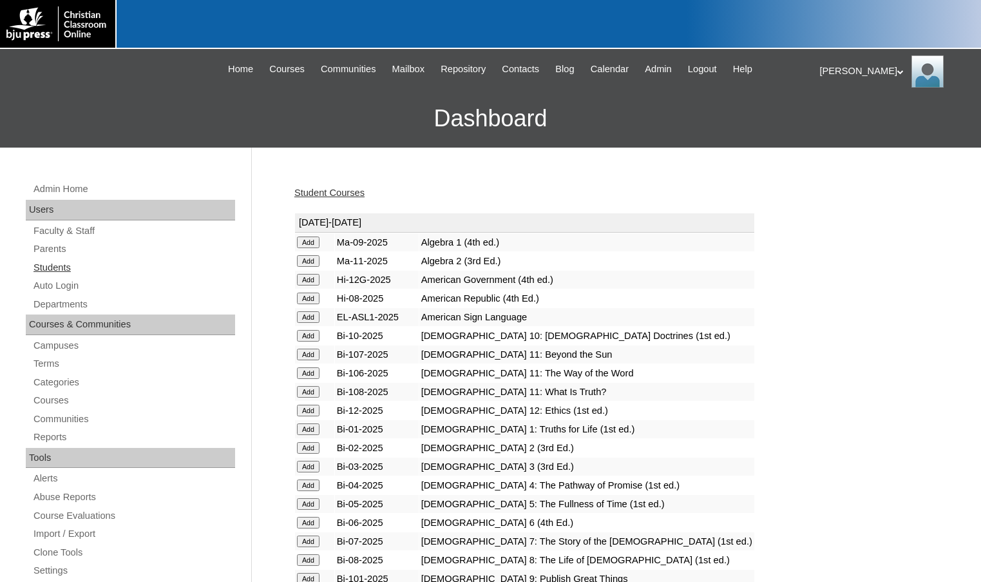
click at [86, 269] on link "Students" at bounding box center [133, 268] width 203 height 16
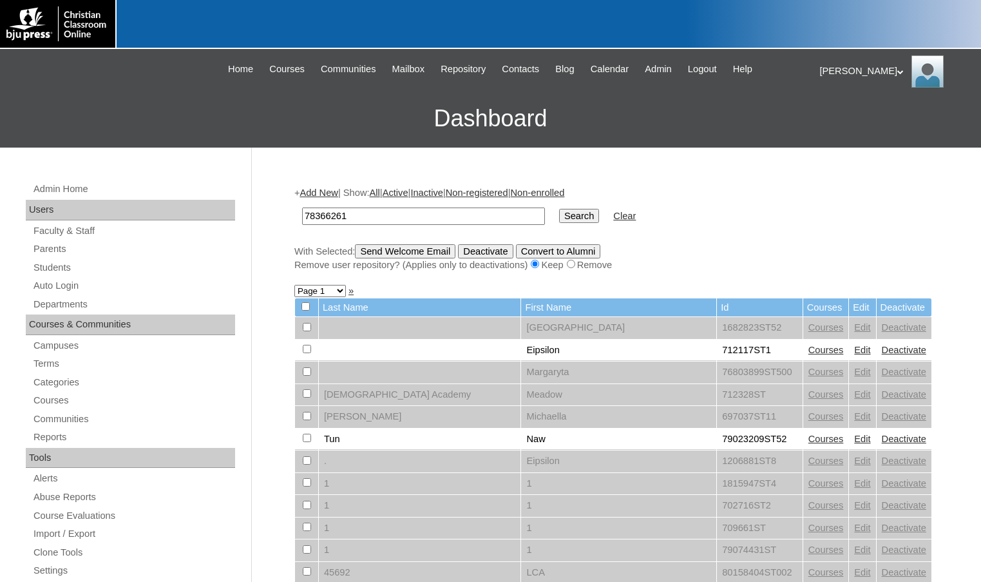
type input "78366261"
click at [559, 209] on input "Search" at bounding box center [579, 216] width 40 height 14
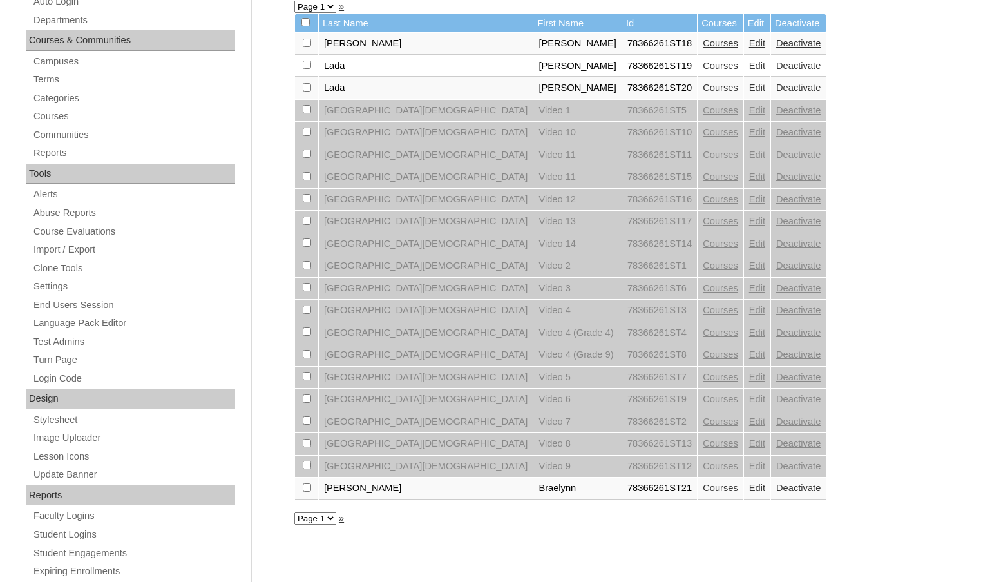
scroll to position [322, 0]
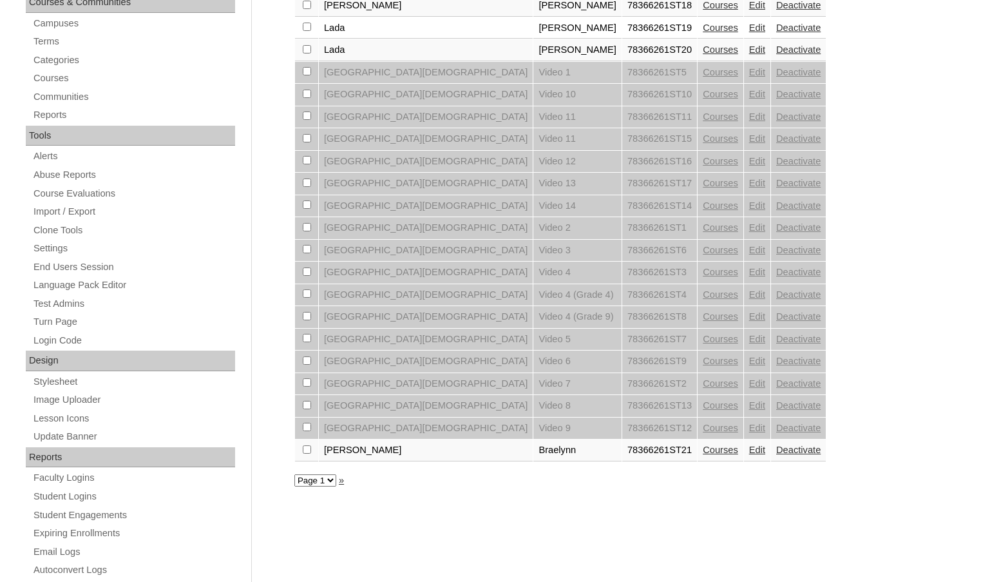
click at [703, 448] on link "Courses" at bounding box center [720, 450] width 35 height 10
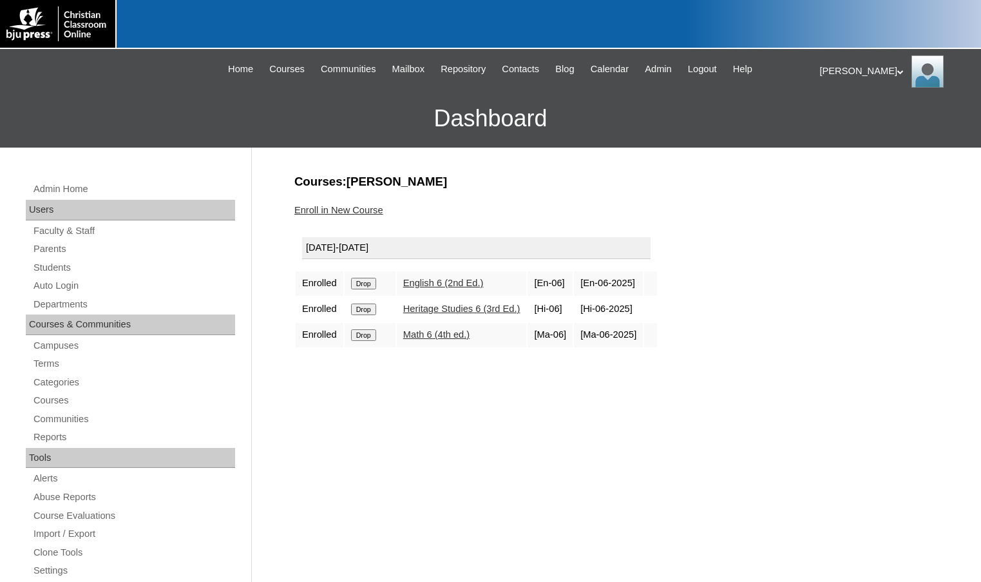
click at [372, 207] on link "Enroll in New Course" at bounding box center [338, 210] width 89 height 10
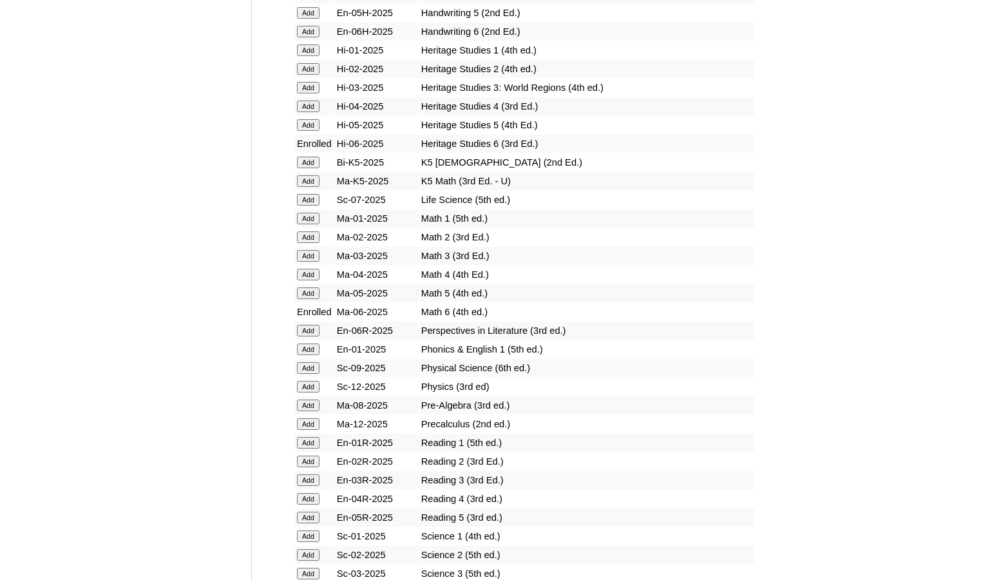
scroll to position [1160, 0]
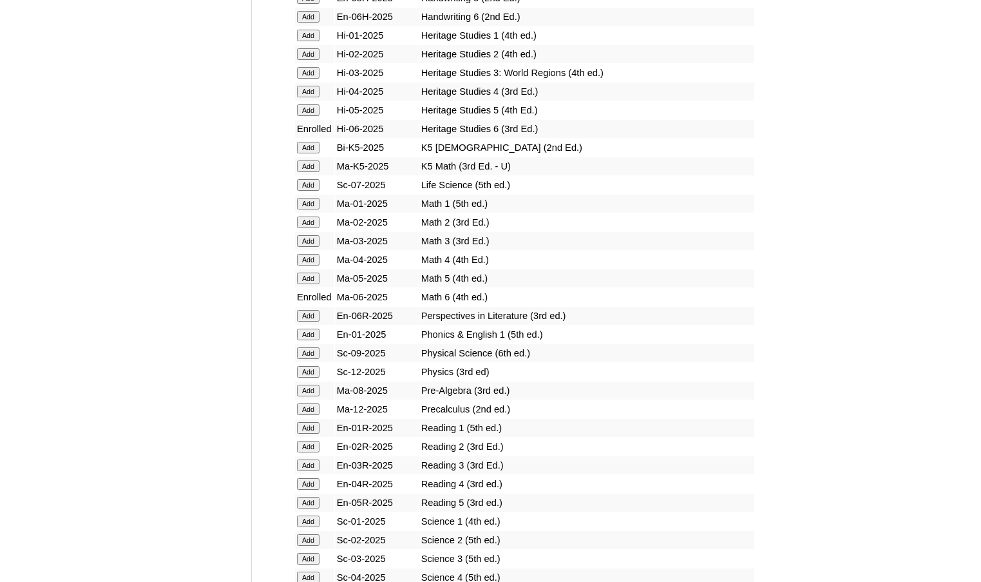
click at [305, 317] on input "Add" at bounding box center [308, 316] width 23 height 12
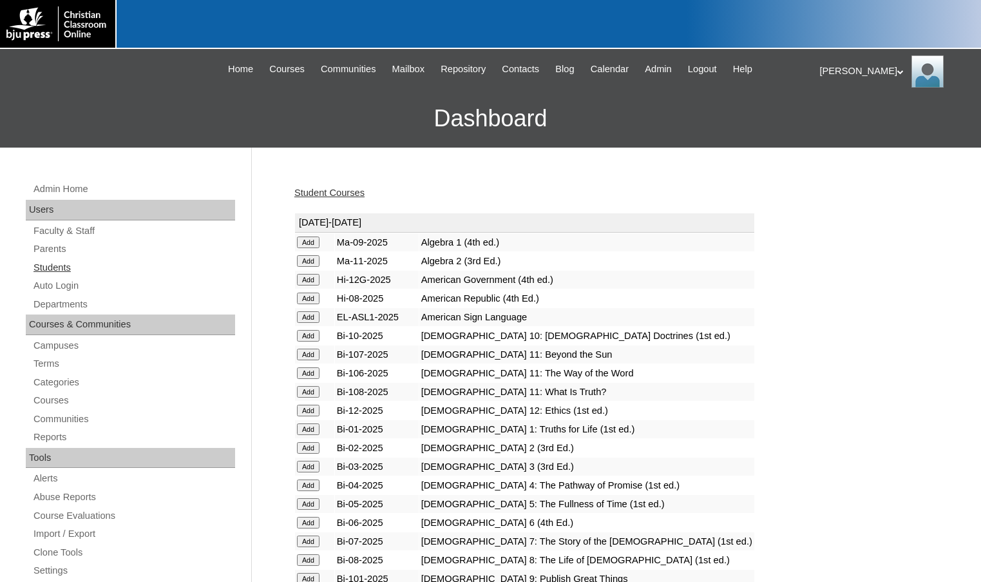
click at [64, 274] on link "Students" at bounding box center [133, 268] width 203 height 16
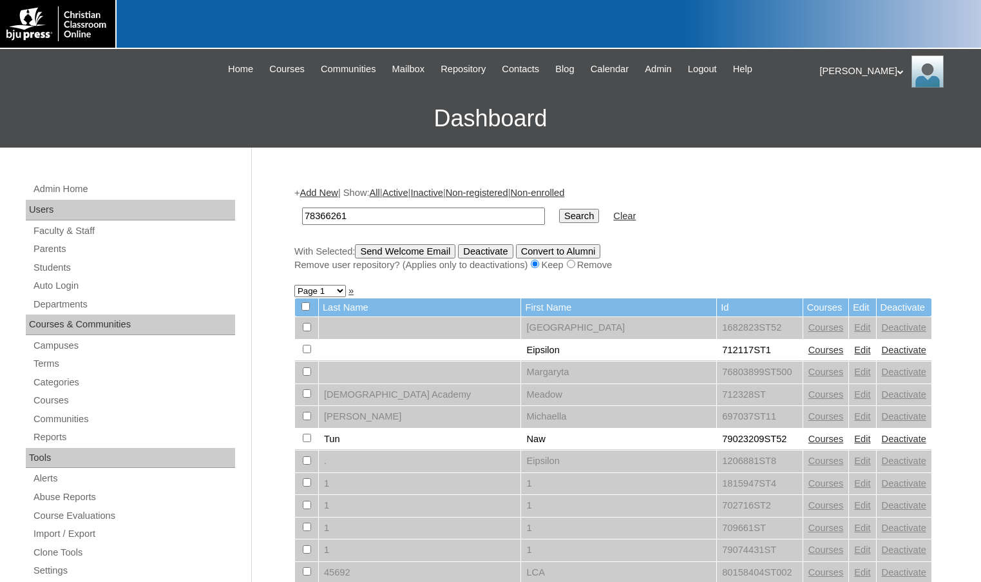
type input "78366261"
click at [559, 209] on input "Search" at bounding box center [579, 216] width 40 height 14
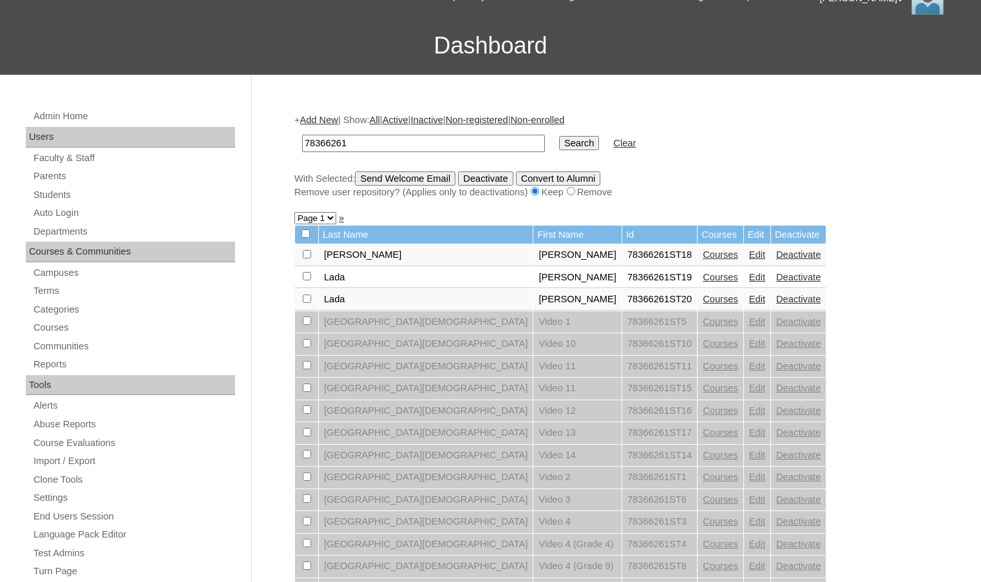
scroll to position [387, 0]
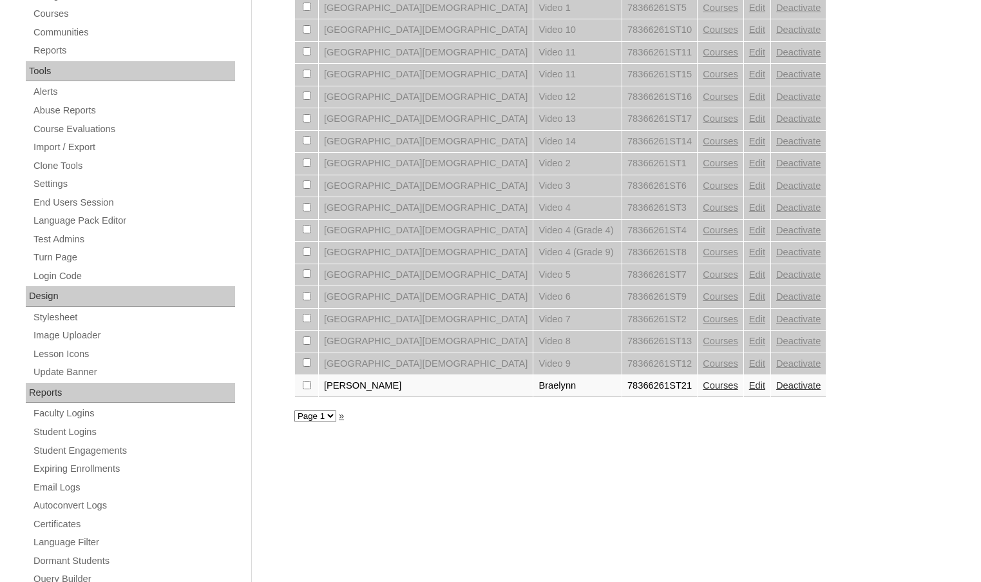
click at [703, 388] on link "Courses" at bounding box center [720, 385] width 35 height 10
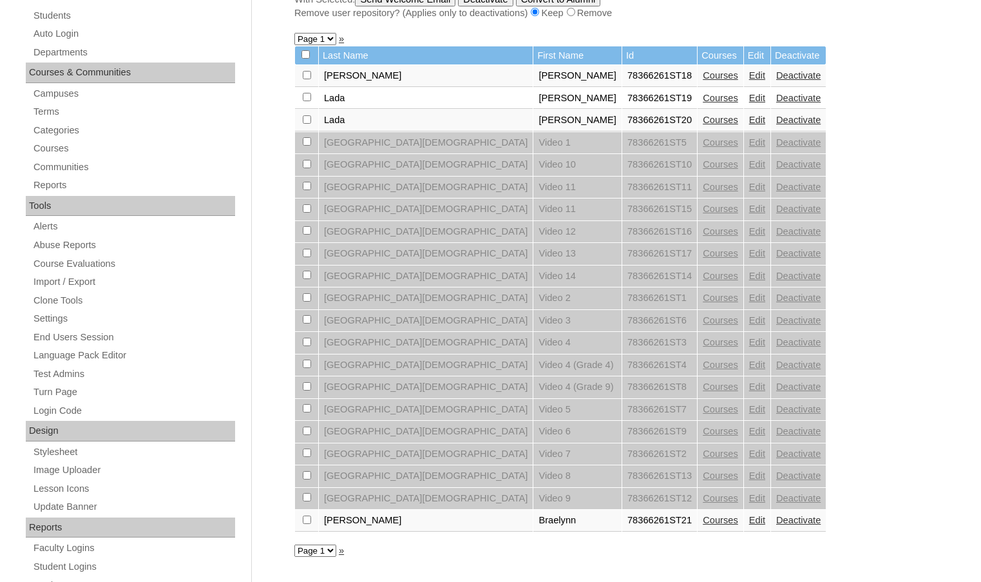
scroll to position [64, 0]
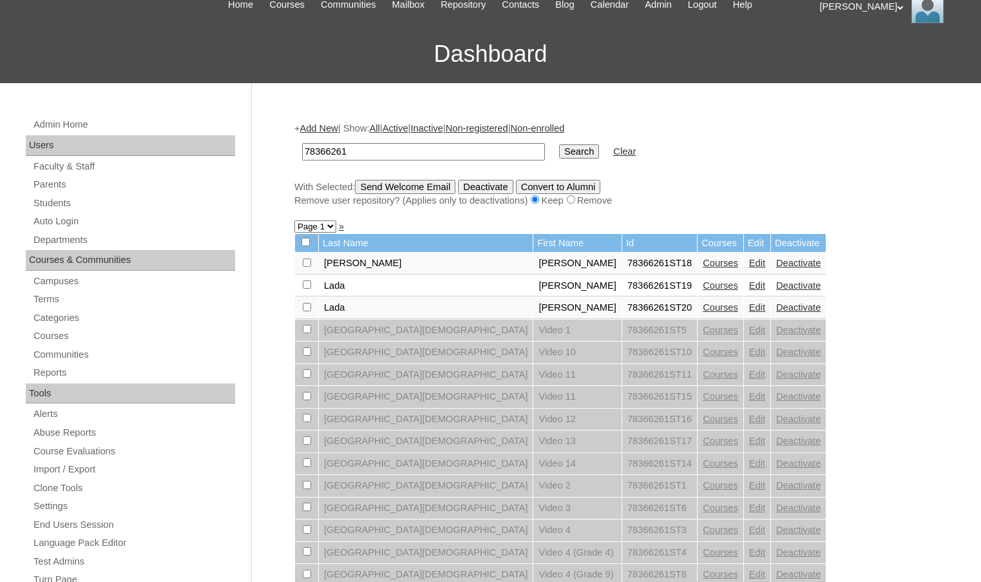
click at [319, 128] on link "Add New" at bounding box center [319, 128] width 38 height 10
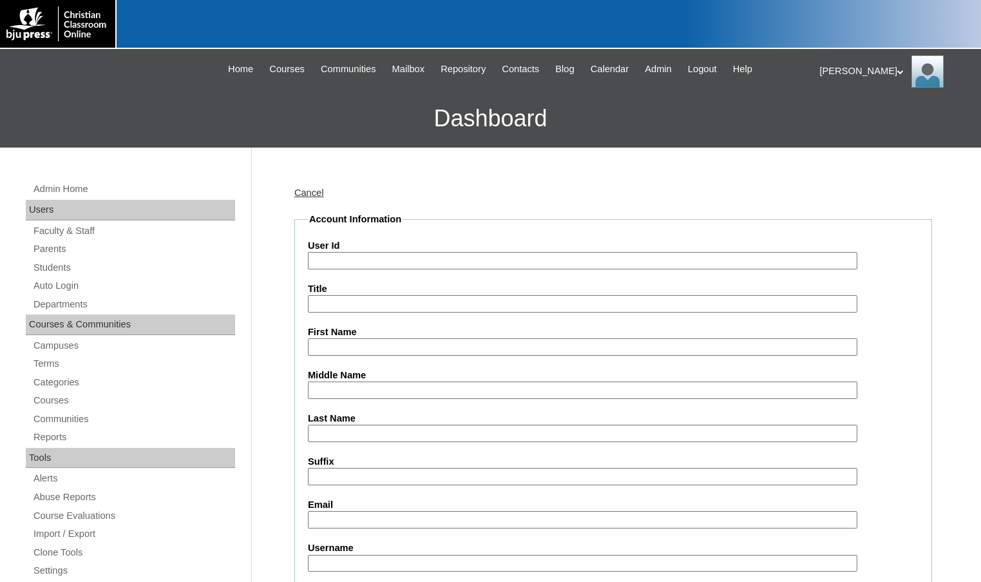
click at [396, 256] on input "User Id" at bounding box center [583, 260] width 550 height 17
paste input "78366261"
type input "78366261ST22"
type input "Michael"
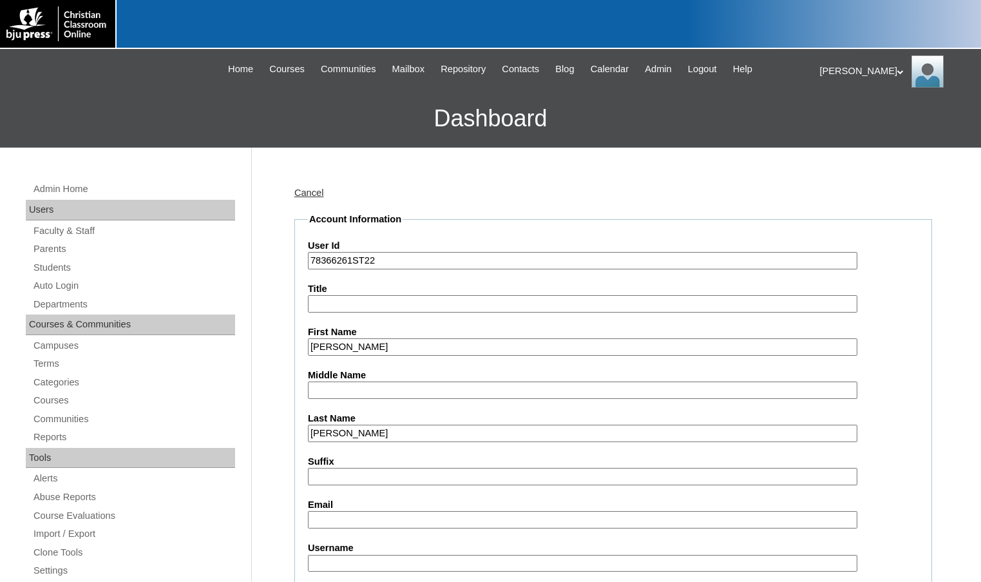
type input "[PERSON_NAME]"
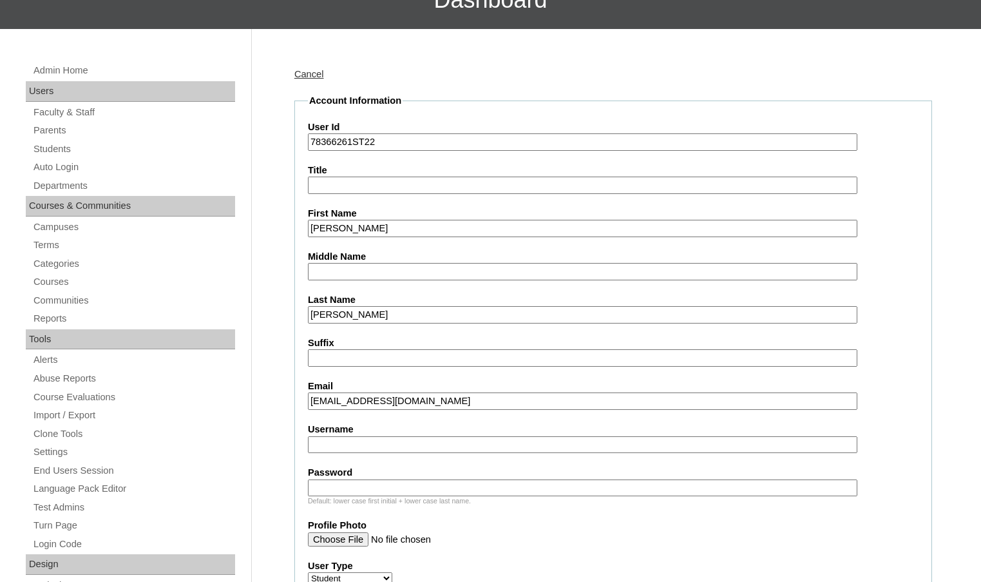
scroll to position [258, 0]
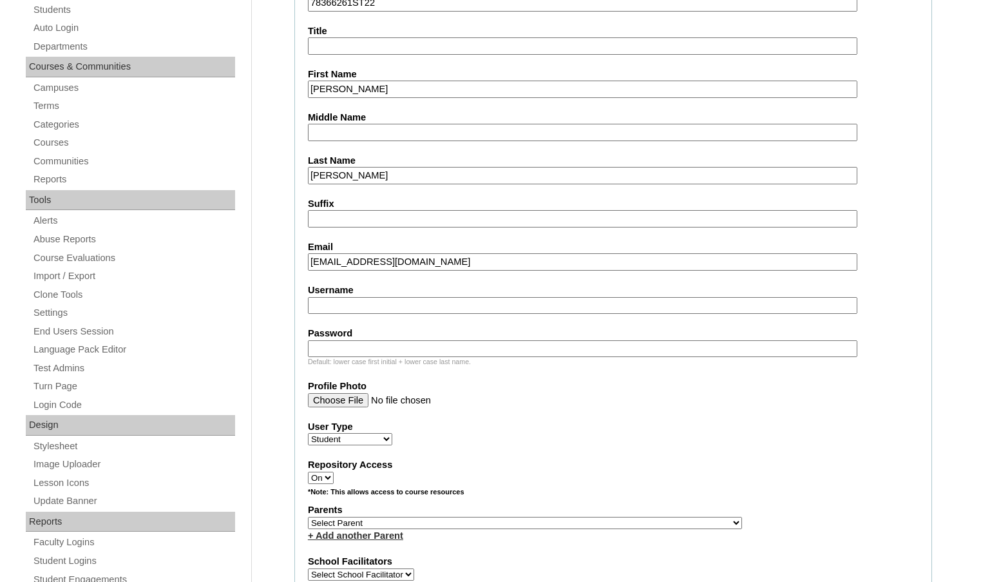
type input "lcplhoff19@yahoo.com"
click at [593, 521] on select "Select Parent , Fautanu, Ma 1, 1 23-24 accountMorgan, Jason 6th Street Mennonit…" at bounding box center [525, 523] width 434 height 12
select select "37338"
click at [608, 523] on div "Parents Select Parent , Fautanu, Ma 1, 1 23-24 accountMorgan, Jason 6th Street …" at bounding box center [613, 522] width 611 height 39
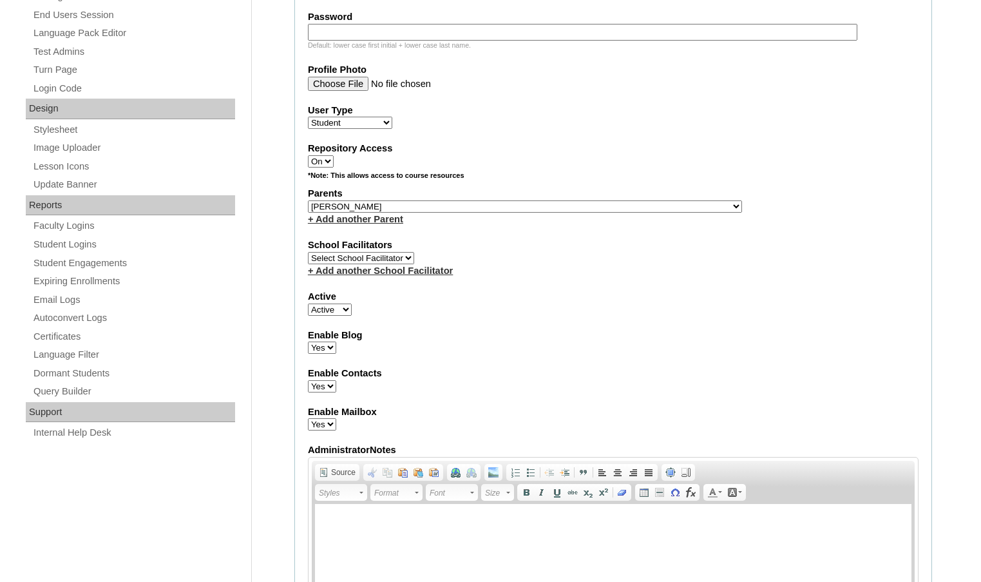
scroll to position [580, 0]
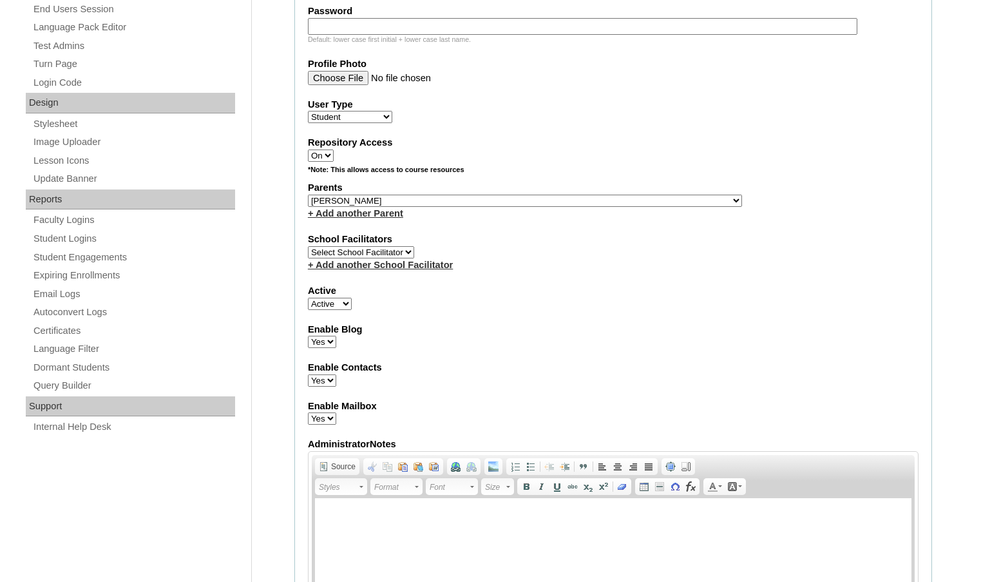
drag, startPoint x: 439, startPoint y: 560, endPoint x: 303, endPoint y: 528, distance: 138.9
click at [265, 532] on div "Admin Home Users Faculty & Staff Parents Students Auto Login Departments Course…" at bounding box center [490, 467] width 981 height 1798
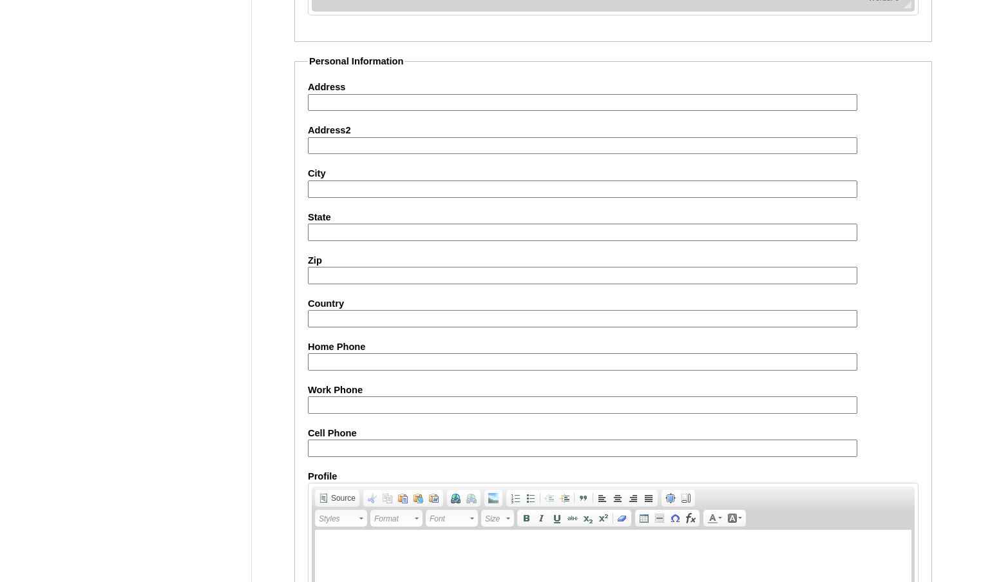
scroll to position [1379, 0]
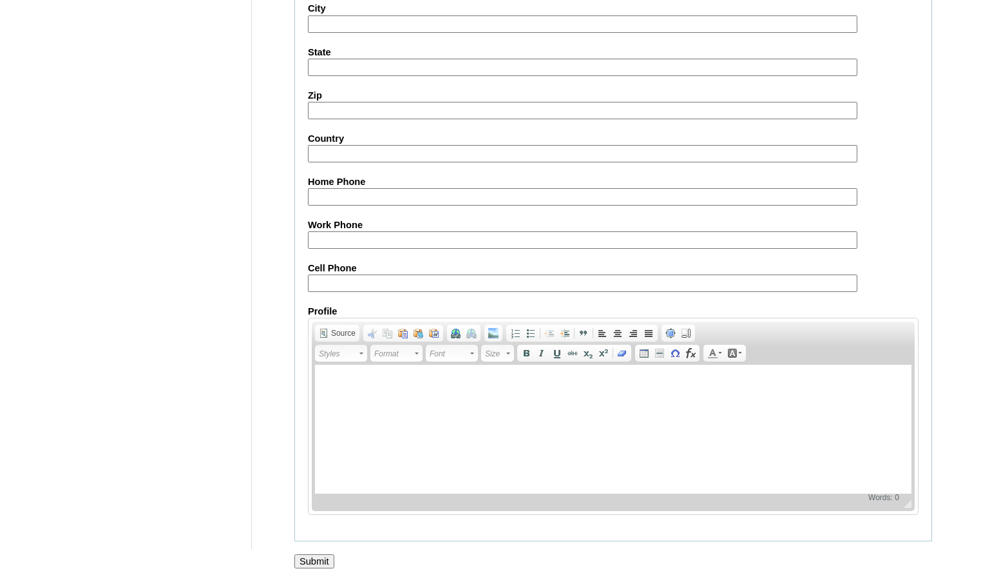
click at [325, 558] on input "Submit" at bounding box center [314, 561] width 40 height 14
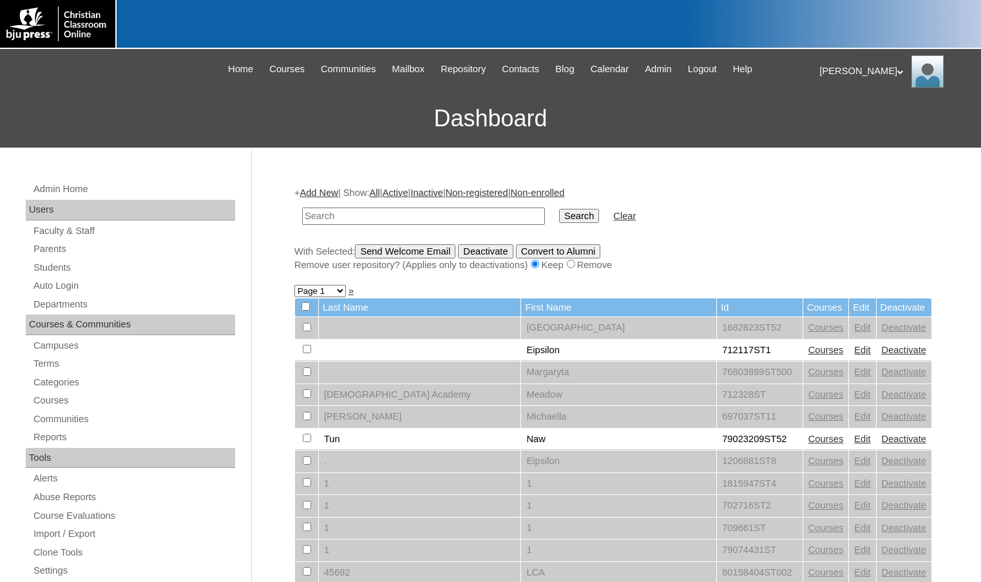
click at [417, 216] on input "text" at bounding box center [423, 215] width 243 height 17
paste input "78366261"
type input "78366261"
click at [559, 209] on input "Search" at bounding box center [579, 216] width 40 height 14
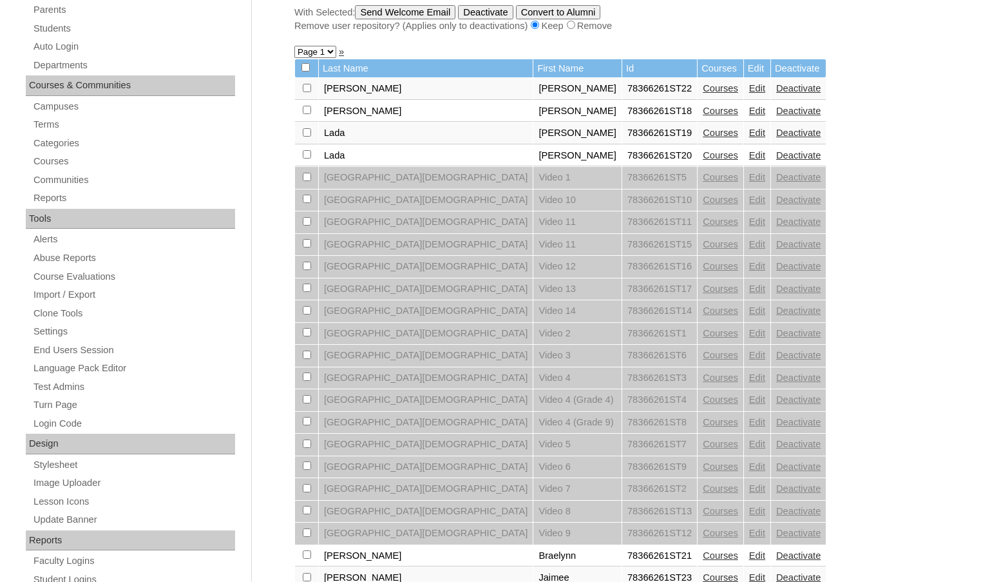
scroll to position [387, 0]
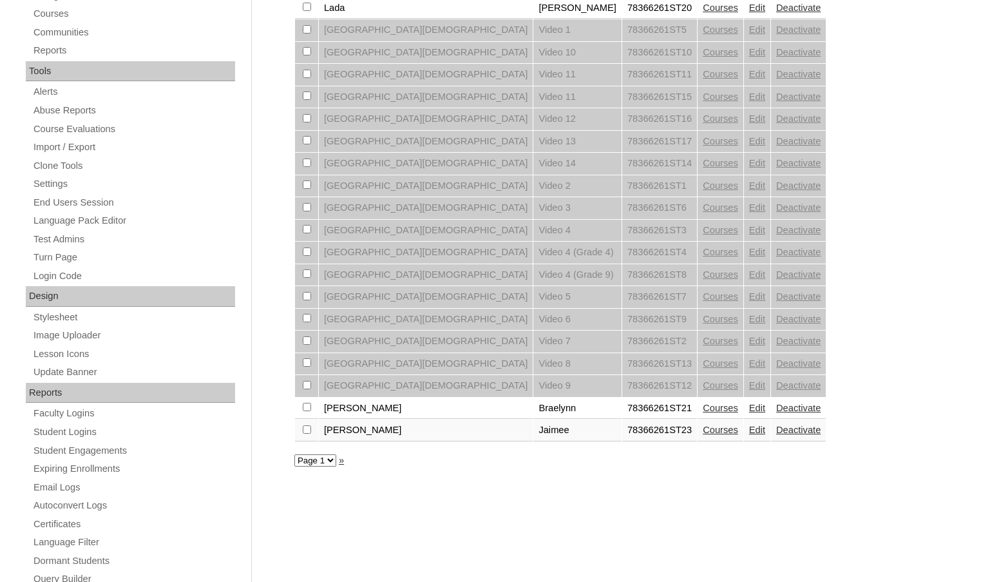
click at [703, 428] on link "Courses" at bounding box center [720, 430] width 35 height 10
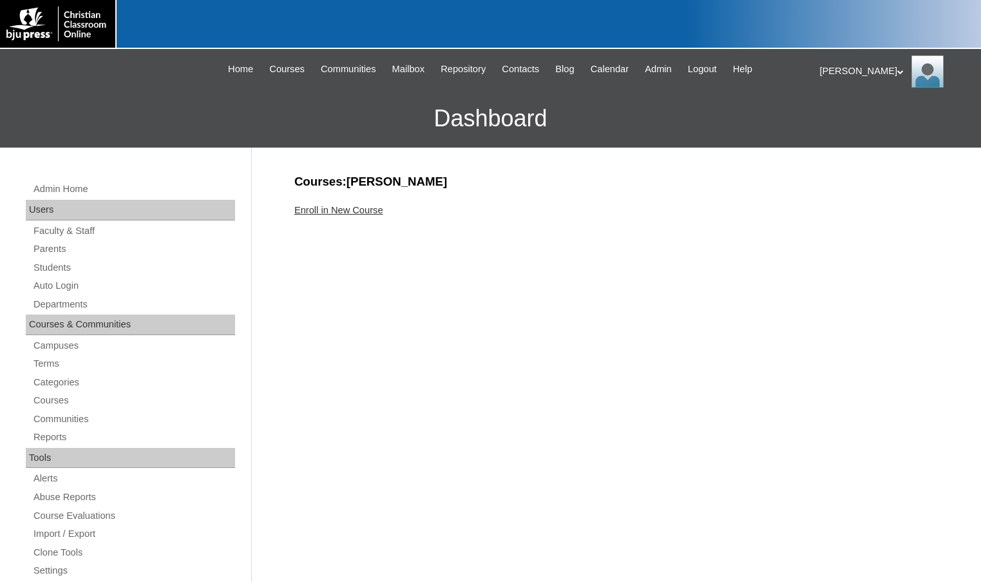
click at [367, 209] on link "Enroll in New Course" at bounding box center [338, 210] width 89 height 10
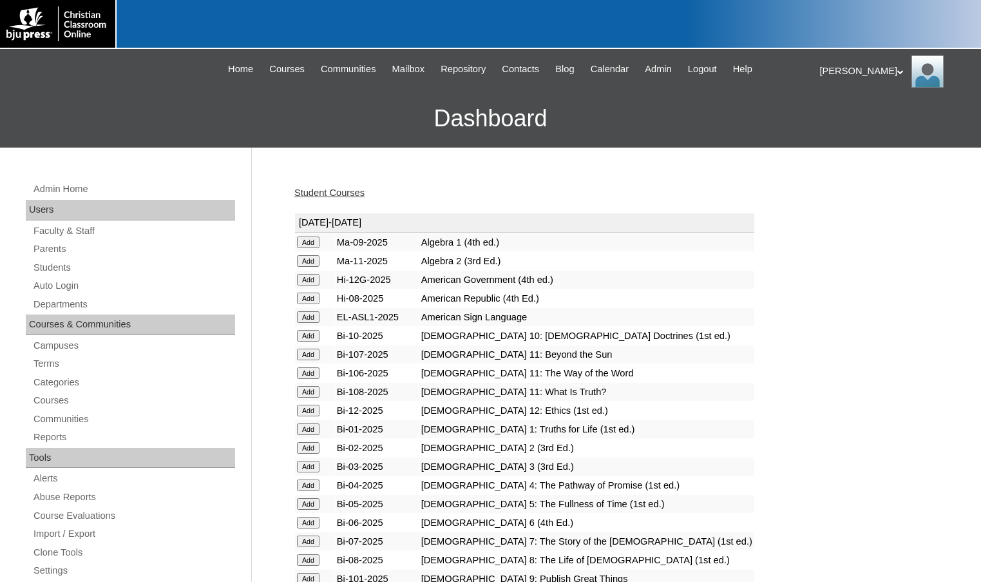
click at [303, 262] on input "Add" at bounding box center [308, 261] width 23 height 12
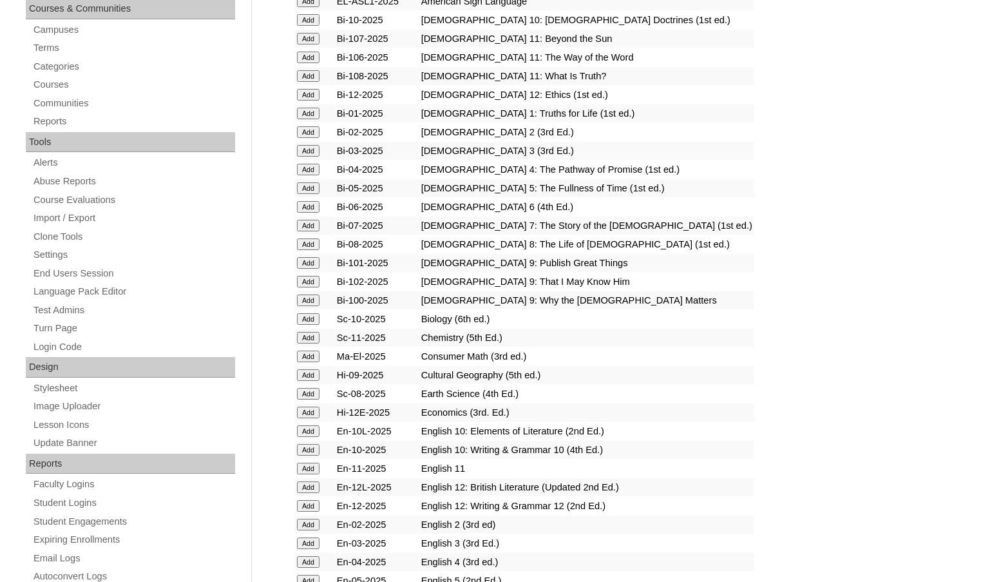
scroll to position [322, 0]
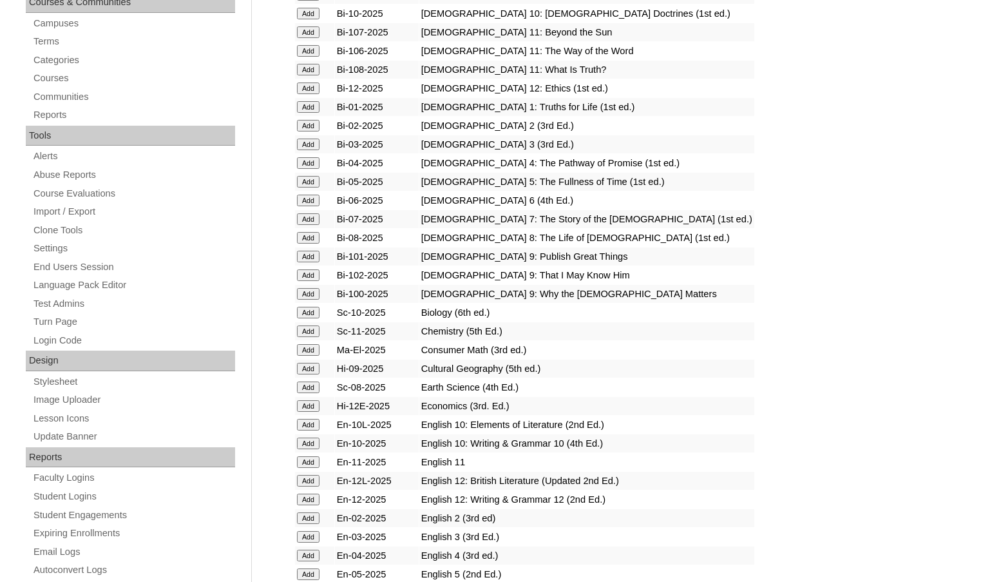
click at [312, 459] on input "Add" at bounding box center [308, 462] width 23 height 12
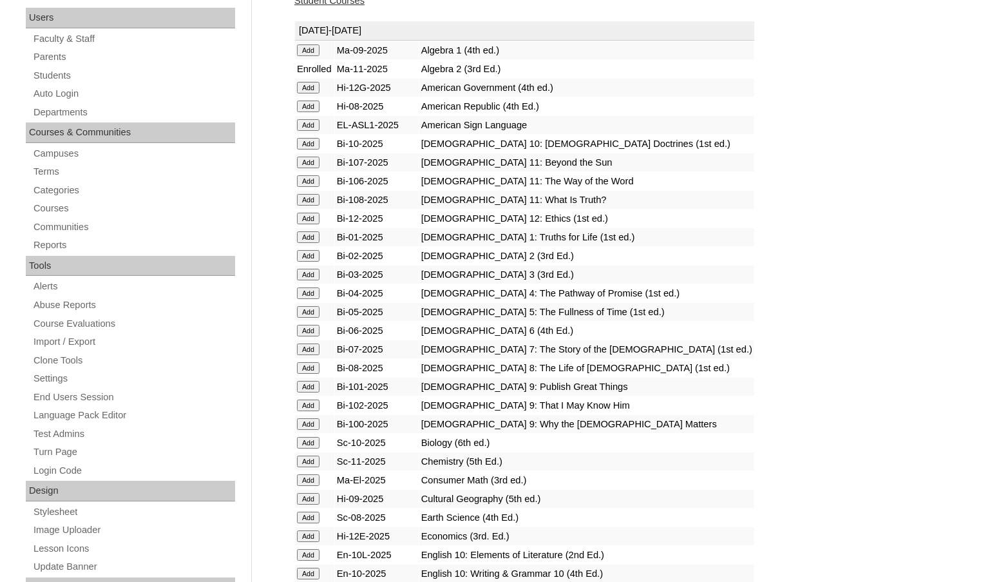
scroll to position [193, 0]
click at [315, 459] on input "Add" at bounding box center [308, 460] width 23 height 12
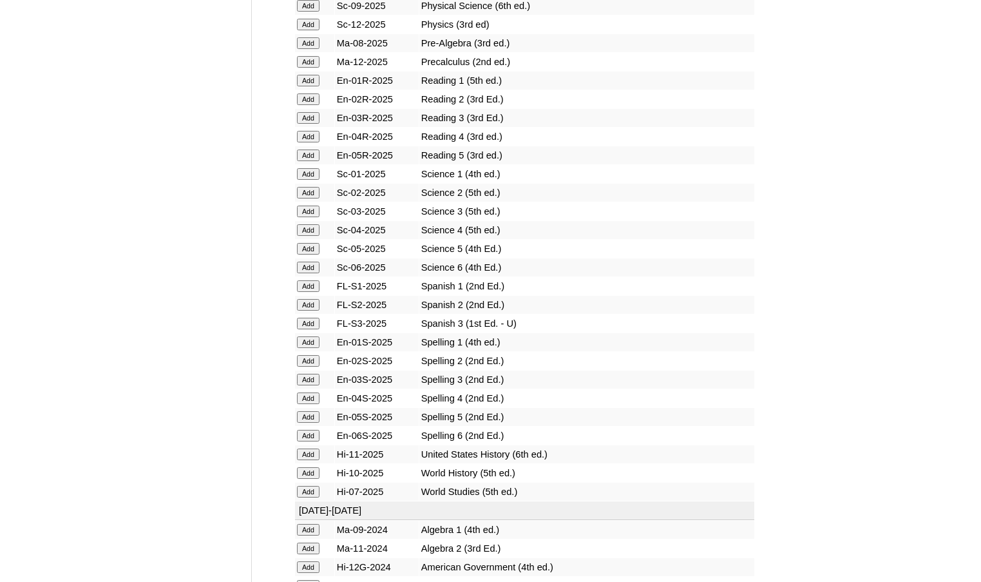
scroll to position [1804, 0]
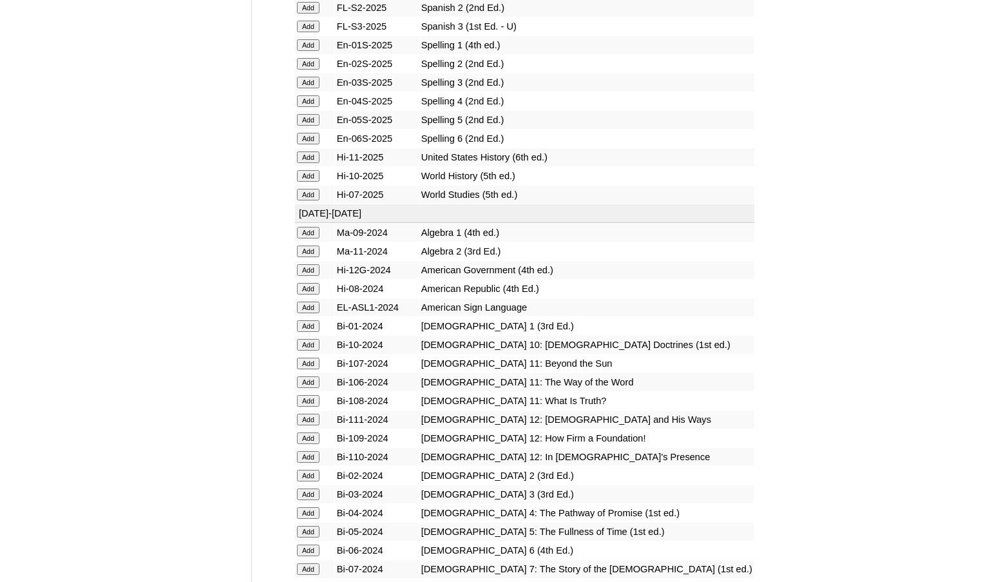
click at [318, 157] on input "Add" at bounding box center [308, 157] width 23 height 12
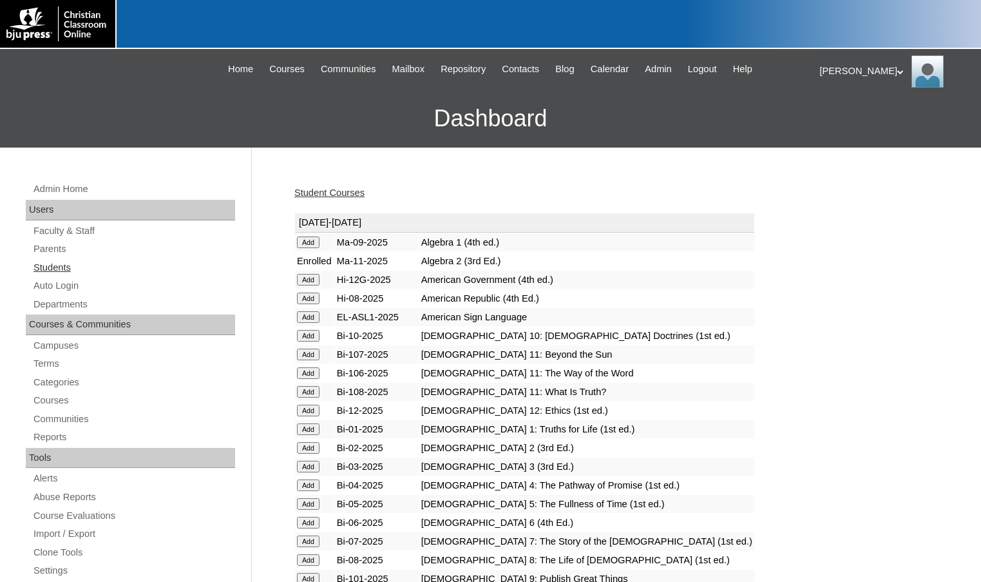
click at [93, 271] on link "Students" at bounding box center [133, 268] width 203 height 16
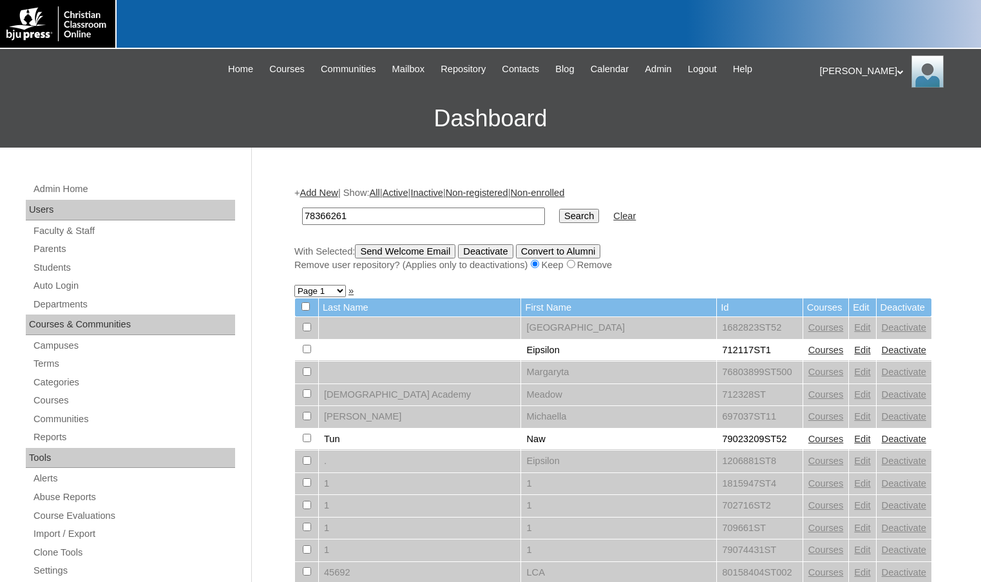
type input "78366261"
click at [559, 209] on input "Search" at bounding box center [579, 216] width 40 height 14
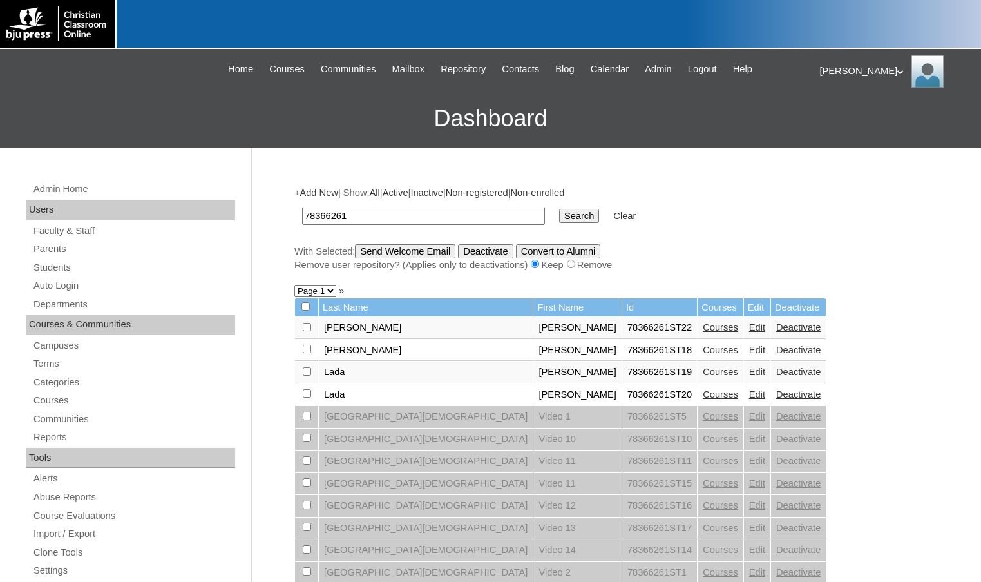
click at [337, 195] on link "Add New" at bounding box center [319, 192] width 38 height 10
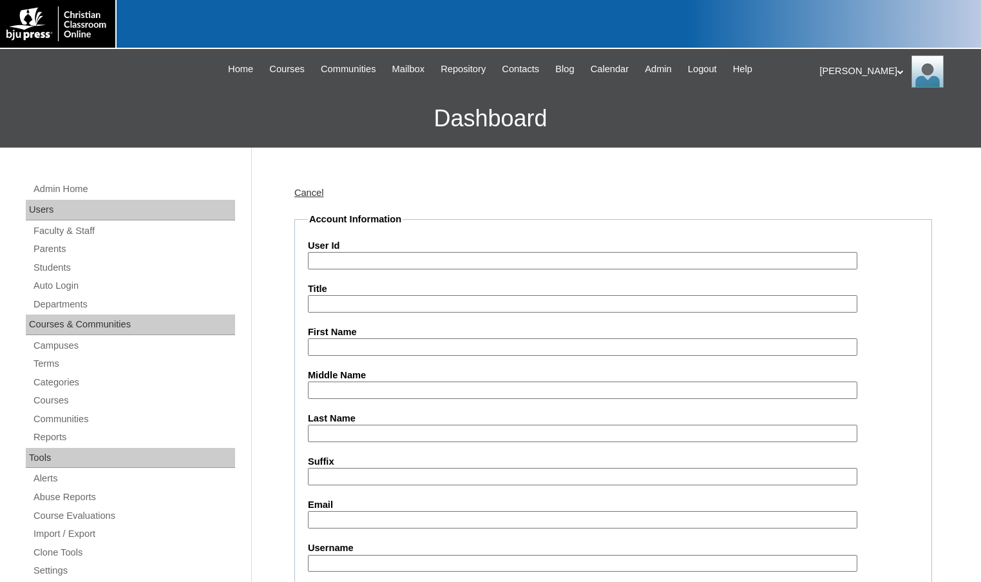
click at [366, 263] on input "User Id" at bounding box center [583, 260] width 550 height 17
paste input "78366261"
type input "78366261ST24"
type input "Nevaeh"
type input "Hoffman"
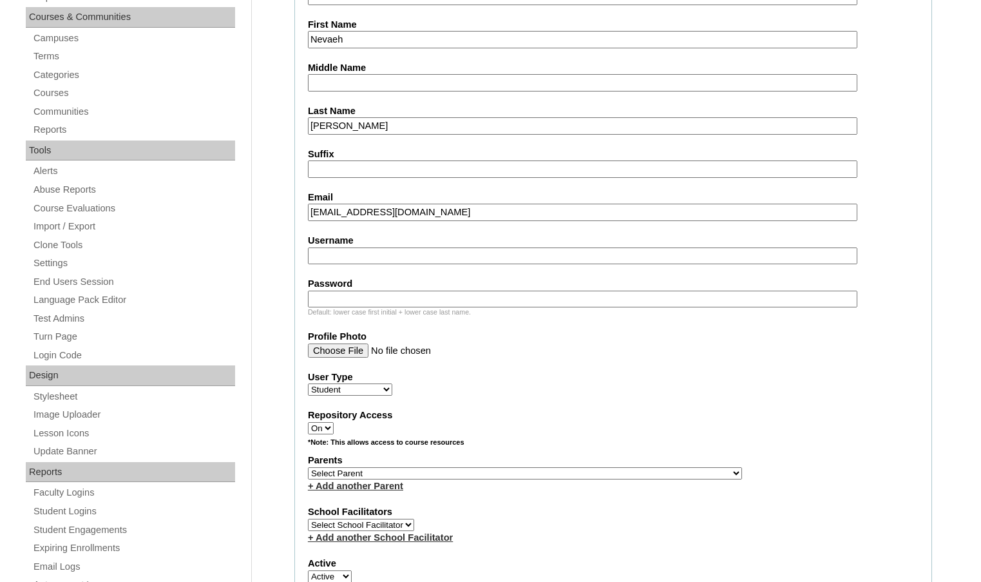
scroll to position [322, 0]
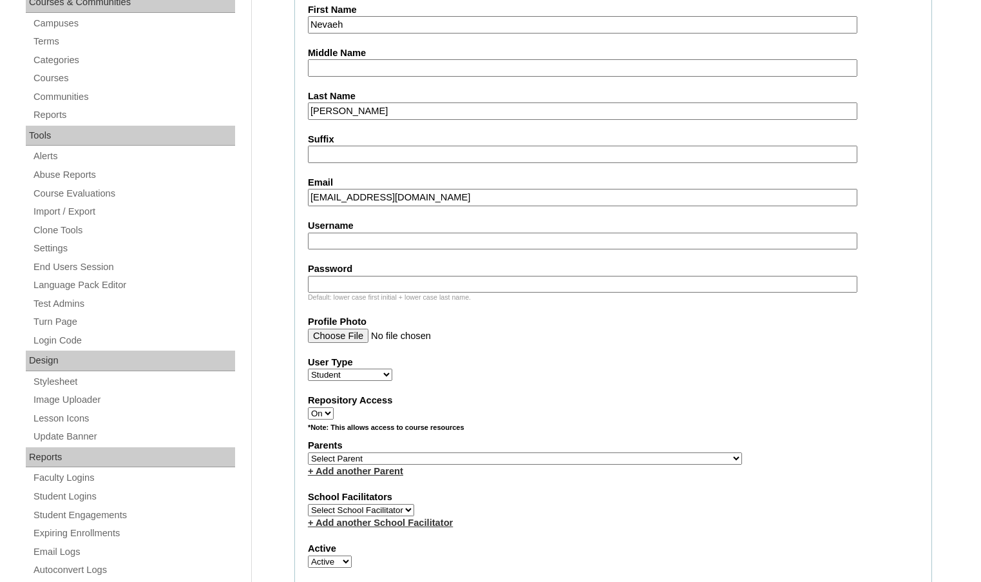
type input "lcplhoff19@yahoo.com"
click at [592, 461] on select "Select Parent , Fautanu, Ma 1, 1 23-24 accountMorgan, Jason 6th Street Mennonit…" at bounding box center [525, 458] width 434 height 12
select select "37338"
click at [624, 459] on div "Parents Select Parent , Fautanu, Ma 1, 1 23-24 accountMorgan, Jason 6th Street …" at bounding box center [613, 458] width 611 height 39
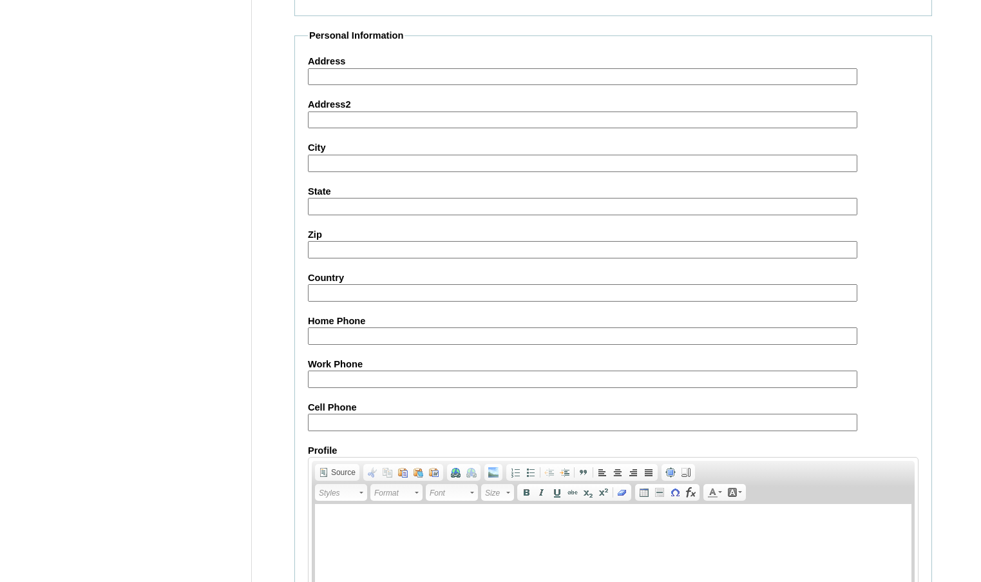
scroll to position [1379, 0]
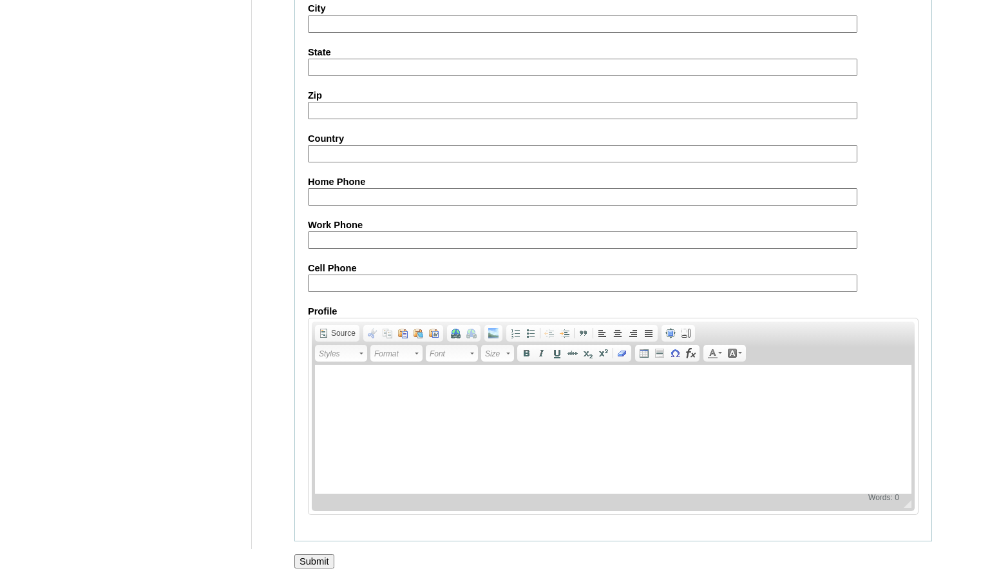
click at [305, 562] on input "Submit" at bounding box center [314, 561] width 40 height 14
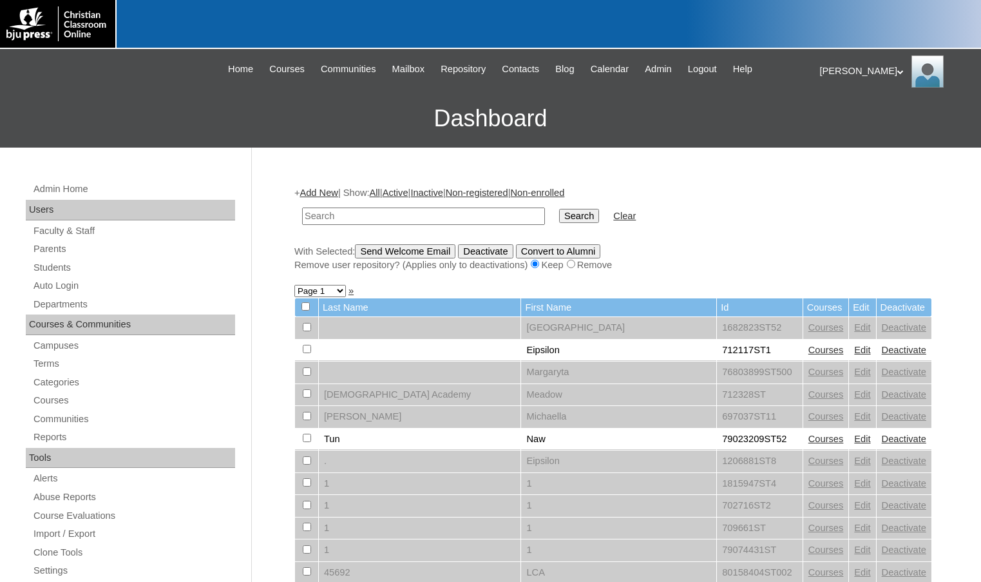
drag, startPoint x: 108, startPoint y: 82, endPoint x: 412, endPoint y: 12, distance: 312.1
click at [108, 82] on div "Melanie My Profile My Settings Logout |N|Faculty|| Skip to Main Content Skip to…" at bounding box center [490, 98] width 981 height 99
click at [66, 267] on link "Students" at bounding box center [133, 268] width 203 height 16
drag, startPoint x: 0, startPoint y: 0, endPoint x: 312, endPoint y: 219, distance: 381.0
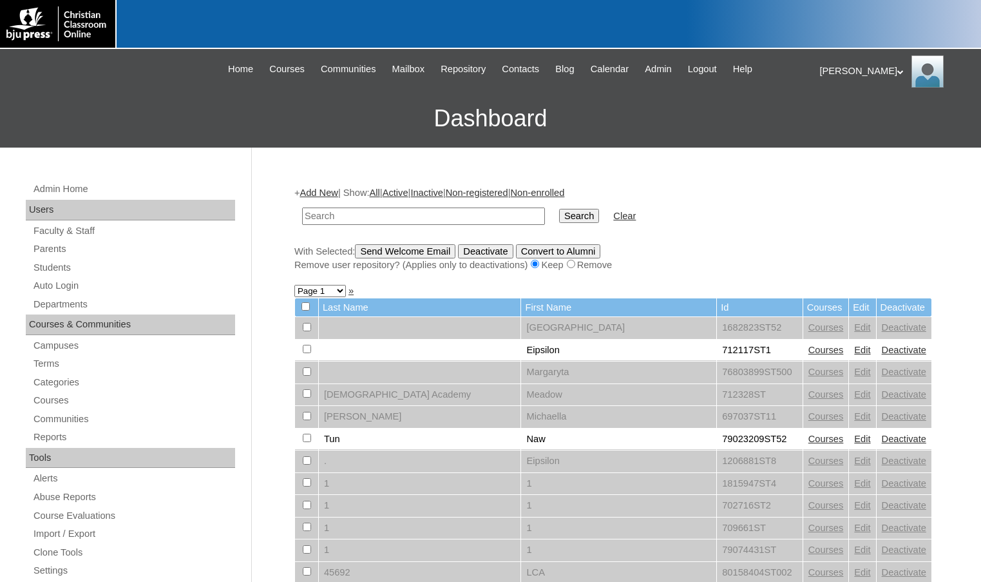
click at [312, 219] on input "text" at bounding box center [423, 215] width 243 height 17
type input "nunes"
click at [559, 209] on input "Search" at bounding box center [579, 216] width 40 height 14
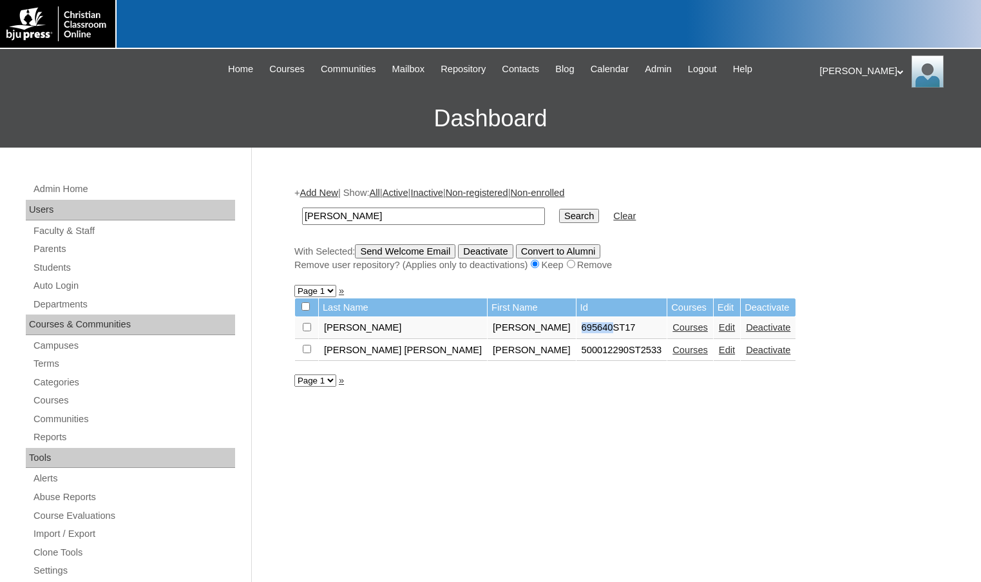
drag, startPoint x: 451, startPoint y: 330, endPoint x: 483, endPoint y: 331, distance: 32.2
click at [577, 331] on td "695640ST17" at bounding box center [622, 328] width 91 height 22
copy td "695640"
drag, startPoint x: 356, startPoint y: 213, endPoint x: 246, endPoint y: 208, distance: 110.3
click at [246, 208] on div "Admin Home Users Faculty & Staff Parents Students Auto Login Departments Course…" at bounding box center [490, 592] width 981 height 888
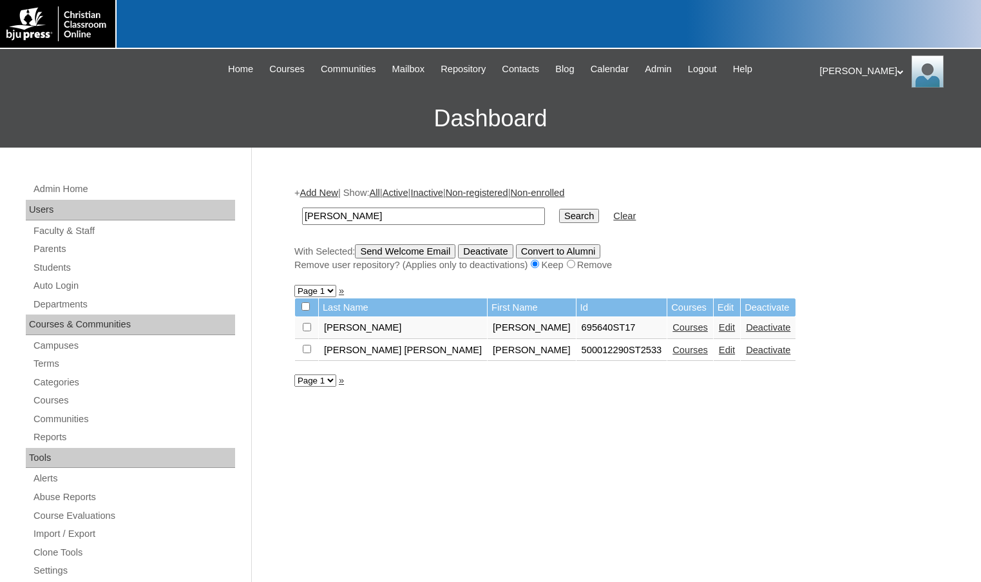
paste input "695640"
type input "695640"
click at [559, 212] on input "Search" at bounding box center [579, 216] width 40 height 14
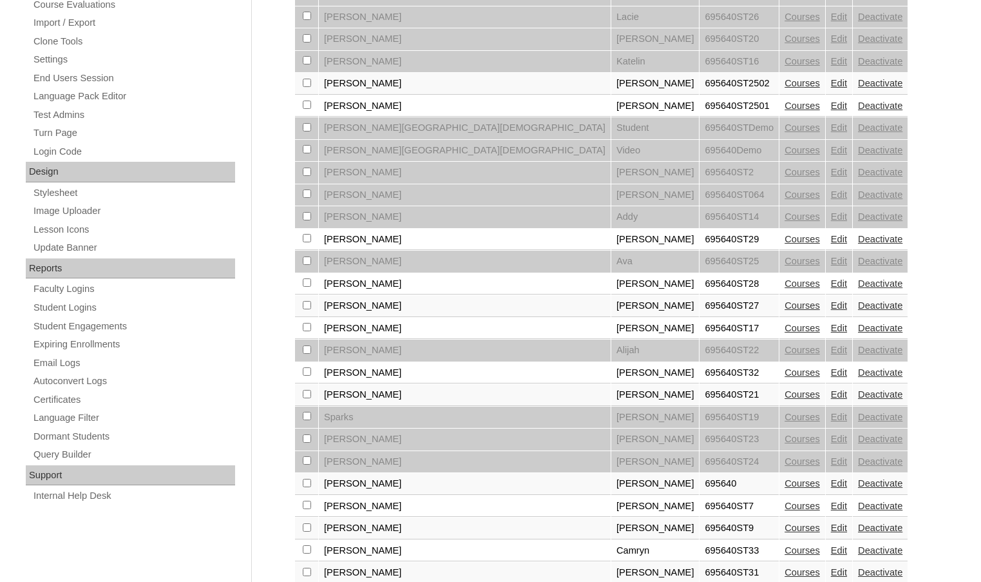
scroll to position [424, 0]
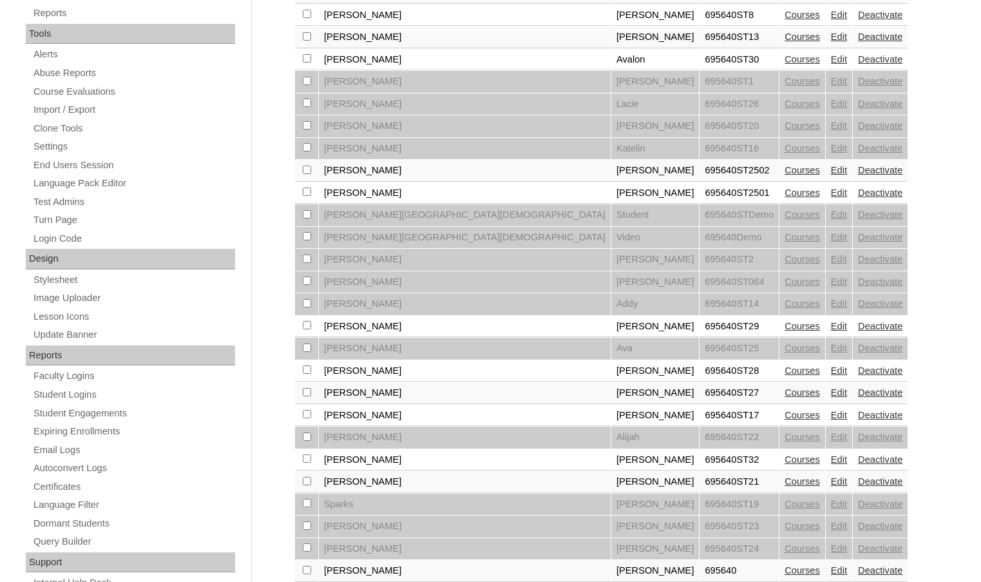
click at [753, 209] on div "+ Add New | Show: All | Active | Inactive | Non-registered | Non-enrolled 69564…" at bounding box center [610, 222] width 644 height 946
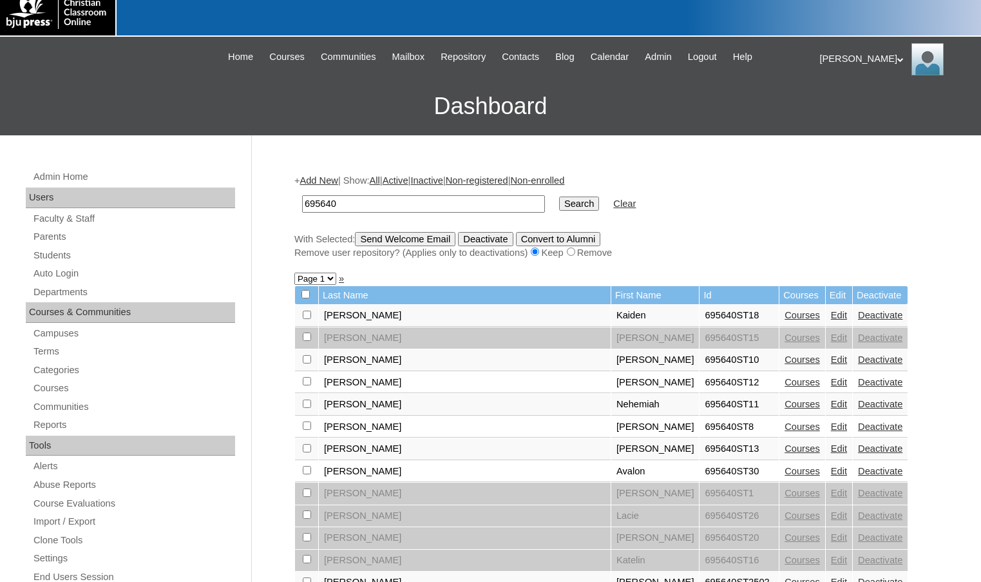
scroll to position [0, 0]
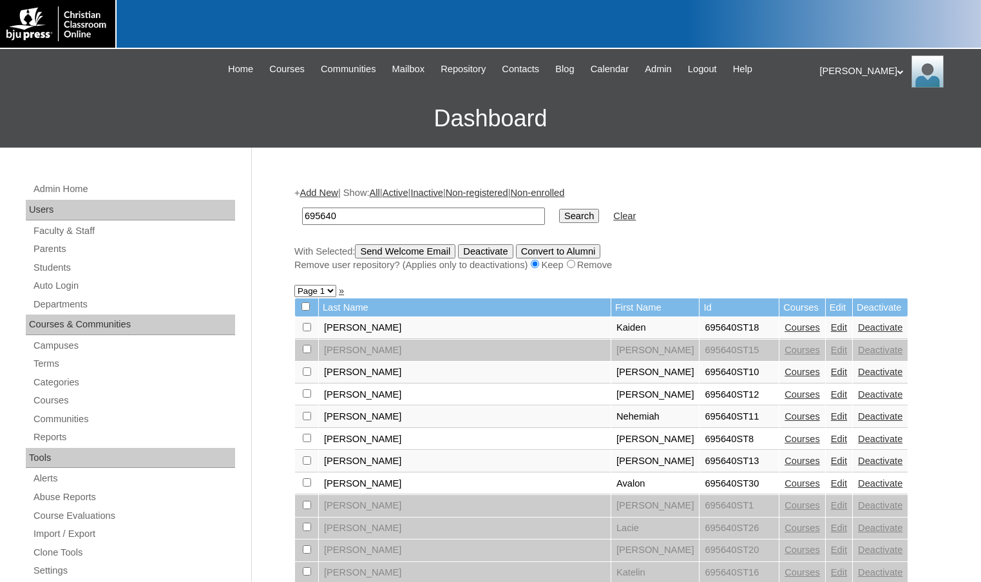
click at [825, 70] on div "[PERSON_NAME] My Profile My Settings Logout" at bounding box center [894, 71] width 149 height 32
click at [848, 124] on span "Logout" at bounding box center [843, 121] width 26 height 10
